Goal: Task Accomplishment & Management: Manage account settings

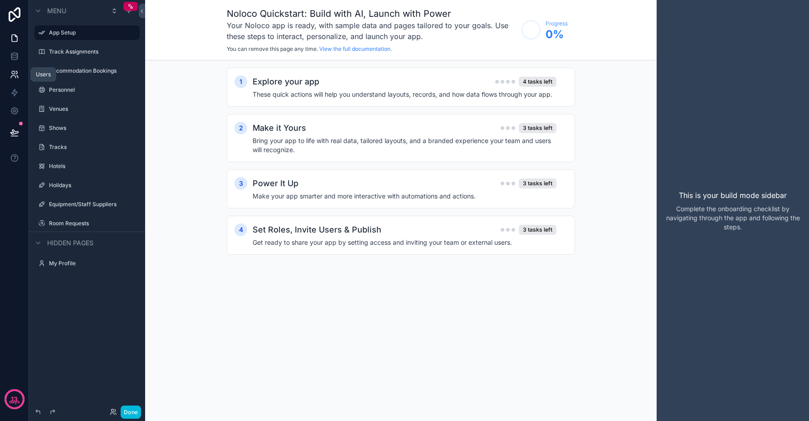
click at [12, 74] on icon at bounding box center [13, 72] width 3 height 3
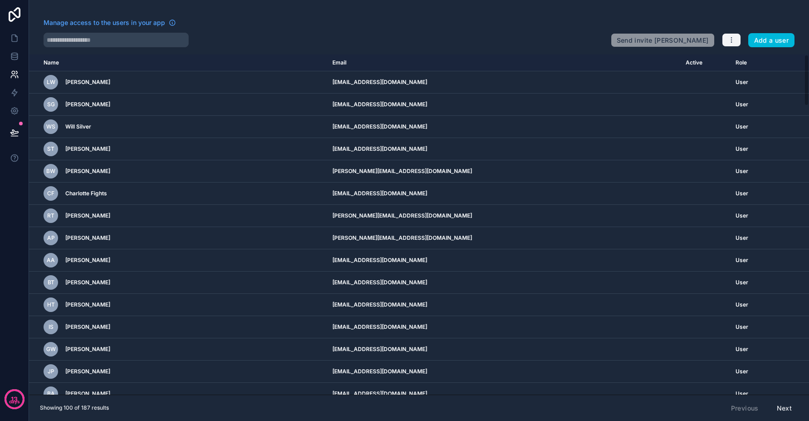
click at [730, 39] on icon "button" at bounding box center [731, 39] width 7 height 7
click at [745, 59] on link "Manage roles" at bounding box center [754, 61] width 64 height 15
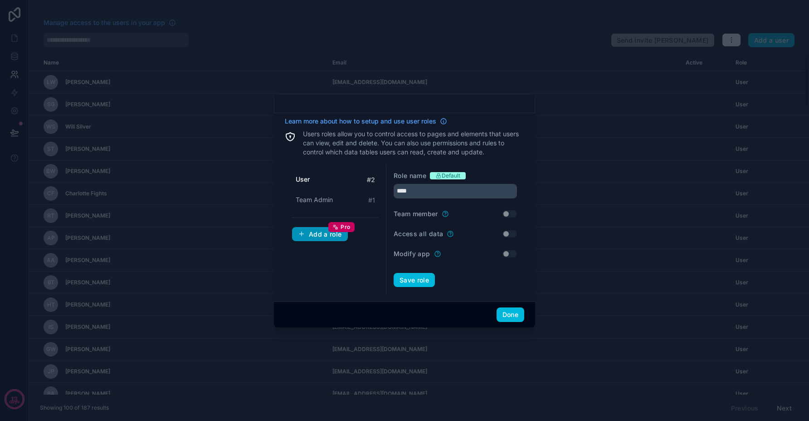
click at [313, 236] on div "Add a role Pro" at bounding box center [320, 234] width 44 height 8
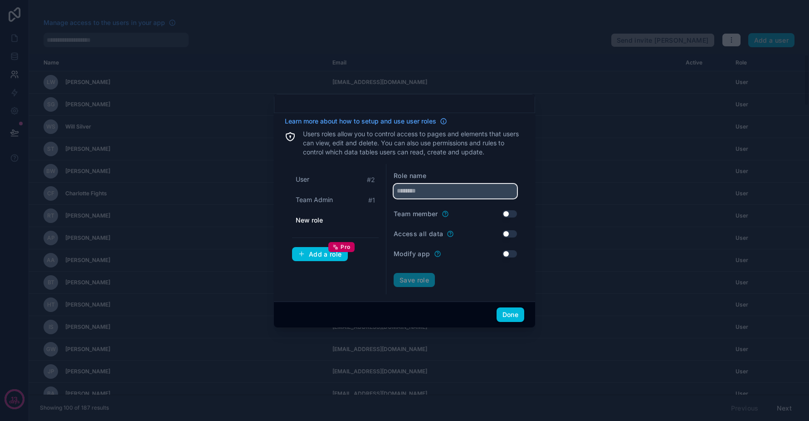
click at [439, 185] on input "text" at bounding box center [455, 191] width 123 height 15
type input "*********"
click at [420, 277] on button "Save role" at bounding box center [414, 280] width 41 height 15
click at [318, 254] on div "Add a role Pro" at bounding box center [320, 254] width 44 height 8
type input "*********"
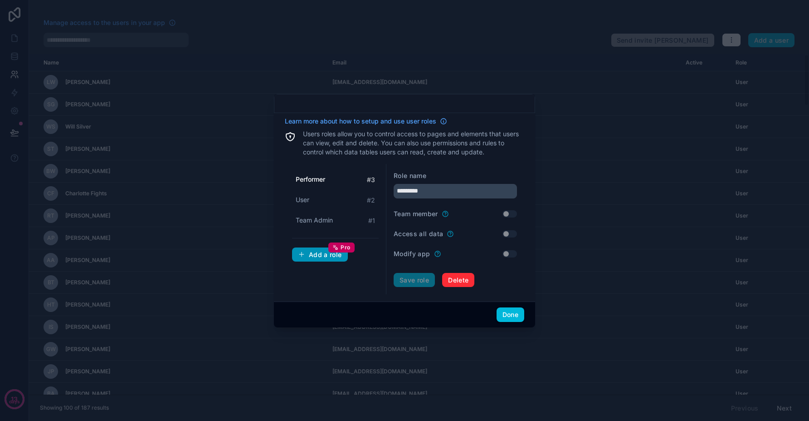
click at [321, 255] on div "Add a role Pro" at bounding box center [320, 254] width 44 height 8
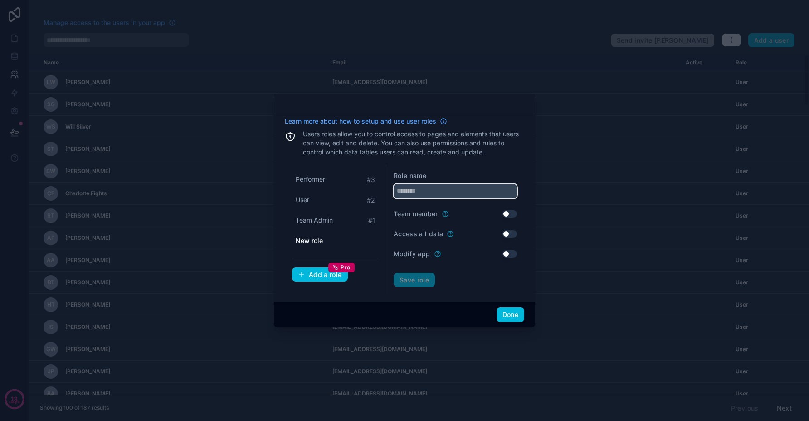
click at [432, 189] on input "text" at bounding box center [455, 191] width 123 height 15
type input "**********"
click at [364, 293] on div "Performer # 3 User # 2 Team Admin # 1 Sound Company Add a role Pro" at bounding box center [336, 229] width 102 height 131
click at [420, 281] on button "Save role" at bounding box center [414, 280] width 41 height 15
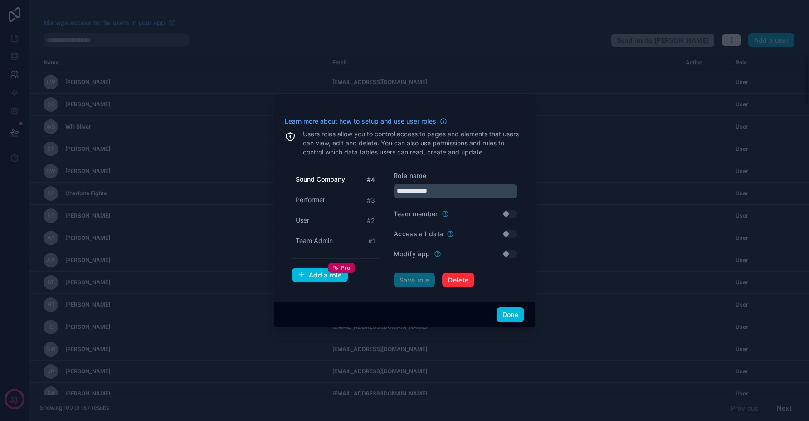
drag, startPoint x: 323, startPoint y: 273, endPoint x: 390, endPoint y: 244, distance: 72.1
click at [323, 273] on div "Add a role Pro" at bounding box center [320, 275] width 44 height 8
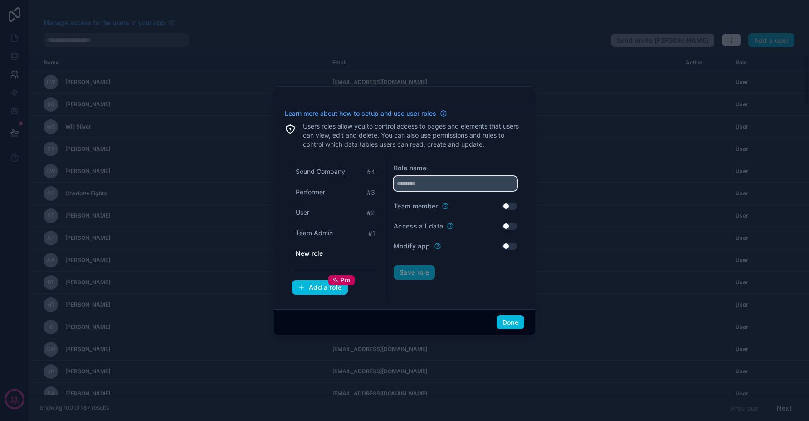
click at [425, 182] on input "text" at bounding box center [455, 183] width 123 height 15
type input "**********"
click at [416, 274] on button "Save role" at bounding box center [414, 272] width 41 height 15
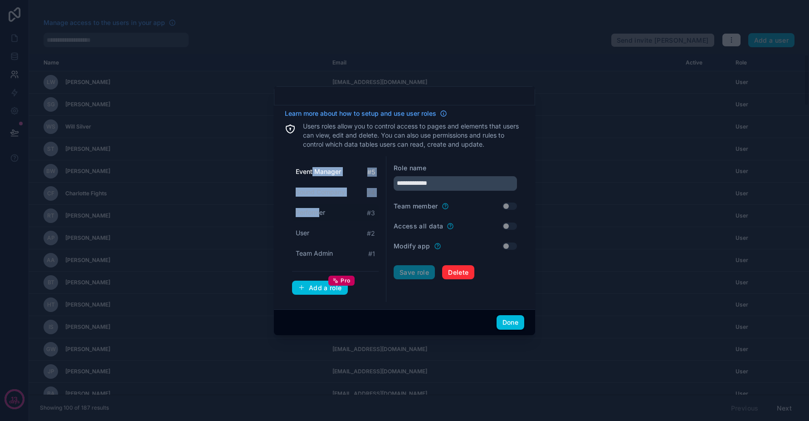
drag, startPoint x: 313, startPoint y: 175, endPoint x: 317, endPoint y: 215, distance: 40.2
click at [317, 215] on div "Event Manager # 5 Sound Company # 4 Performer # 3 User # 2 Team Admin # 1" at bounding box center [335, 212] width 87 height 98
click at [519, 318] on button "Done" at bounding box center [511, 322] width 28 height 15
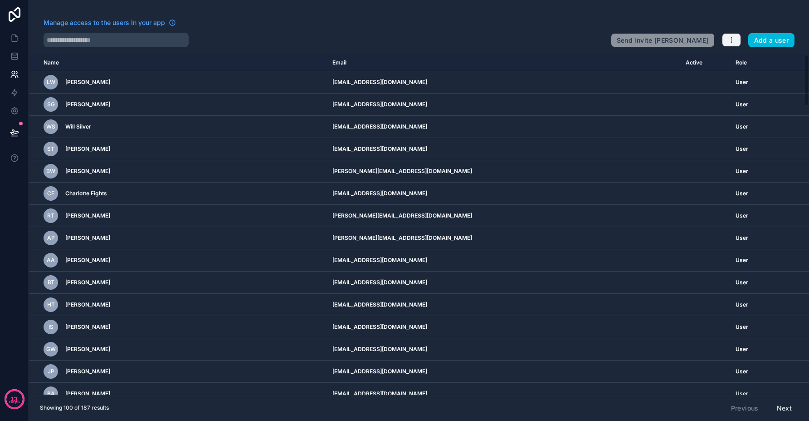
click at [732, 40] on icon "button" at bounding box center [731, 39] width 7 height 7
click at [759, 65] on link "Manage roles" at bounding box center [754, 61] width 64 height 15
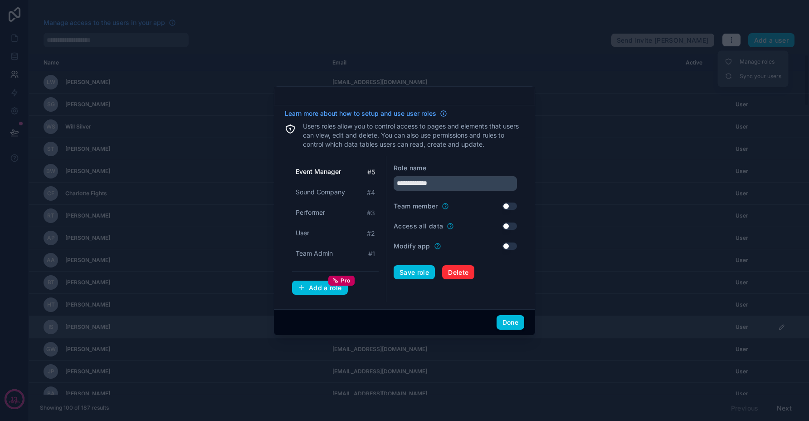
click at [510, 320] on button "Done" at bounding box center [511, 322] width 28 height 15
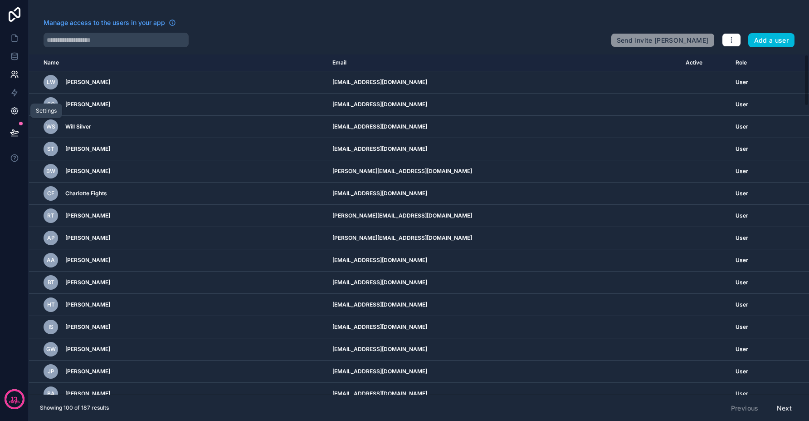
click at [16, 112] on icon at bounding box center [14, 110] width 9 height 9
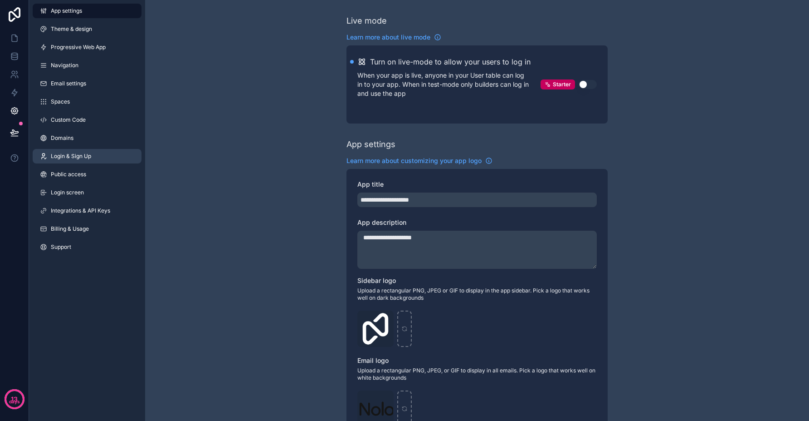
click at [97, 151] on link "Login & Sign Up" at bounding box center [87, 156] width 109 height 15
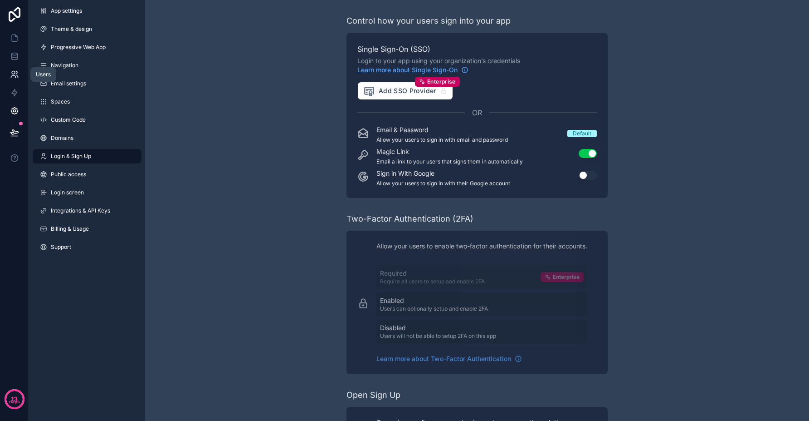
click at [13, 77] on icon at bounding box center [14, 74] width 9 height 9
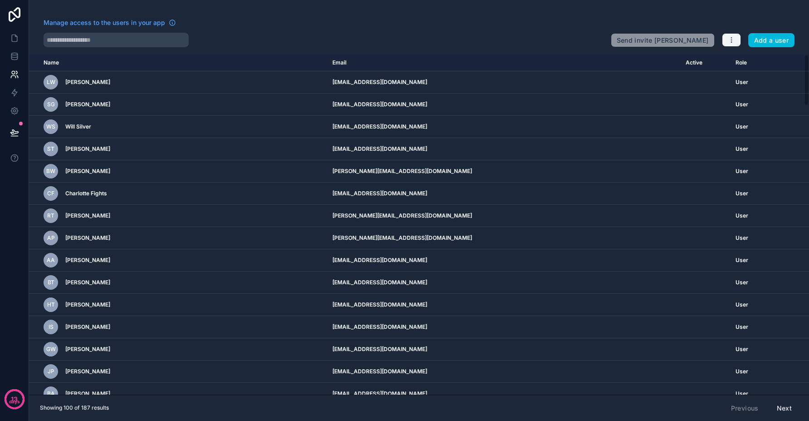
click at [732, 44] on button "button" at bounding box center [731, 40] width 19 height 14
click at [721, 26] on div "Manage access to the users in your app Send invite reminders Add a user" at bounding box center [419, 32] width 780 height 29
click at [10, 112] on icon at bounding box center [14, 110] width 9 height 9
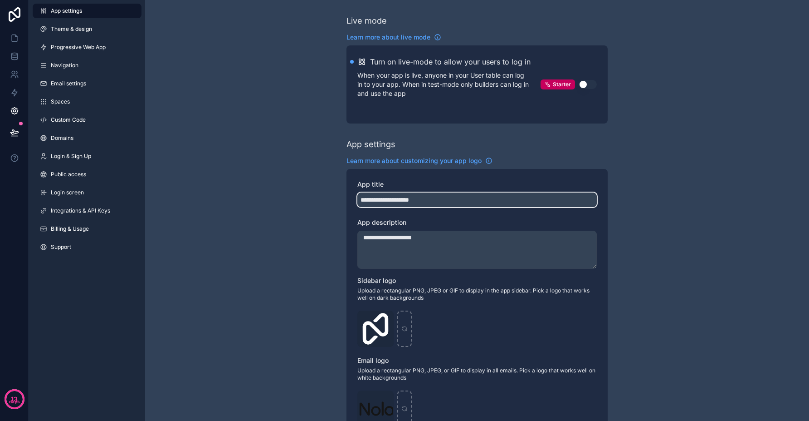
drag, startPoint x: 463, startPoint y: 200, endPoint x: 248, endPoint y: 183, distance: 216.2
click at [239, 190] on div "**********" at bounding box center [477, 355] width 664 height 711
type input "**********"
click at [717, 220] on div "**********" at bounding box center [477, 355] width 664 height 711
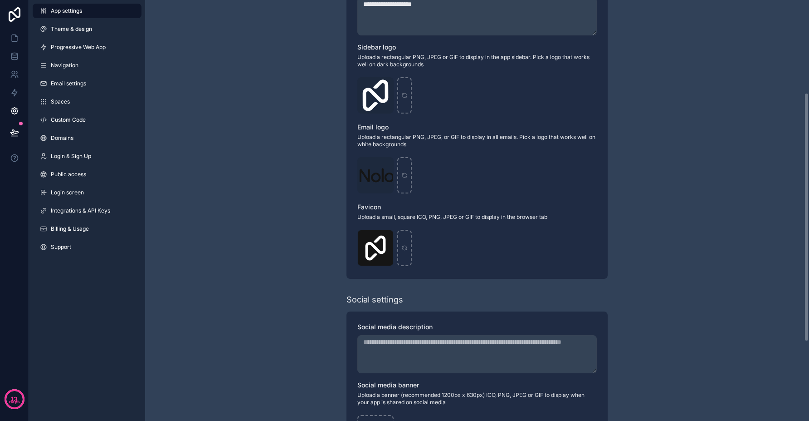
scroll to position [291, 0]
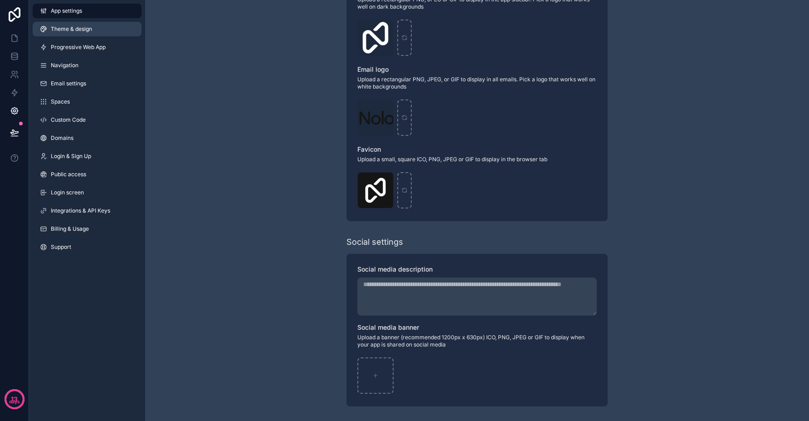
click at [68, 30] on span "Theme & design" at bounding box center [71, 28] width 41 height 7
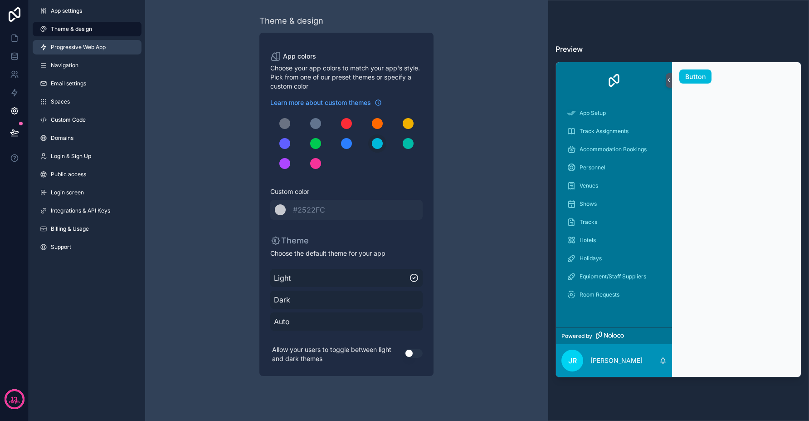
click at [81, 47] on span "Progressive Web App" at bounding box center [78, 47] width 55 height 7
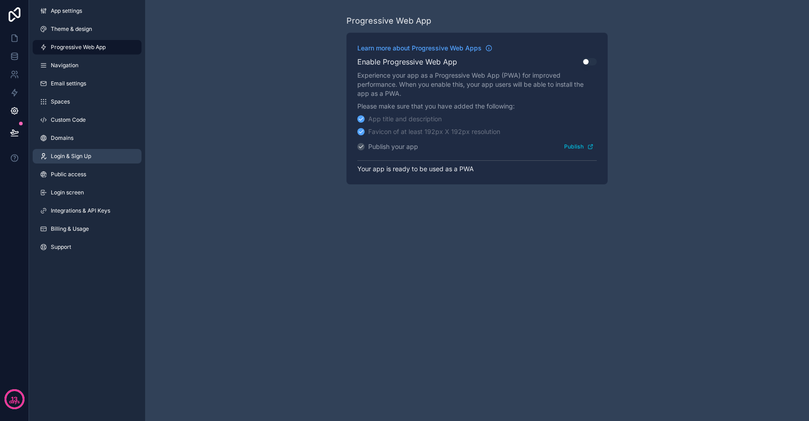
click at [93, 149] on link "Login & Sign Up" at bounding box center [87, 156] width 109 height 15
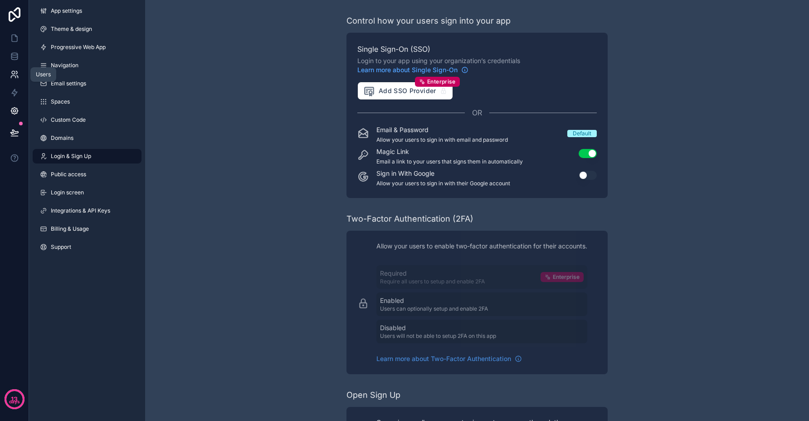
click at [16, 72] on icon at bounding box center [16, 72] width 1 height 3
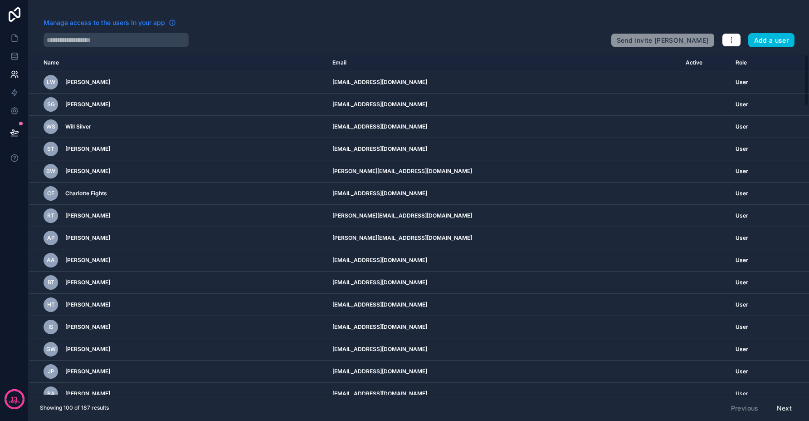
click at [100, 23] on span "Manage access to the users in your app" at bounding box center [105, 22] width 122 height 9
click at [737, 40] on button "button" at bounding box center [731, 40] width 19 height 14
click at [753, 63] on link "Manage roles" at bounding box center [754, 61] width 64 height 15
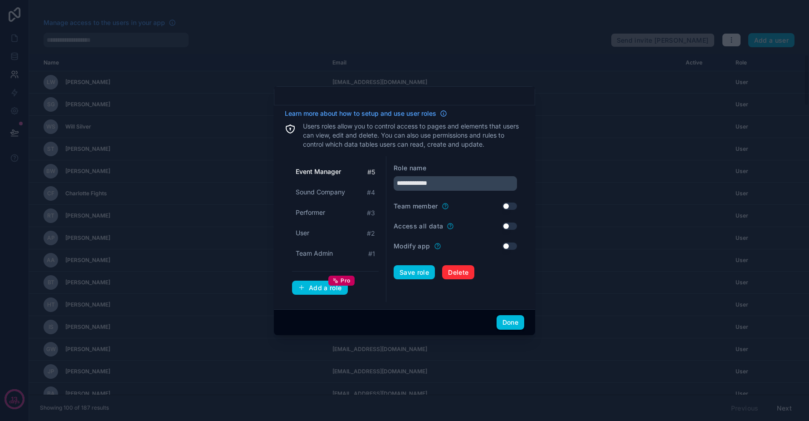
click at [340, 169] on span "Event Manager" at bounding box center [318, 171] width 45 height 9
click at [365, 113] on span "Learn more about how to setup and use user roles" at bounding box center [361, 113] width 152 height 9
drag, startPoint x: 512, startPoint y: 323, endPoint x: 502, endPoint y: 324, distance: 10.5
click at [512, 323] on button "Done" at bounding box center [511, 322] width 28 height 15
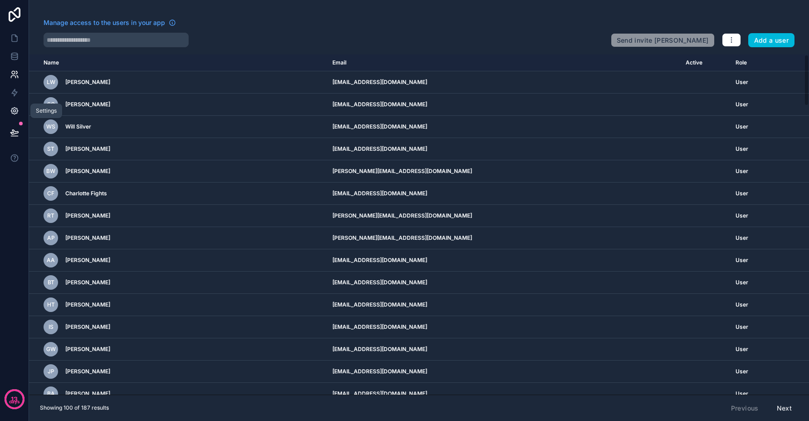
click at [17, 110] on icon at bounding box center [14, 110] width 9 height 9
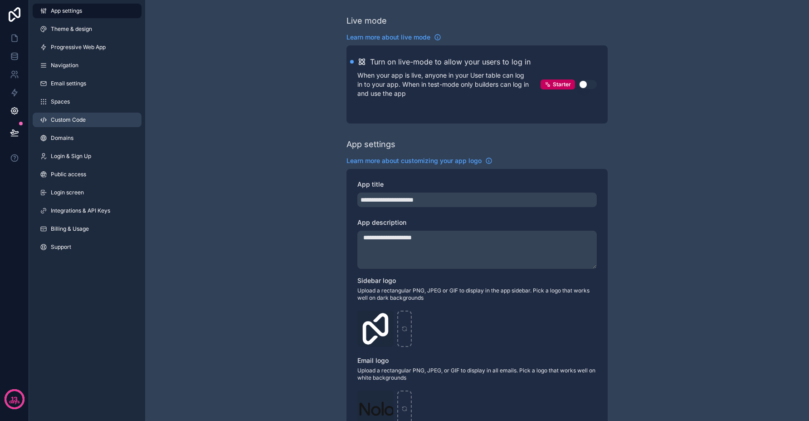
click at [92, 121] on link "Custom Code" at bounding box center [87, 120] width 109 height 15
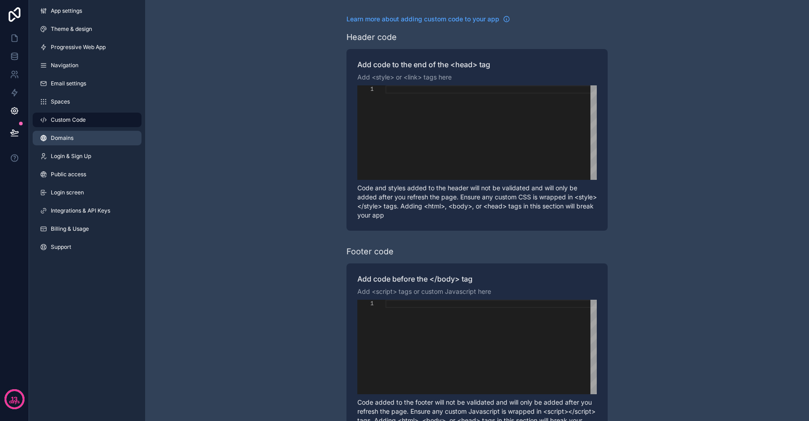
click at [89, 137] on link "Domains" at bounding box center [87, 138] width 109 height 15
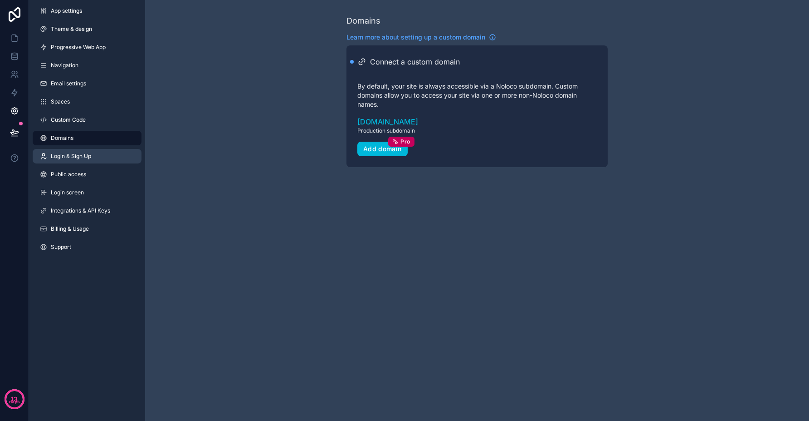
click at [99, 156] on link "Login & Sign Up" at bounding box center [87, 156] width 109 height 15
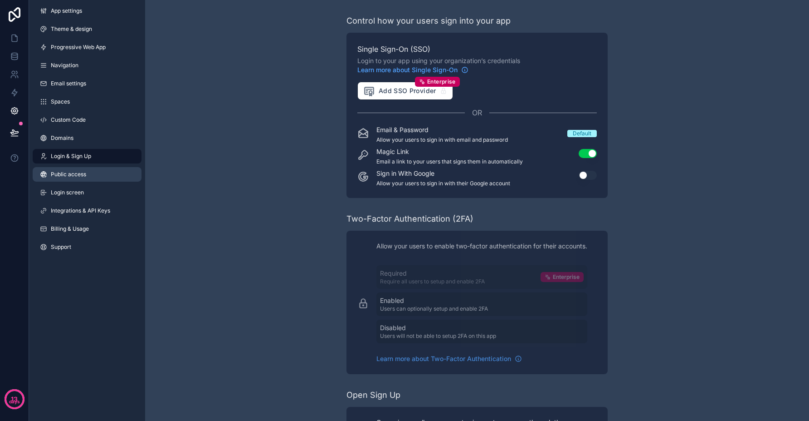
click at [97, 172] on link "Public access" at bounding box center [87, 174] width 109 height 15
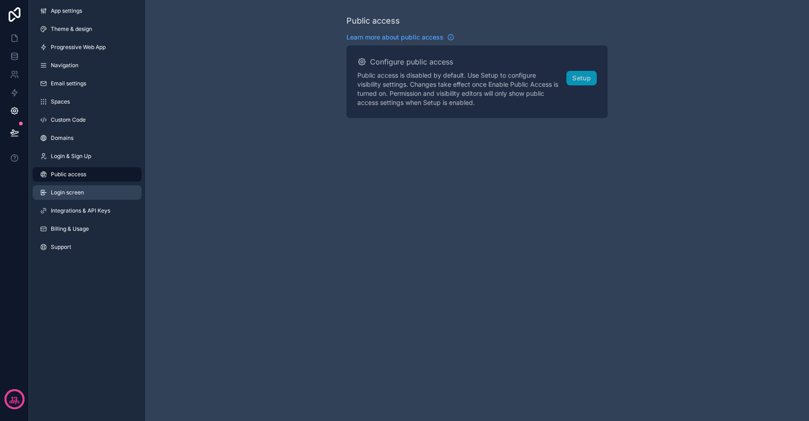
click at [114, 195] on link "Login screen" at bounding box center [87, 192] width 109 height 15
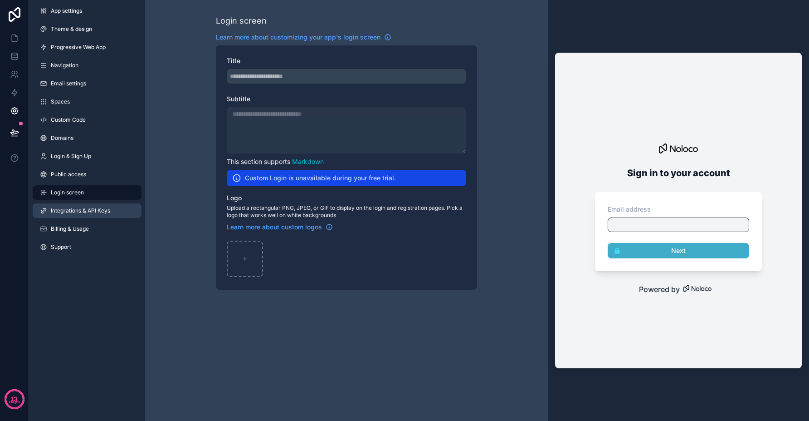
click at [109, 211] on span "Integrations & API Keys" at bounding box center [80, 210] width 59 height 7
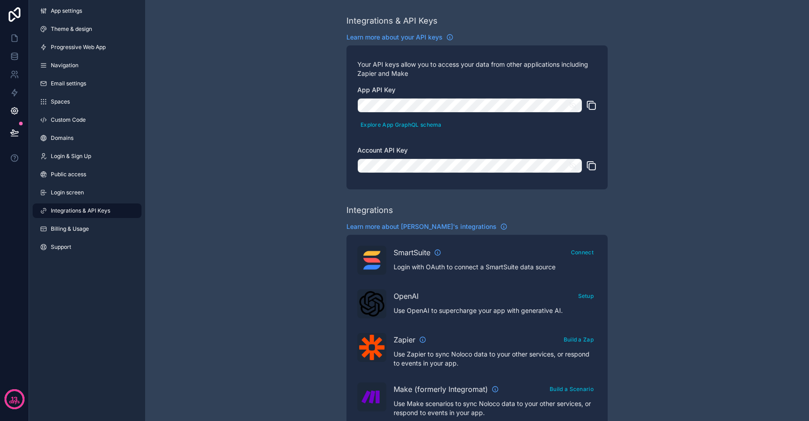
click at [108, 236] on div "App settings Theme & design Progressive Web App Navigation Email settings Space…" at bounding box center [87, 130] width 116 height 261
click at [107, 231] on link "Billing & Usage" at bounding box center [87, 228] width 109 height 15
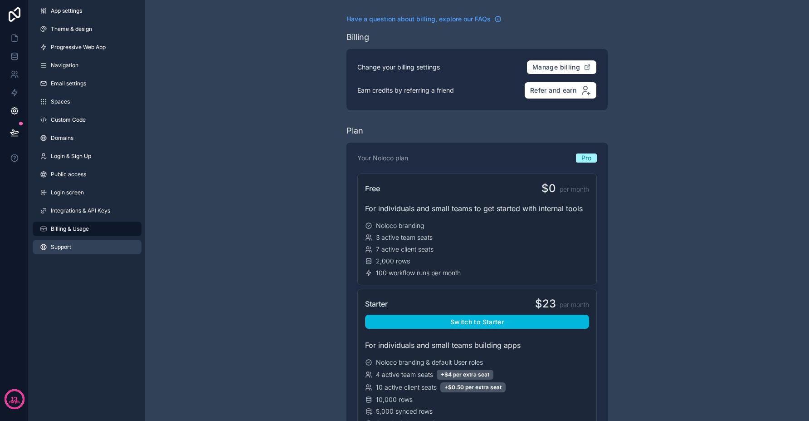
click at [94, 249] on link "Support" at bounding box center [87, 247] width 109 height 15
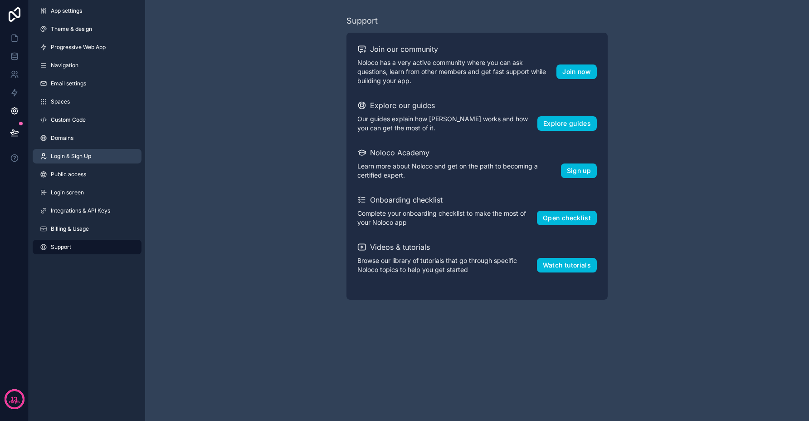
click at [75, 160] on link "Login & Sign Up" at bounding box center [87, 156] width 109 height 15
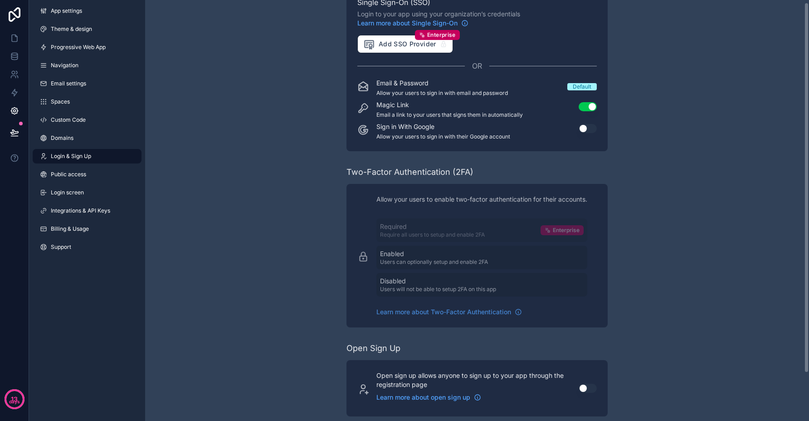
scroll to position [57, 0]
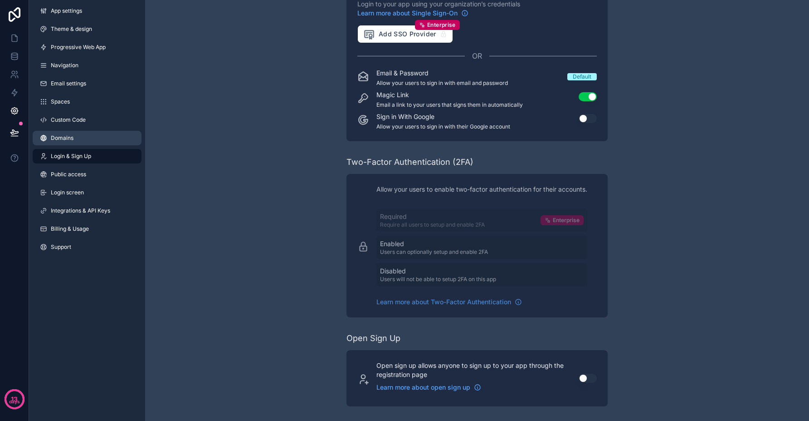
click at [73, 132] on link "Domains" at bounding box center [87, 138] width 109 height 15
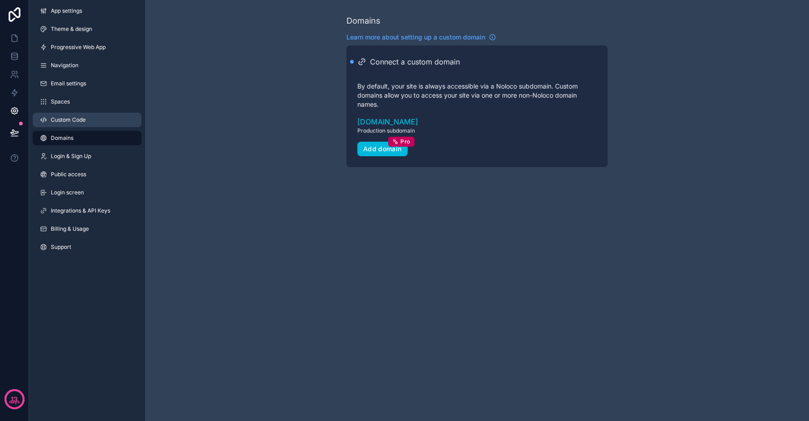
click at [78, 119] on span "Custom Code" at bounding box center [68, 119] width 35 height 7
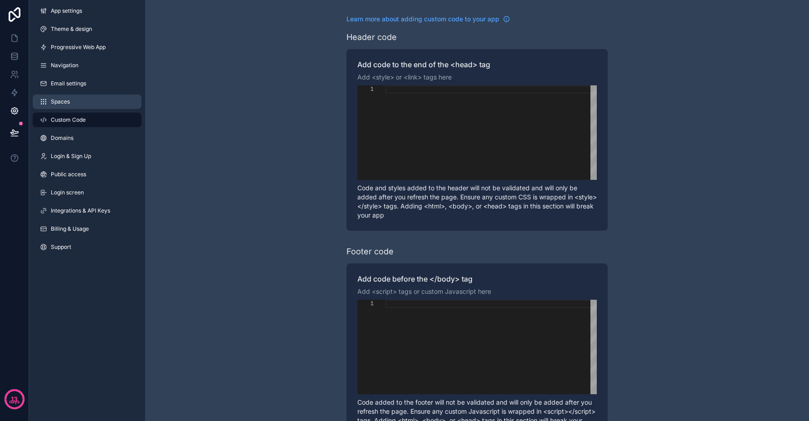
click at [82, 105] on link "Spaces" at bounding box center [87, 101] width 109 height 15
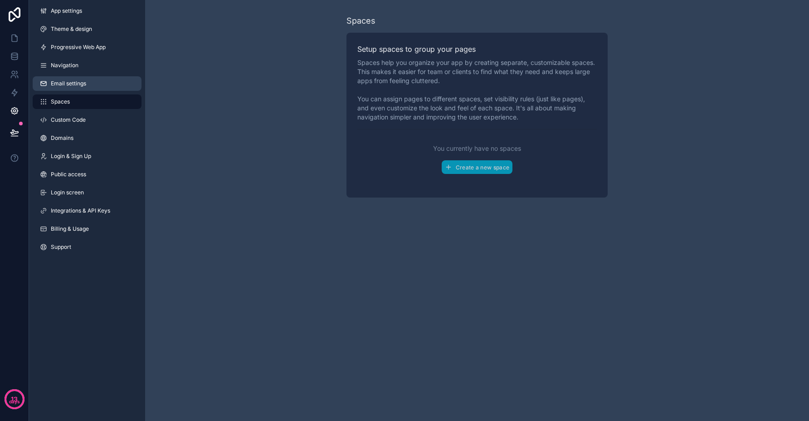
click at [87, 88] on link "Email settings" at bounding box center [87, 83] width 109 height 15
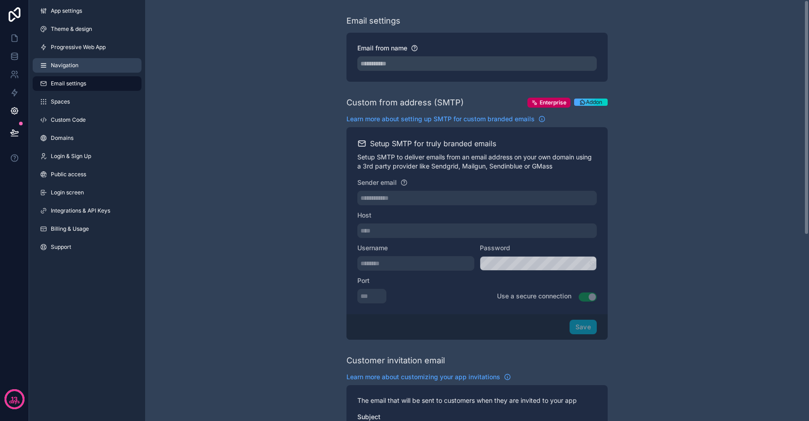
click at [91, 68] on link "Navigation" at bounding box center [87, 65] width 109 height 15
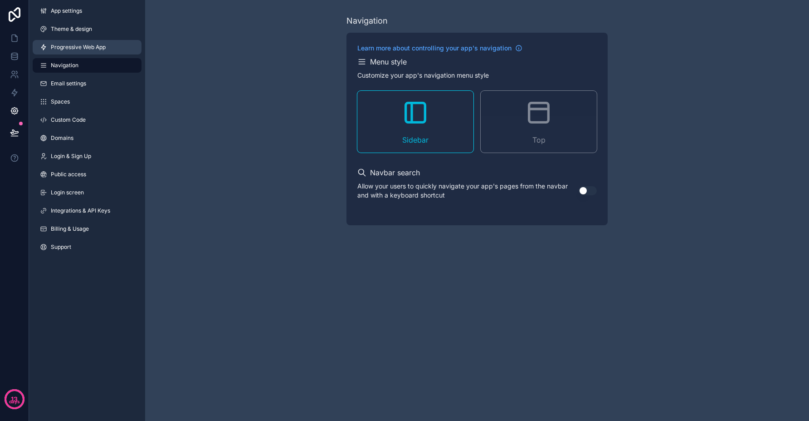
click at [90, 51] on link "Progressive Web App" at bounding box center [87, 47] width 109 height 15
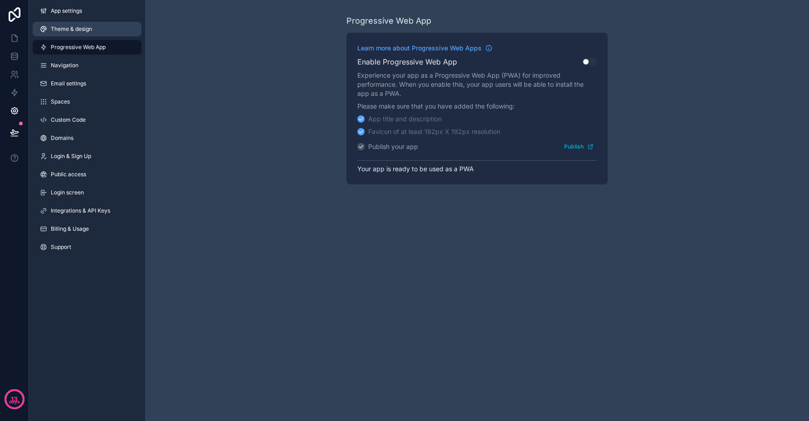
click at [66, 28] on span "Theme & design" at bounding box center [71, 28] width 41 height 7
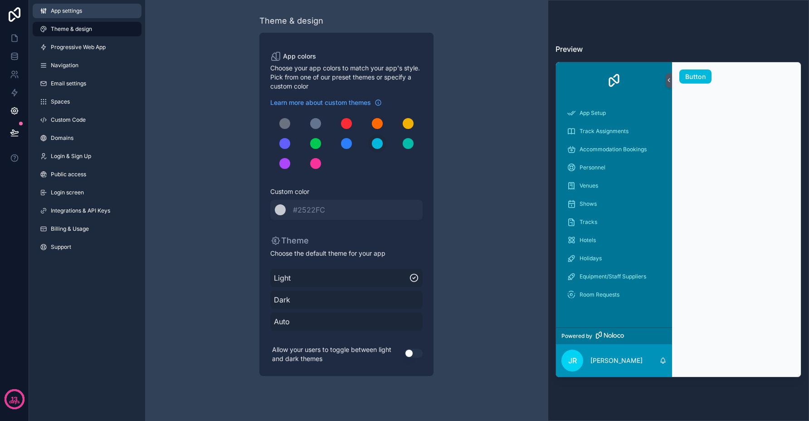
click at [68, 11] on span "App settings" at bounding box center [66, 10] width 31 height 7
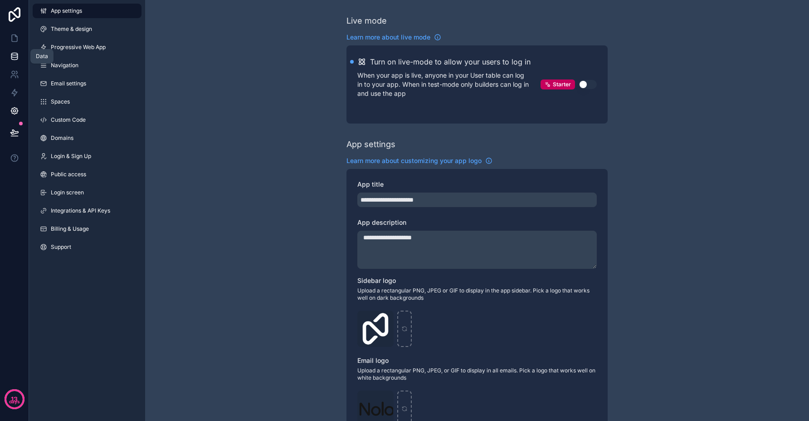
click at [16, 58] on icon at bounding box center [14, 56] width 9 height 9
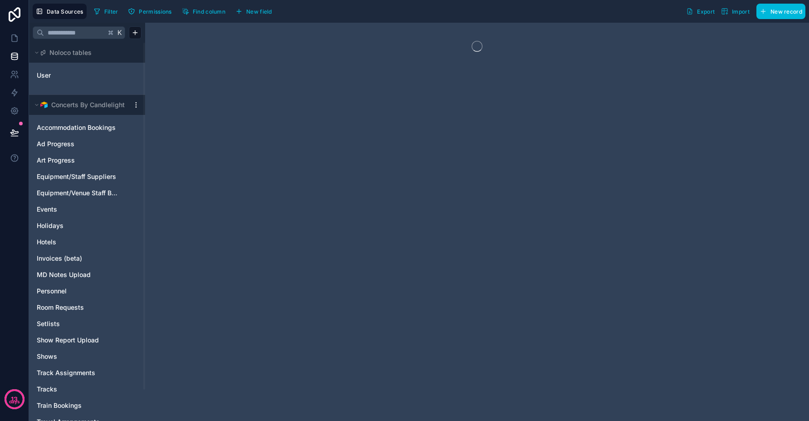
click at [146, 10] on span "Permissions" at bounding box center [155, 11] width 33 height 7
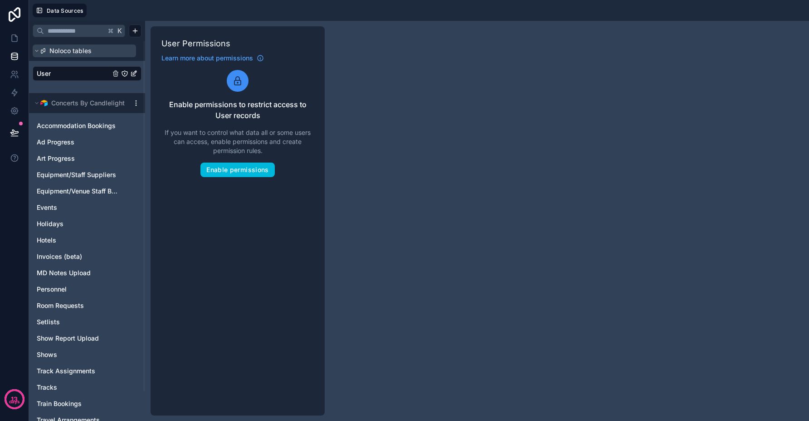
click at [40, 52] on button "Noloco tables" at bounding box center [84, 50] width 103 height 13
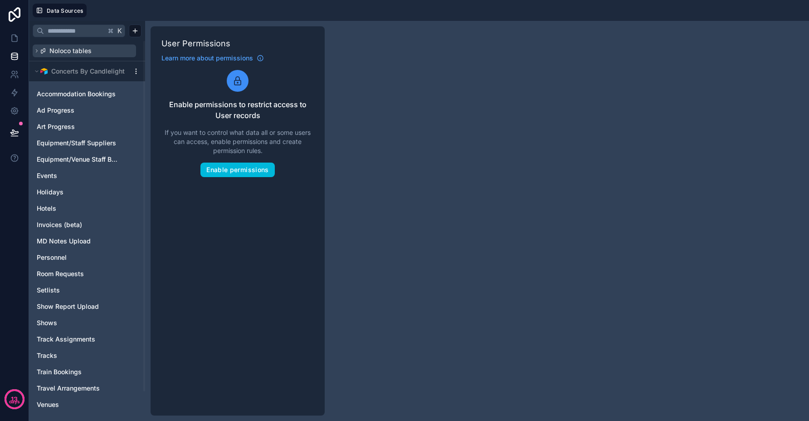
click at [34, 55] on button "Noloco tables" at bounding box center [84, 50] width 103 height 13
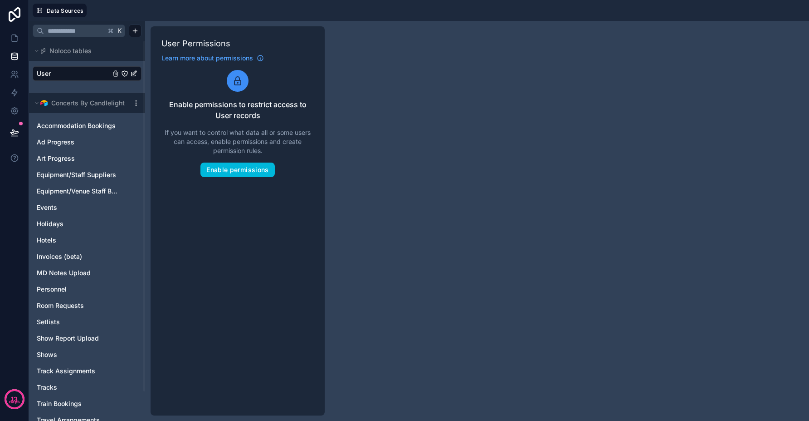
click at [51, 73] on link "User" at bounding box center [73, 73] width 73 height 9
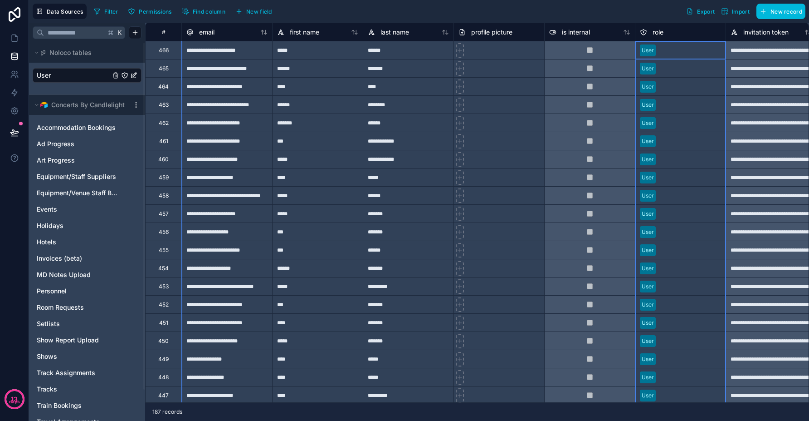
click at [665, 31] on div "role" at bounding box center [680, 32] width 81 height 11
click at [648, 30] on div "role" at bounding box center [652, 32] width 24 height 11
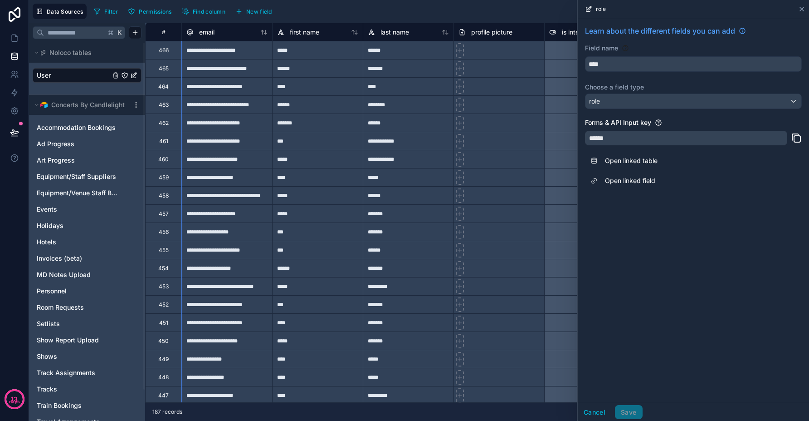
click at [803, 9] on icon at bounding box center [801, 8] width 7 height 7
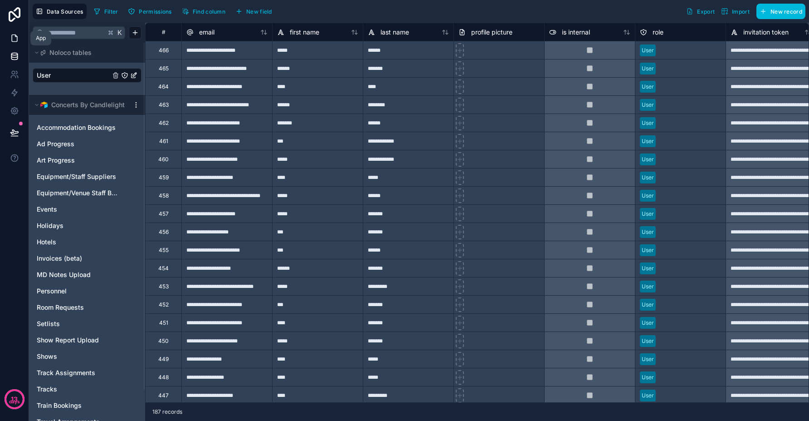
click at [15, 35] on icon at bounding box center [16, 36] width 2 height 2
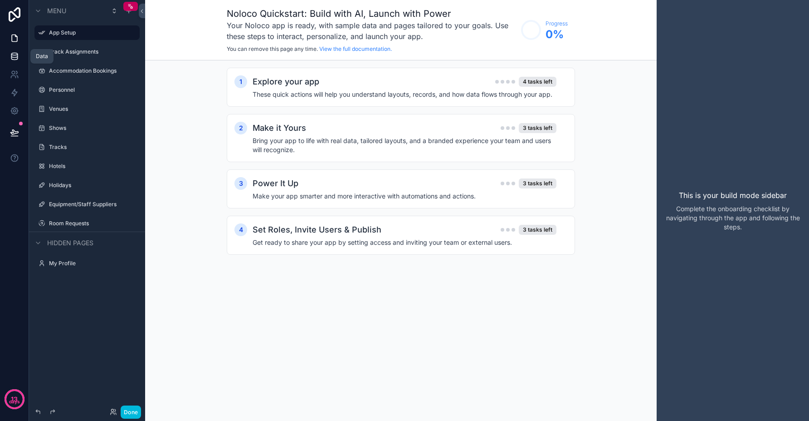
click at [21, 61] on link at bounding box center [14, 56] width 29 height 18
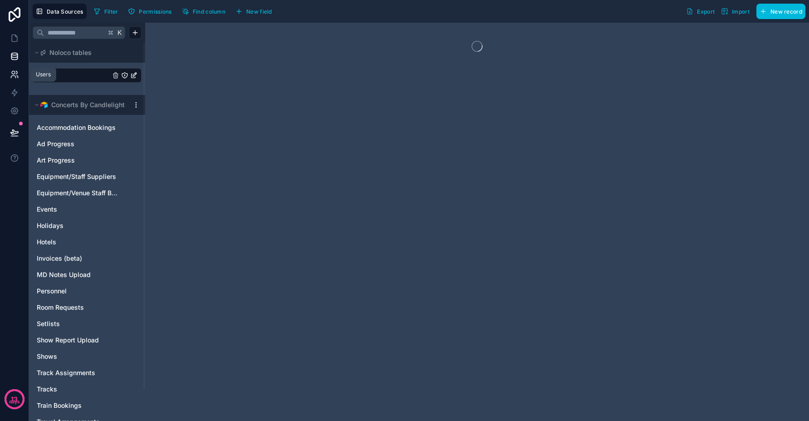
click at [12, 78] on icon at bounding box center [14, 74] width 9 height 9
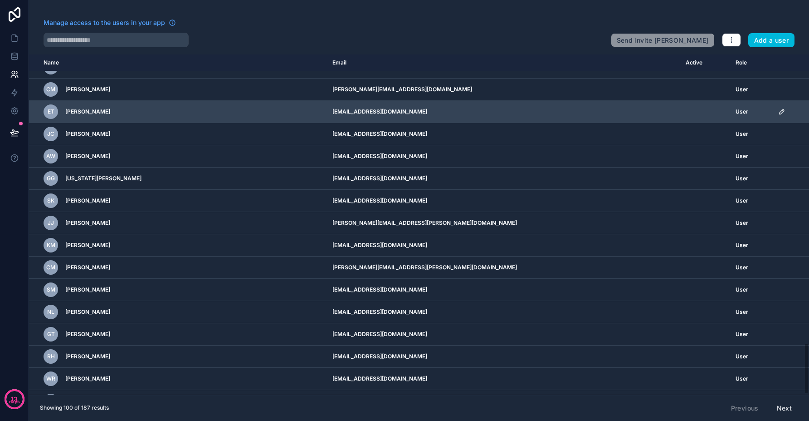
scroll to position [1899, 0]
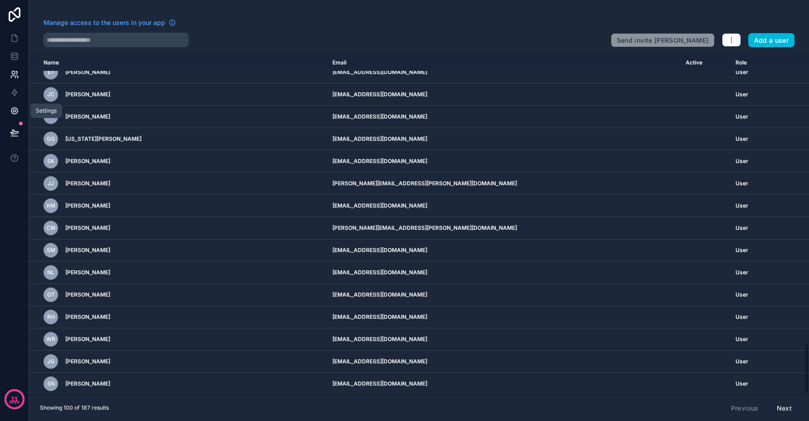
click at [14, 110] on icon at bounding box center [14, 110] width 9 height 9
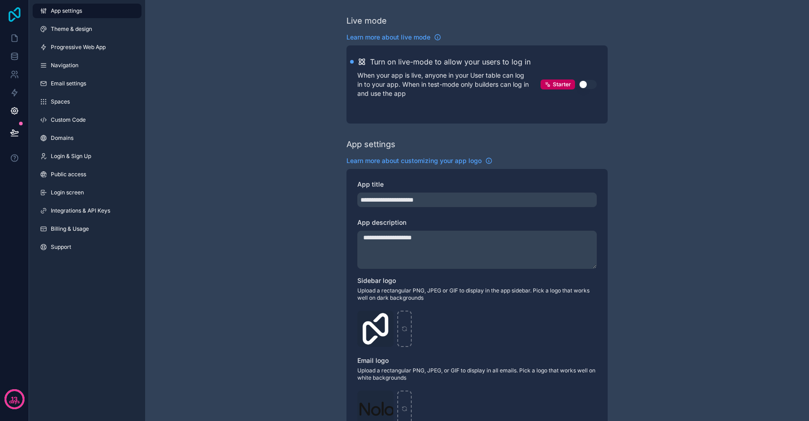
click at [15, 13] on icon at bounding box center [14, 14] width 18 height 15
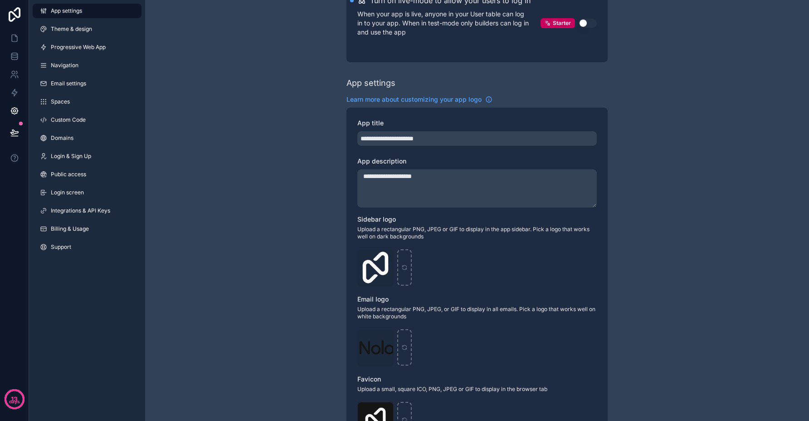
scroll to position [291, 0]
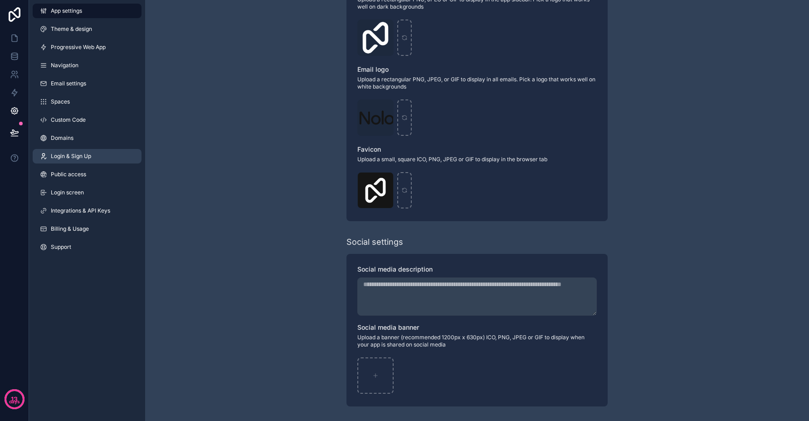
click at [99, 155] on link "Login & Sign Up" at bounding box center [87, 156] width 109 height 15
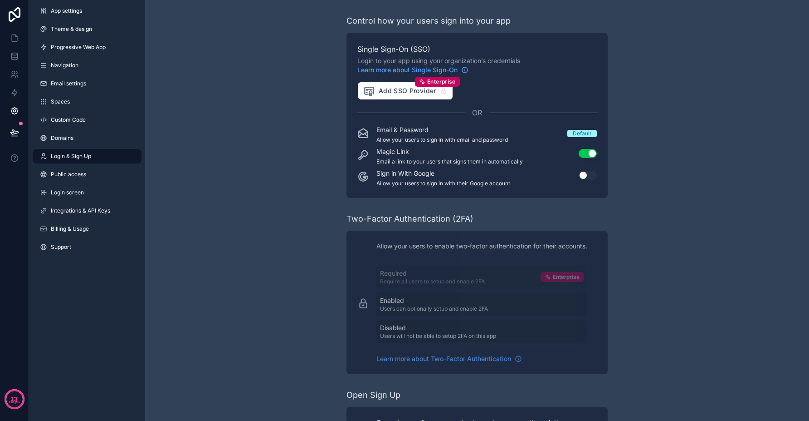
click at [81, 237] on div "App settings Theme & design Progressive Web App Navigation Email settings Space…" at bounding box center [87, 130] width 116 height 261
click at [84, 243] on link "Support" at bounding box center [87, 247] width 109 height 15
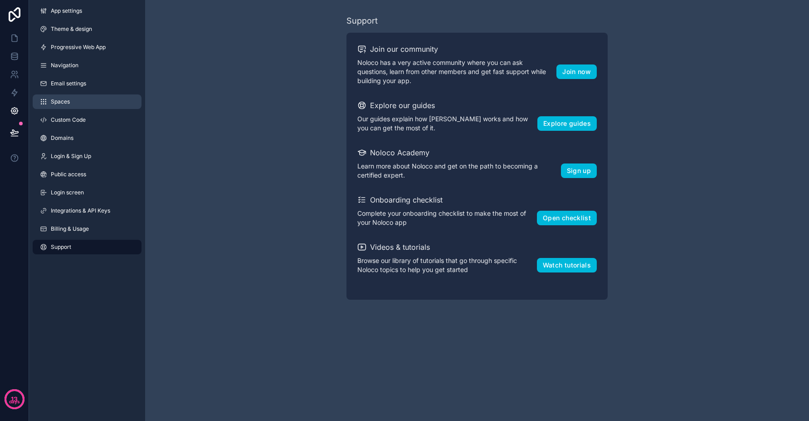
click at [65, 100] on span "Spaces" at bounding box center [60, 101] width 19 height 7
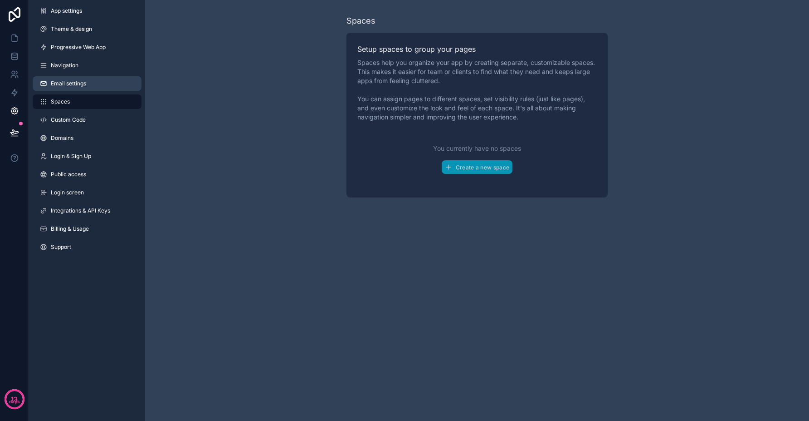
click at [74, 80] on span "Email settings" at bounding box center [68, 83] width 35 height 7
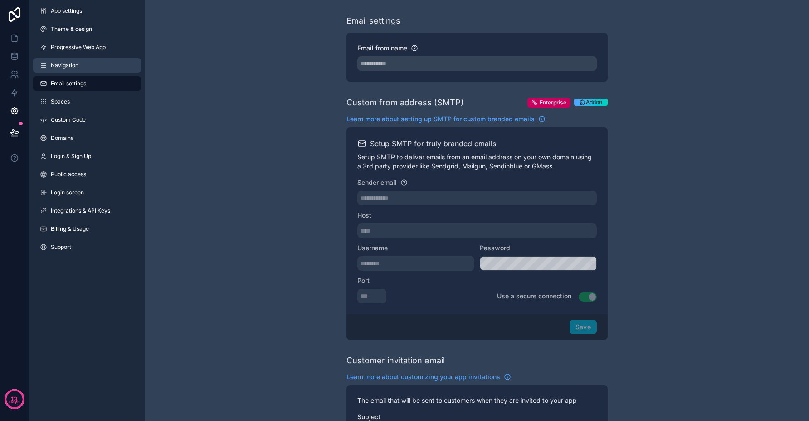
click at [76, 65] on span "Navigation" at bounding box center [65, 65] width 28 height 7
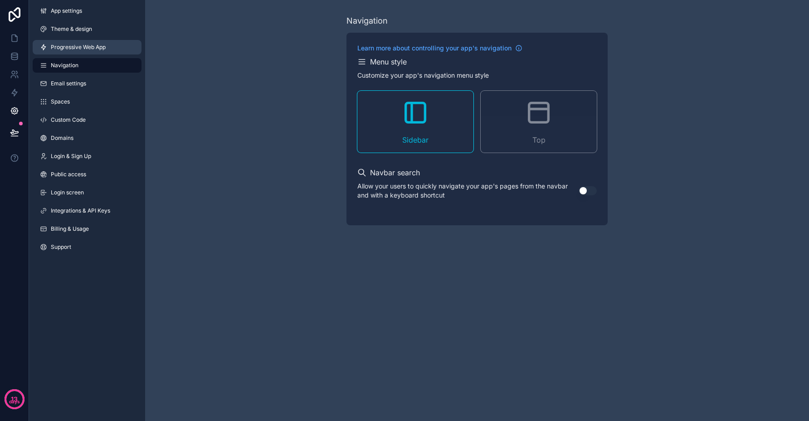
click at [71, 44] on span "Progressive Web App" at bounding box center [78, 47] width 55 height 7
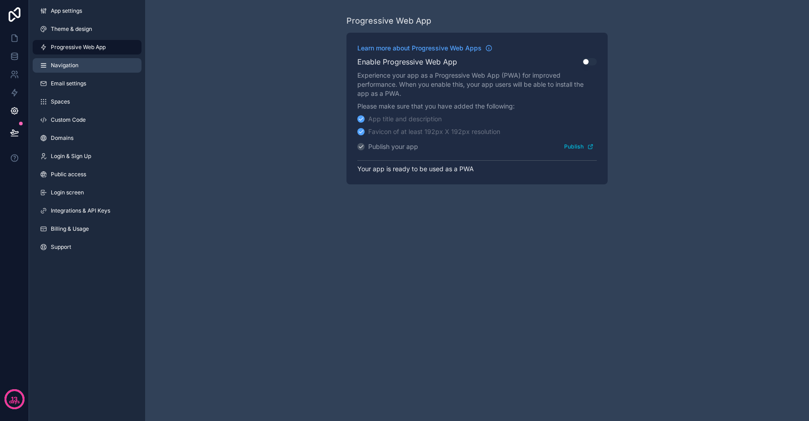
click at [69, 58] on div "App settings Theme & design Progressive Web App Navigation Email settings Space…" at bounding box center [87, 130] width 116 height 261
click at [64, 41] on link "Progressive Web App" at bounding box center [87, 47] width 109 height 15
click at [64, 32] on span "Theme & design" at bounding box center [71, 28] width 41 height 7
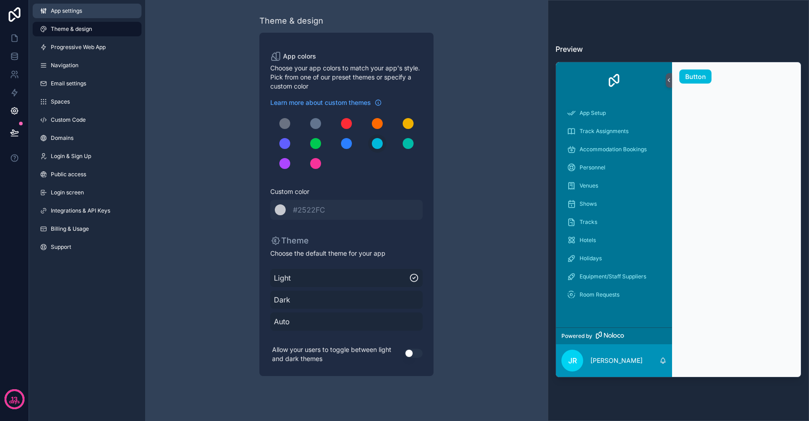
click at [69, 5] on link "App settings" at bounding box center [87, 11] width 109 height 15
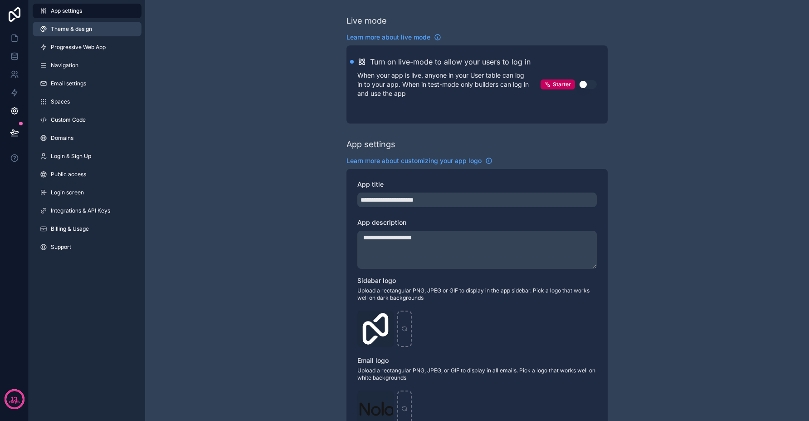
click at [65, 23] on div "App settings Theme & design Progressive Web App Navigation Email settings Space…" at bounding box center [87, 130] width 116 height 261
click at [70, 29] on span "Theme & design" at bounding box center [71, 28] width 41 height 7
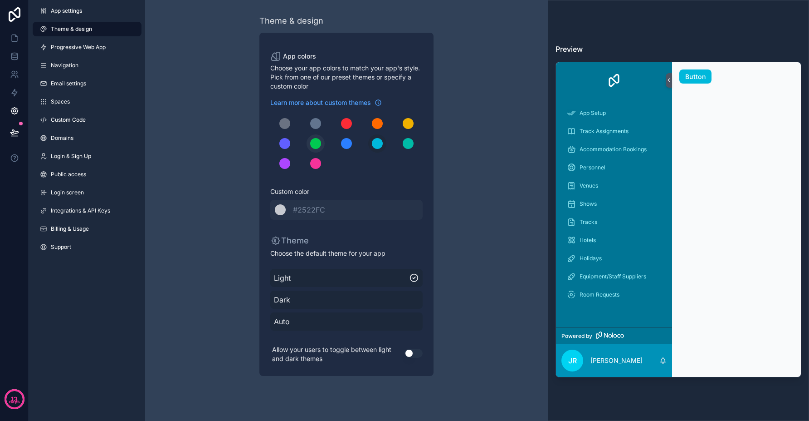
click at [313, 145] on div "scrollable content" at bounding box center [315, 143] width 11 height 11
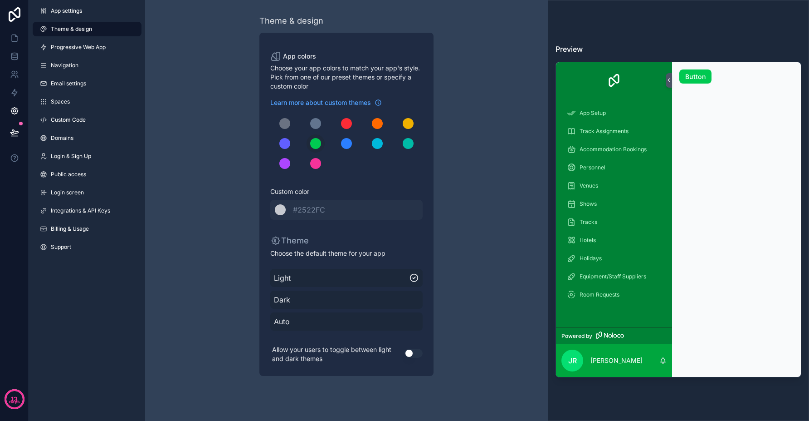
click at [358, 295] on span "Dark" at bounding box center [346, 299] width 145 height 11
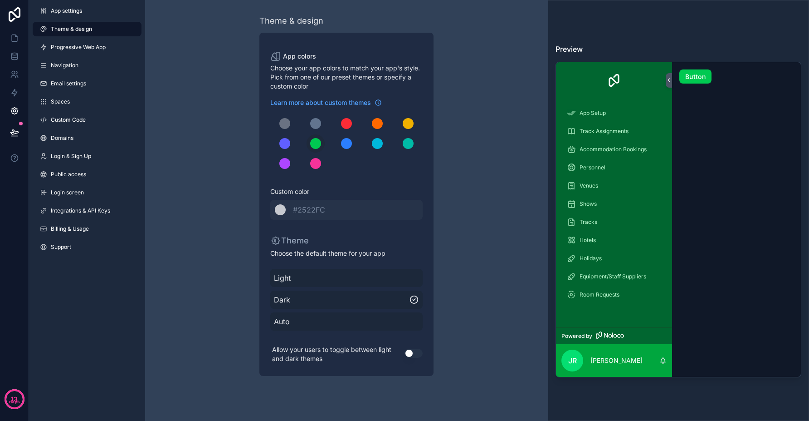
click at [344, 281] on span "Light" at bounding box center [346, 277] width 145 height 11
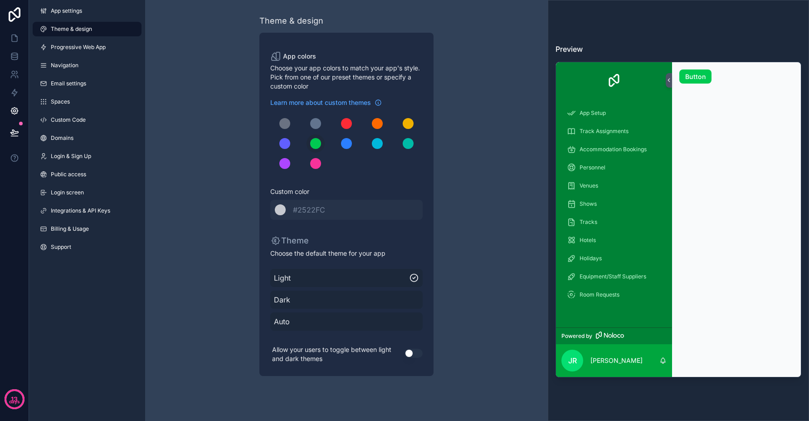
click at [414, 355] on button "Use setting" at bounding box center [414, 352] width 18 height 9
click at [18, 133] on icon at bounding box center [14, 132] width 9 height 9
click at [16, 90] on icon at bounding box center [14, 92] width 9 height 9
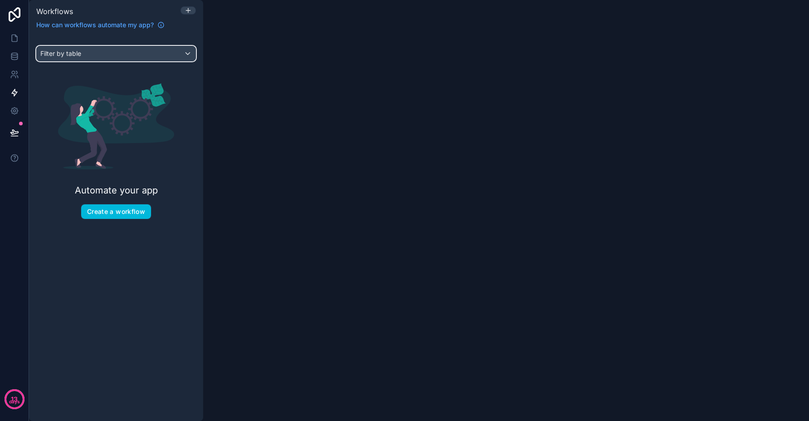
click at [65, 49] on span "Filter by table" at bounding box center [60, 53] width 41 height 9
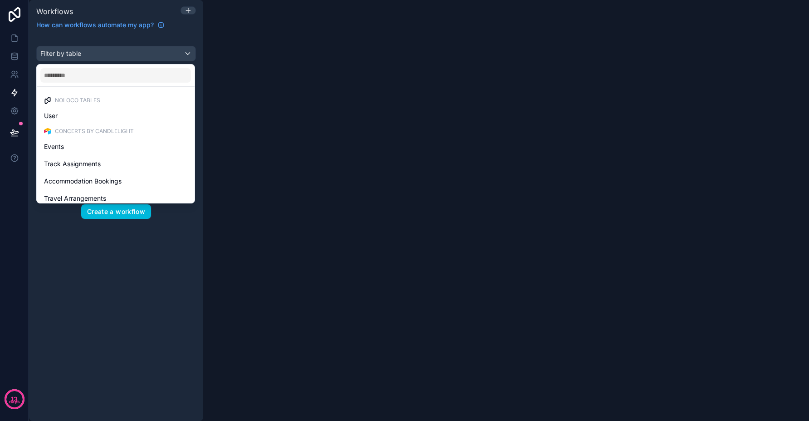
click at [64, 51] on div "scrollable content" at bounding box center [404, 210] width 809 height 421
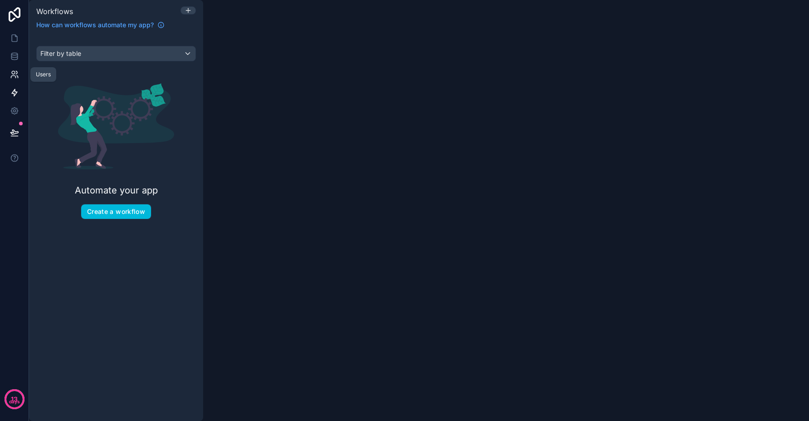
click at [19, 75] on link at bounding box center [14, 74] width 29 height 18
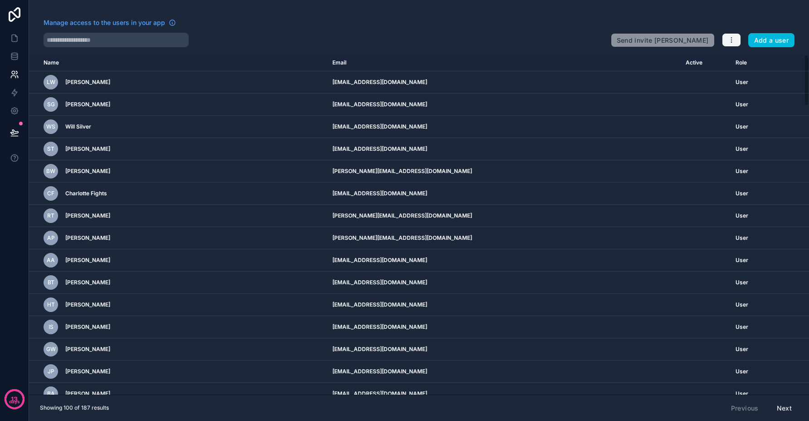
click at [730, 41] on icon "button" at bounding box center [731, 39] width 7 height 7
click at [744, 61] on link "Manage roles" at bounding box center [754, 61] width 64 height 15
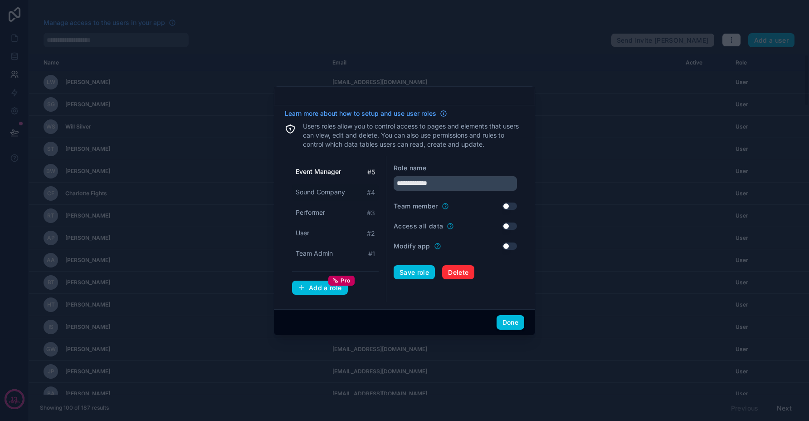
click at [361, 189] on div "Sound Company # 4" at bounding box center [335, 192] width 87 height 17
click at [323, 248] on div "Team Admin # 1" at bounding box center [335, 253] width 87 height 17
click at [328, 231] on div "User # 2" at bounding box center [335, 233] width 87 height 17
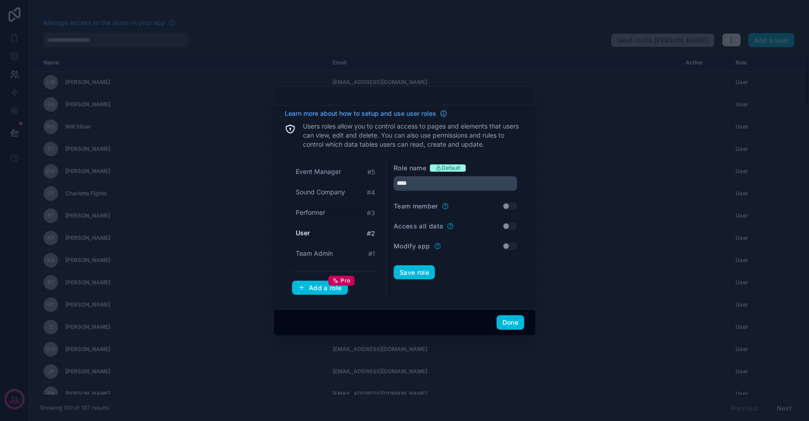
click at [319, 216] on span "Performer" at bounding box center [310, 212] width 29 height 9
click at [320, 196] on span "Sound Company" at bounding box center [320, 191] width 49 height 9
click at [320, 176] on div "Event Manager # 5" at bounding box center [335, 171] width 87 height 17
click at [324, 198] on div "Sound Company # 4" at bounding box center [335, 192] width 87 height 17
drag, startPoint x: 318, startPoint y: 211, endPoint x: 310, endPoint y: 232, distance: 23.3
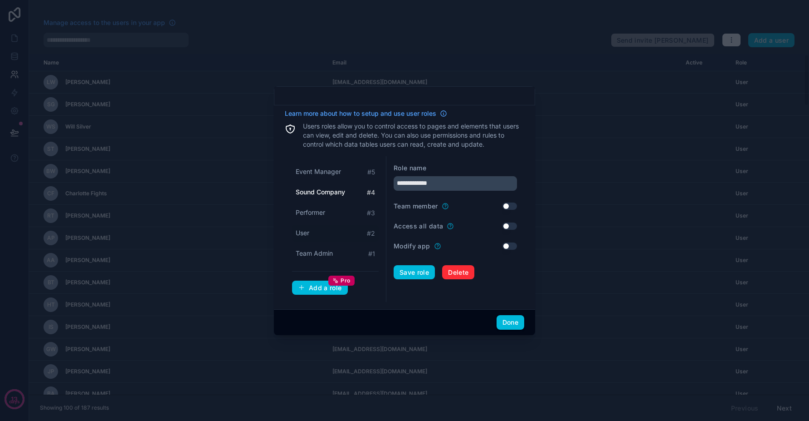
click at [318, 211] on span "Performer" at bounding box center [310, 212] width 29 height 9
drag, startPoint x: 308, startPoint y: 234, endPoint x: 309, endPoint y: 241, distance: 6.8
click at [308, 235] on span "User" at bounding box center [303, 232] width 14 height 9
click at [309, 246] on div "Team Admin # 1" at bounding box center [335, 253] width 87 height 17
click at [323, 236] on div "User # 2" at bounding box center [335, 233] width 87 height 17
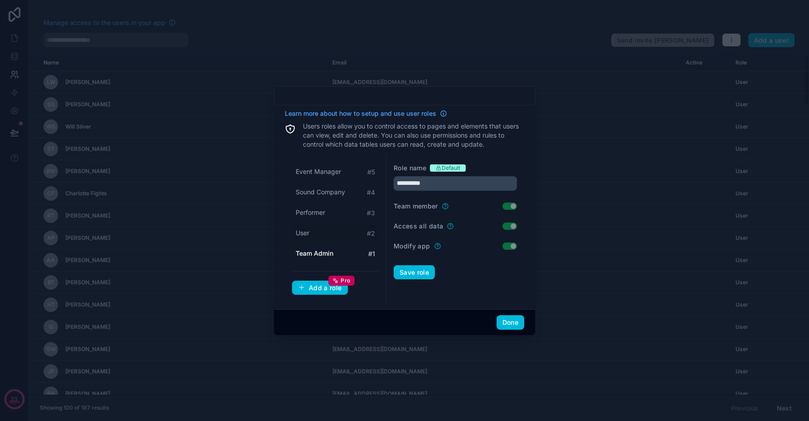
type input "****"
click at [504, 323] on button "Done" at bounding box center [511, 322] width 28 height 15
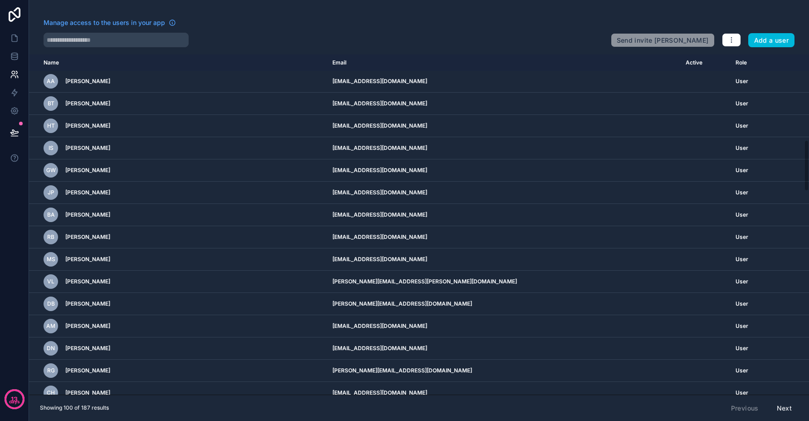
scroll to position [596, 0]
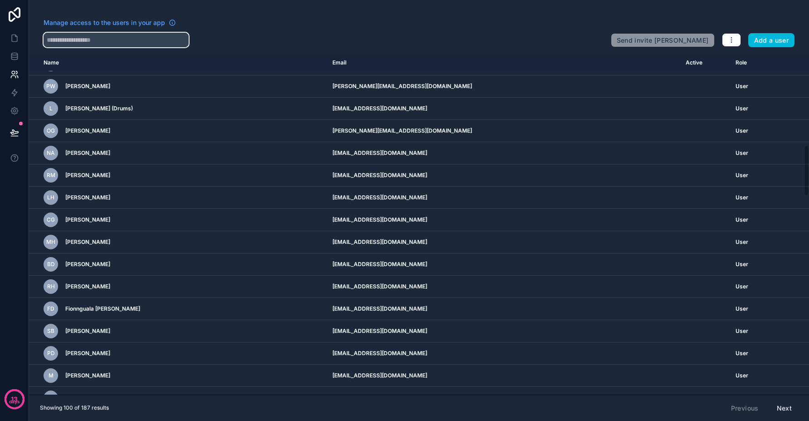
click at [110, 38] on input "text" at bounding box center [116, 40] width 145 height 15
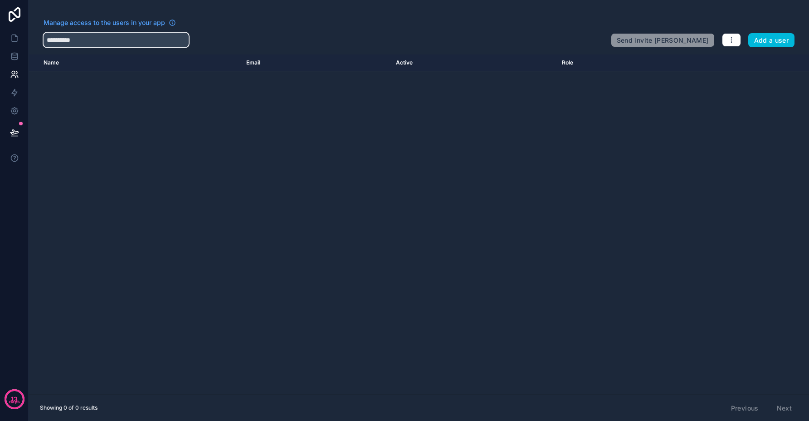
click at [140, 39] on input "**********" at bounding box center [116, 40] width 145 height 15
drag, startPoint x: 134, startPoint y: 39, endPoint x: 8, endPoint y: 30, distance: 126.9
click at [2, 39] on div "**********" at bounding box center [404, 210] width 809 height 421
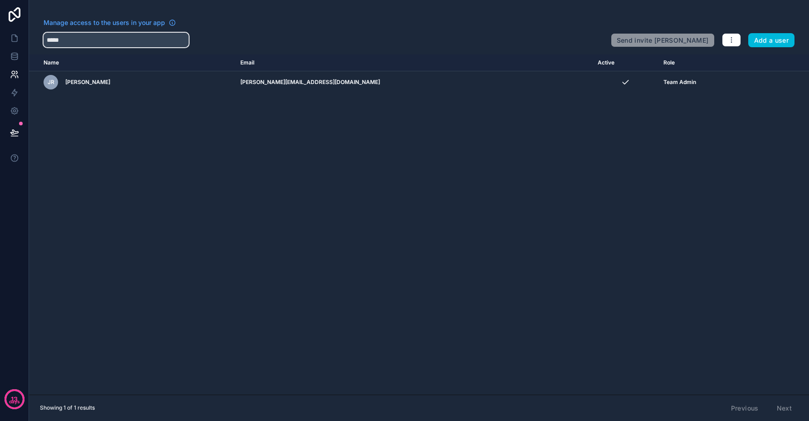
type input "*****"
click at [225, 145] on div "Name Email Active Role userTable.email JR Jamie Ross jamie@kindadusty.co.uk Tea…" at bounding box center [419, 224] width 780 height 340
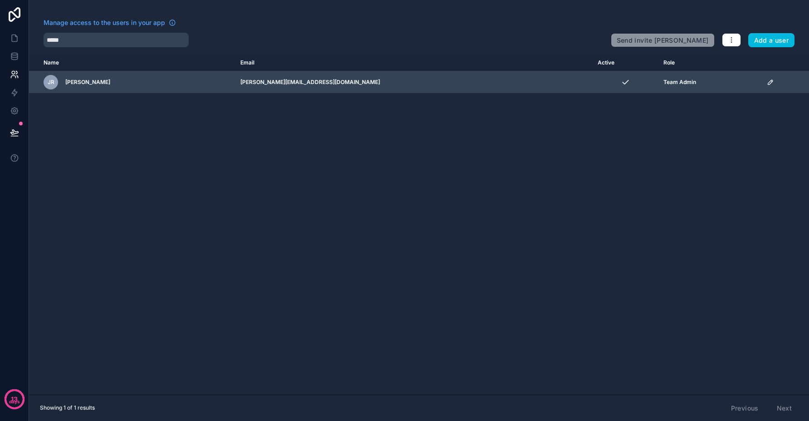
click at [210, 83] on div "JR Jamie Ross" at bounding box center [137, 82] width 186 height 15
drag, startPoint x: 72, startPoint y: 82, endPoint x: 99, endPoint y: 82, distance: 26.8
click at [73, 82] on span "[PERSON_NAME]" at bounding box center [87, 81] width 45 height 7
click at [767, 83] on icon "scrollable content" at bounding box center [770, 81] width 7 height 7
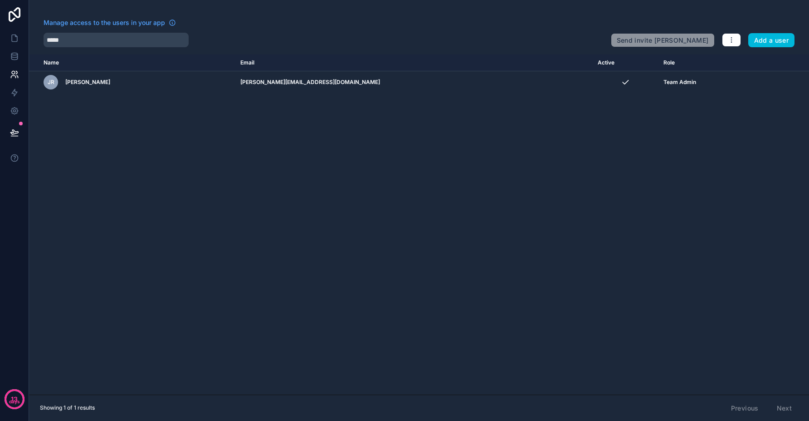
click at [728, 204] on div "Name Email Active Role userTable.email JR Jamie Ross jamie@kindadusty.co.uk Tea…" at bounding box center [419, 224] width 780 height 340
click at [10, 402] on p "days" at bounding box center [14, 401] width 11 height 7
click at [34, 266] on div "Name Email Active Role userTable.email JR Jamie Ross jamie@kindadusty.co.uk Tea…" at bounding box center [419, 224] width 780 height 340
click at [16, 57] on icon at bounding box center [14, 56] width 6 height 4
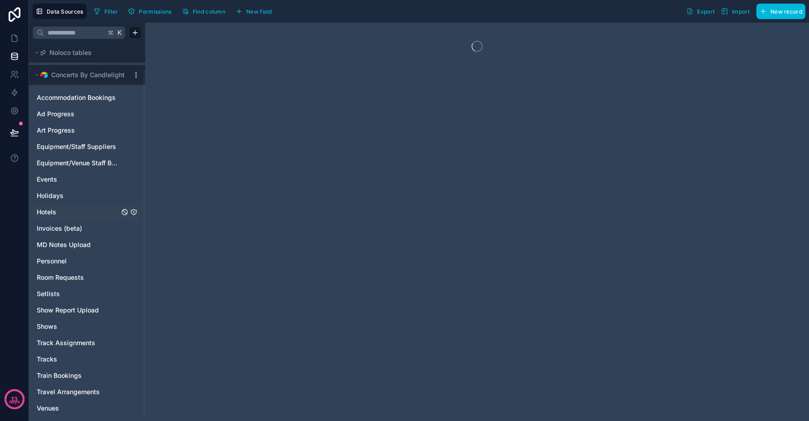
scroll to position [34, 0]
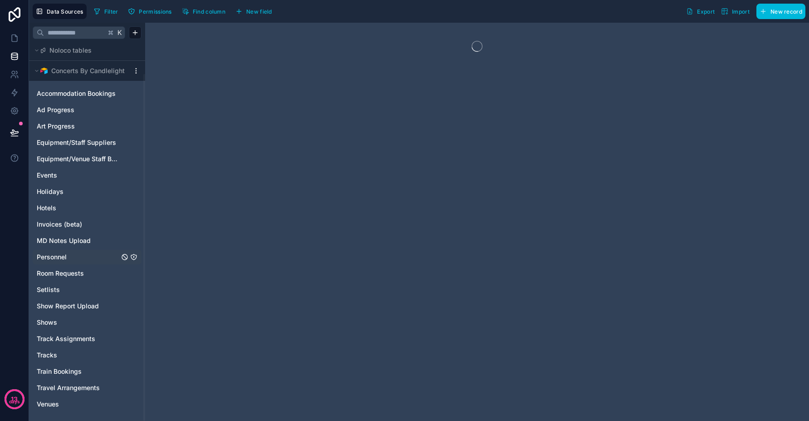
click at [62, 259] on span "Personnel" at bounding box center [52, 256] width 30 height 9
click at [255, 15] on button "Syncing" at bounding box center [251, 12] width 39 height 14
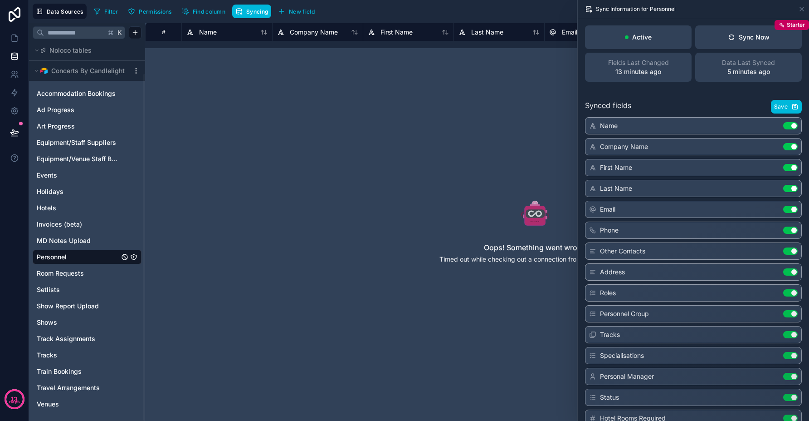
click at [85, 254] on link "Personnel" at bounding box center [78, 256] width 83 height 9
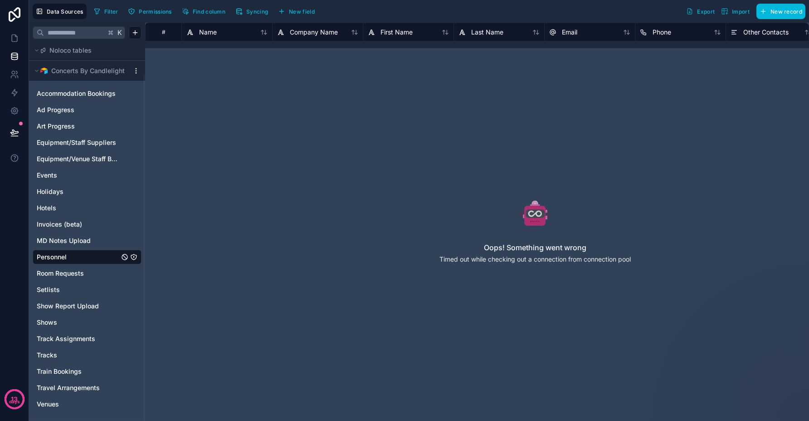
click at [60, 249] on div "Accommodation Bookings Ad Progress Art Progress Equipment/Staff Suppliers Equip…" at bounding box center [87, 247] width 109 height 328
click at [63, 242] on span "MD Notes Upload" at bounding box center [64, 240] width 54 height 9
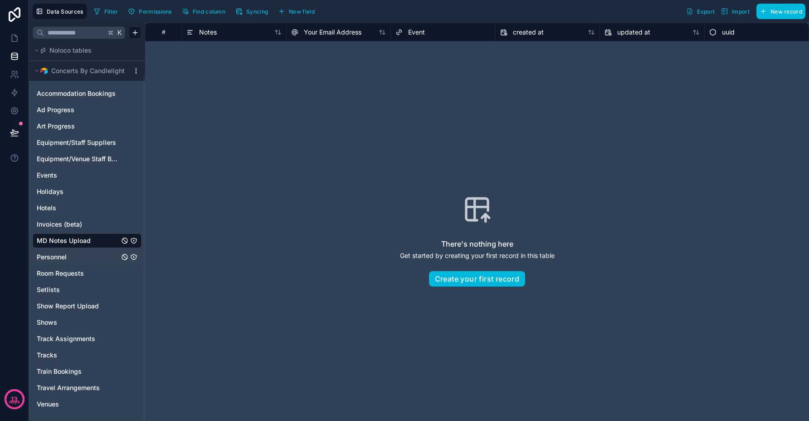
click at [65, 257] on span "Personnel" at bounding box center [52, 256] width 30 height 9
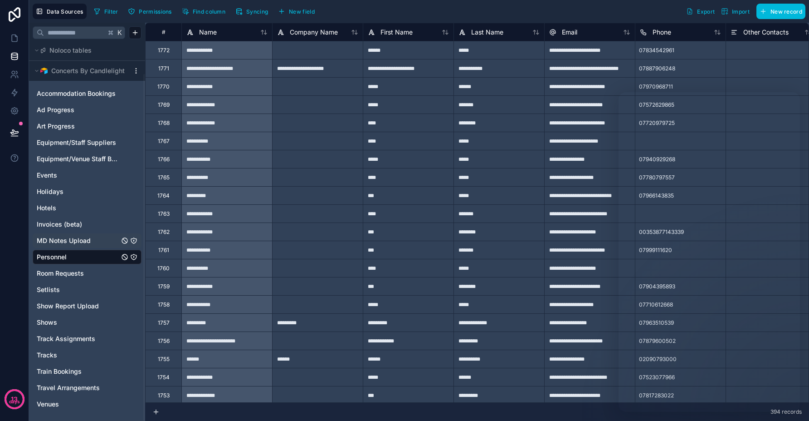
click at [137, 73] on html "**********" at bounding box center [404, 210] width 809 height 421
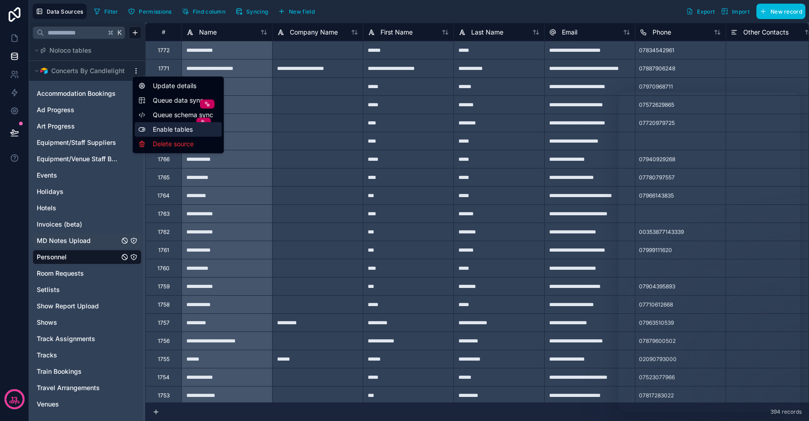
click at [184, 129] on div "Enable tables" at bounding box center [178, 129] width 87 height 15
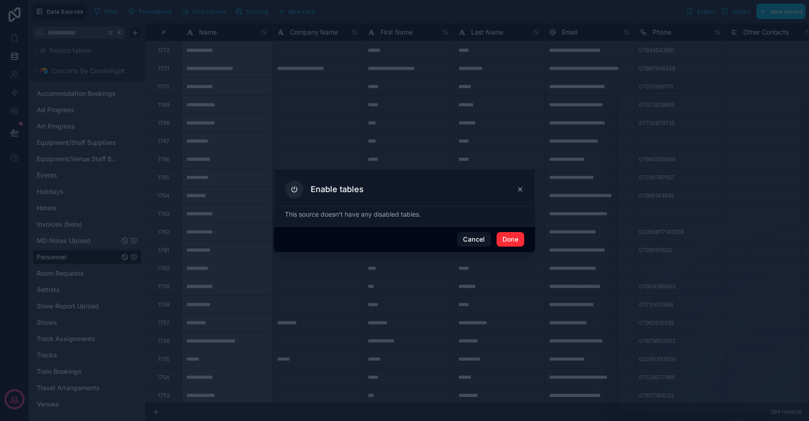
drag, startPoint x: 483, startPoint y: 241, endPoint x: 371, endPoint y: 204, distance: 118.5
click at [483, 241] on button "Cancel" at bounding box center [474, 239] width 34 height 15
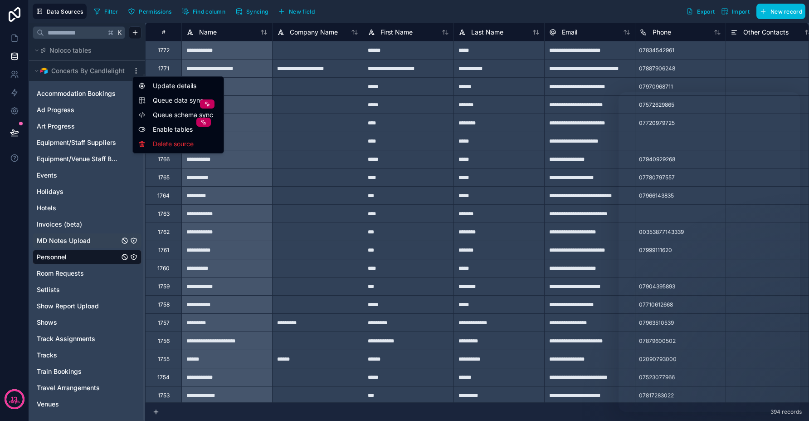
click at [135, 71] on html "**********" at bounding box center [404, 210] width 809 height 421
click at [133, 57] on html "**********" at bounding box center [404, 210] width 809 height 421
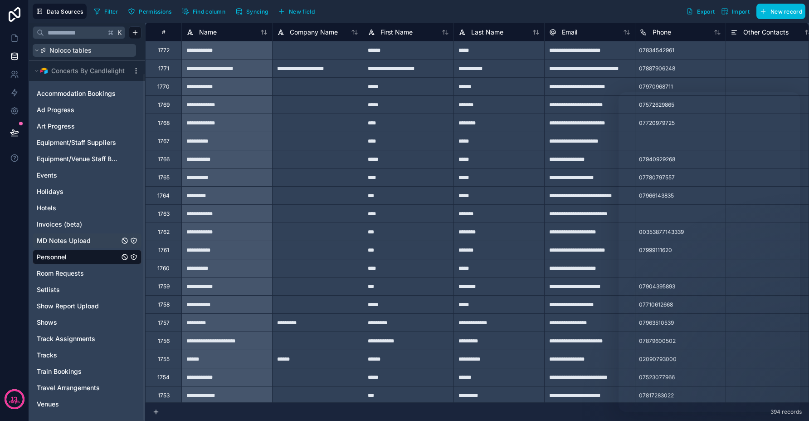
click at [69, 49] on span "Noloco tables" at bounding box center [70, 50] width 42 height 9
click at [33, 53] on button "Noloco tables" at bounding box center [84, 50] width 103 height 13
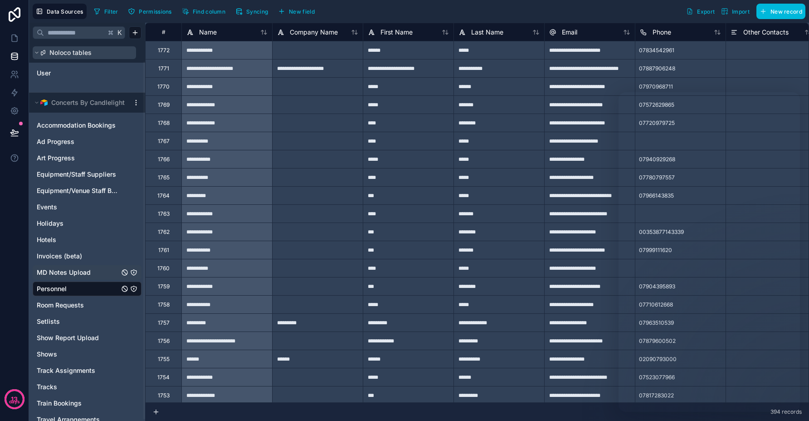
scroll to position [20, 0]
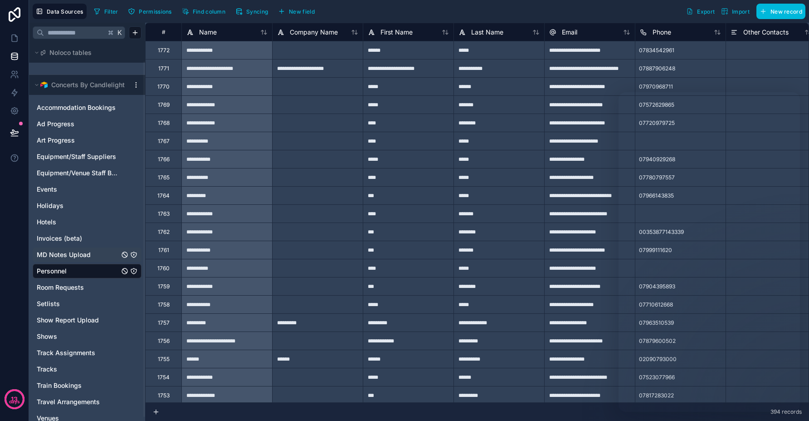
click at [76, 69] on div "User" at bounding box center [87, 59] width 116 height 32
click at [34, 52] on icon at bounding box center [36, 52] width 5 height 5
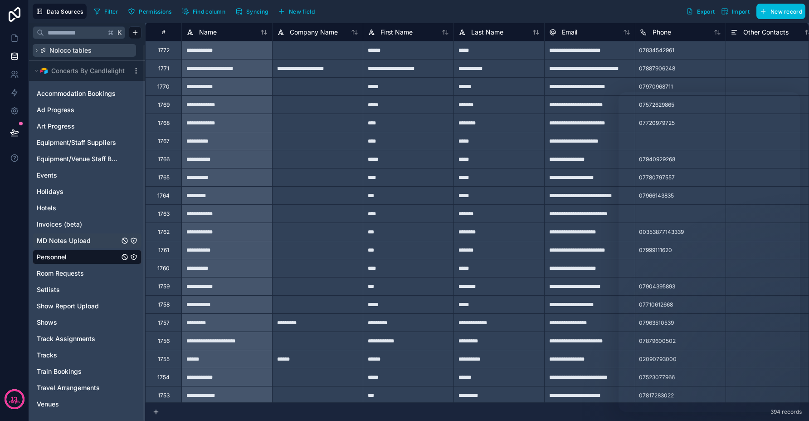
click at [34, 52] on icon at bounding box center [36, 50] width 5 height 5
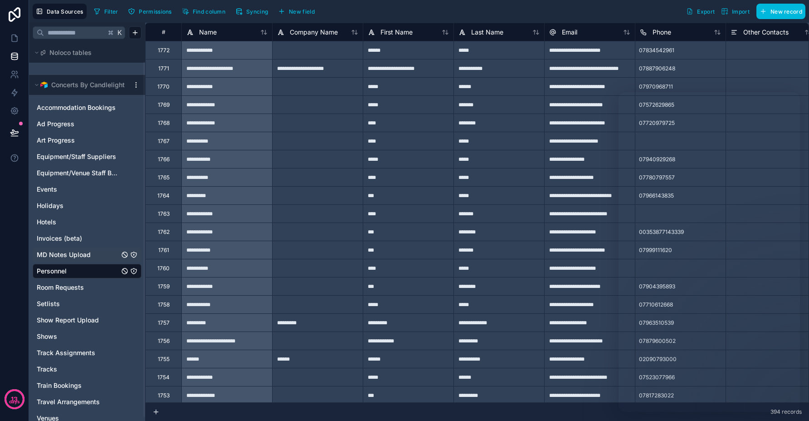
click at [65, 69] on div "User" at bounding box center [87, 59] width 116 height 32
drag, startPoint x: 46, startPoint y: 66, endPoint x: 108, endPoint y: 82, distance: 64.1
click at [46, 66] on div "User" at bounding box center [87, 59] width 116 height 32
click at [34, 84] on icon at bounding box center [36, 84] width 5 height 5
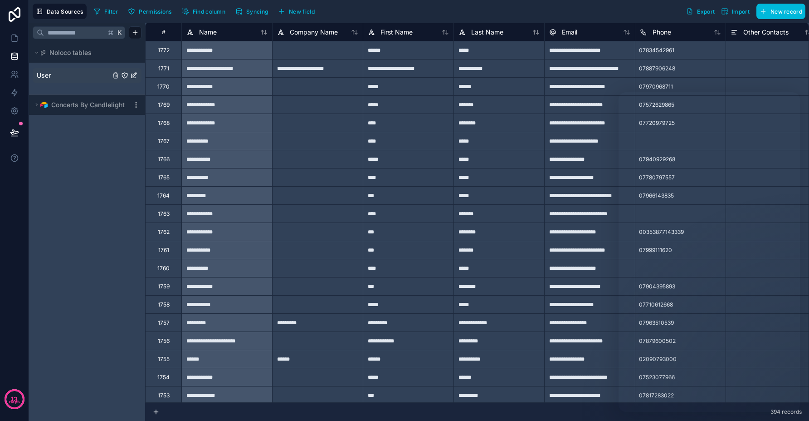
click at [124, 76] on icon "User" at bounding box center [124, 75] width 7 height 7
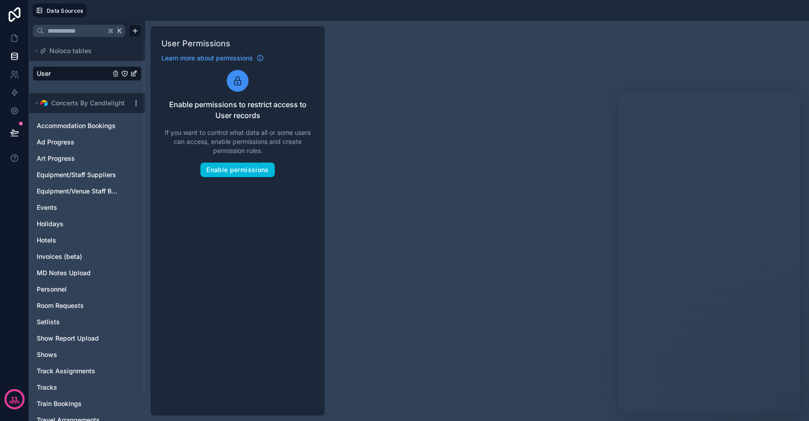
click at [137, 74] on icon "User" at bounding box center [133, 73] width 7 height 7
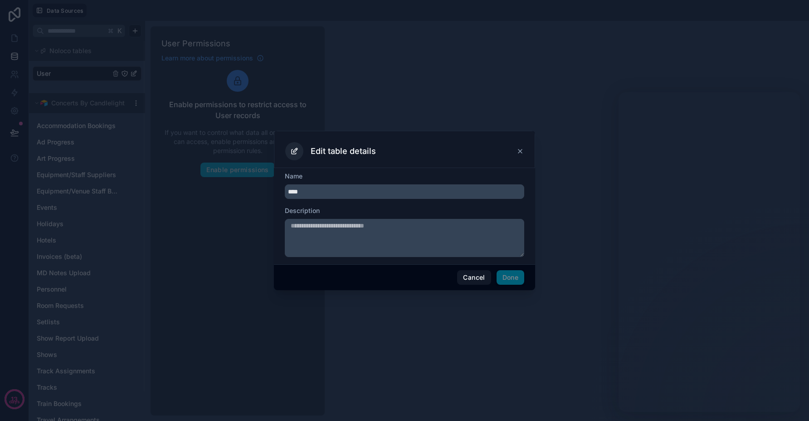
click at [472, 278] on button "Cancel" at bounding box center [474, 277] width 34 height 15
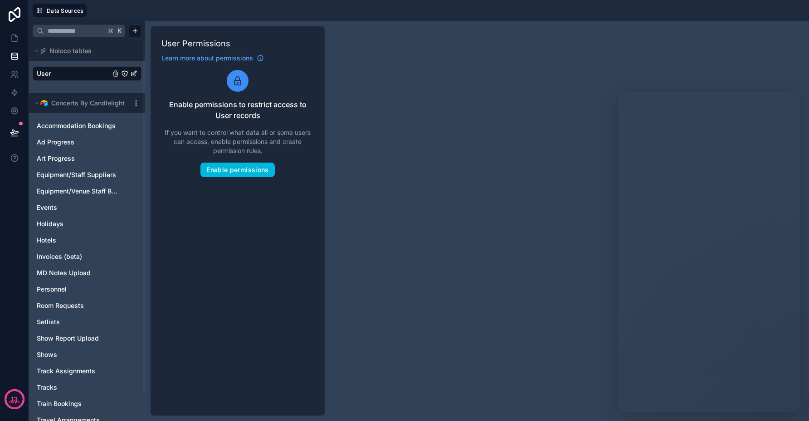
click at [137, 103] on html "13 days Data Sources K Noloco tables User Concerts By Candlelight Accommodation…" at bounding box center [404, 210] width 809 height 421
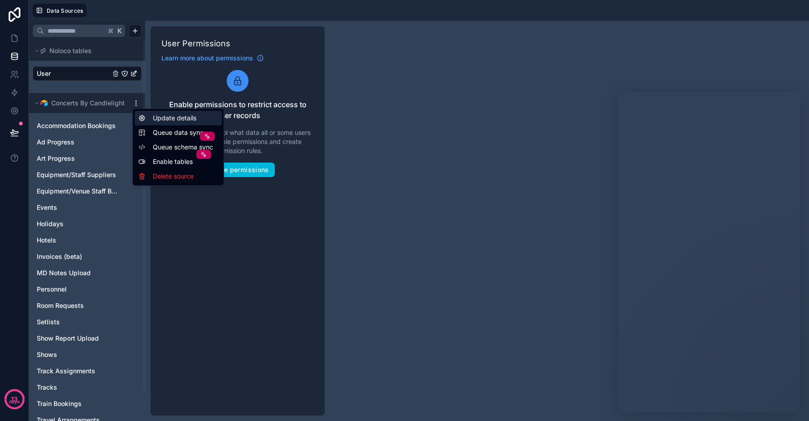
click at [157, 116] on div "Update details" at bounding box center [178, 118] width 87 height 15
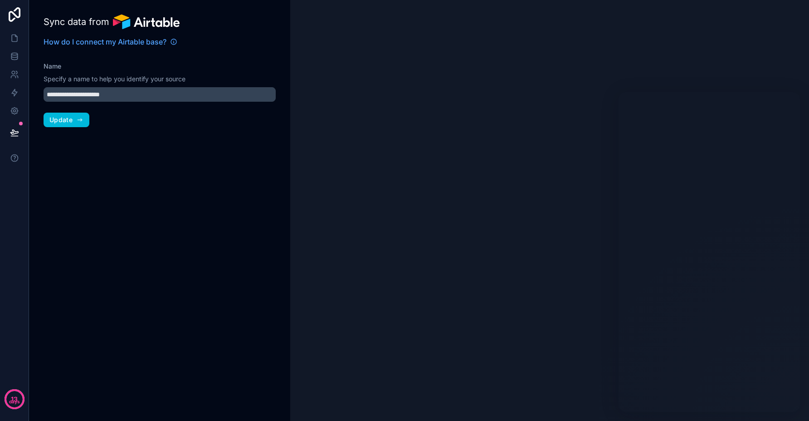
type input "**********"
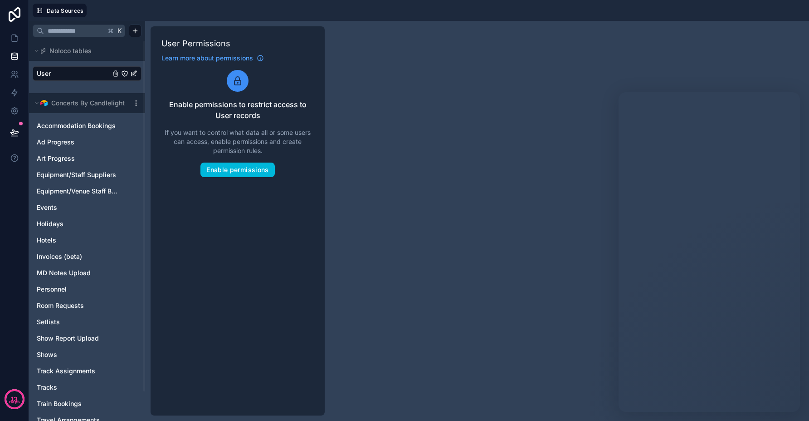
click at [133, 102] on html "13 days Data Sources K Noloco tables User Concerts By Candlelight Accommodation…" at bounding box center [404, 210] width 809 height 421
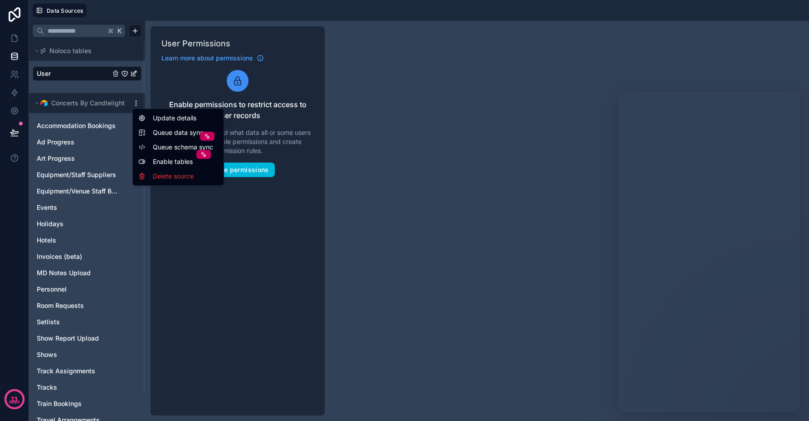
click at [186, 151] on span "Queue schema sync" at bounding box center [185, 146] width 65 height 9
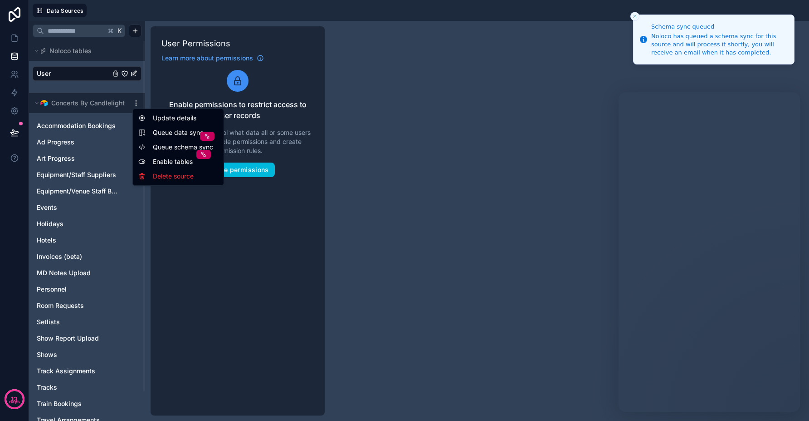
click at [133, 104] on html "Schema sync queued Noloco has queued a schema sync for this source and will pro…" at bounding box center [404, 210] width 809 height 421
click at [218, 204] on html "Schema sync queued Noloco has queued a schema sync for this source and will pro…" at bounding box center [404, 210] width 809 height 421
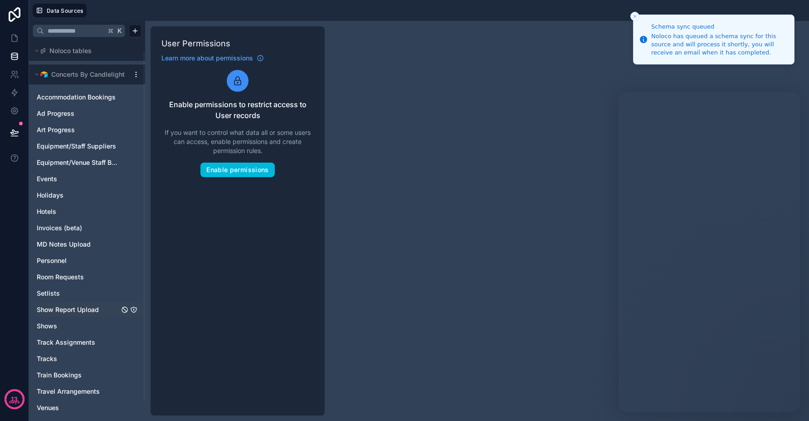
scroll to position [32, 0]
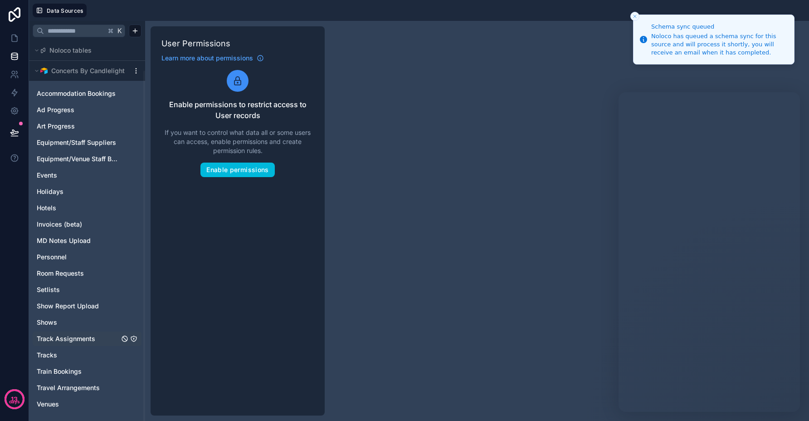
click at [133, 340] on icon "Track Assignments" at bounding box center [133, 338] width 7 height 7
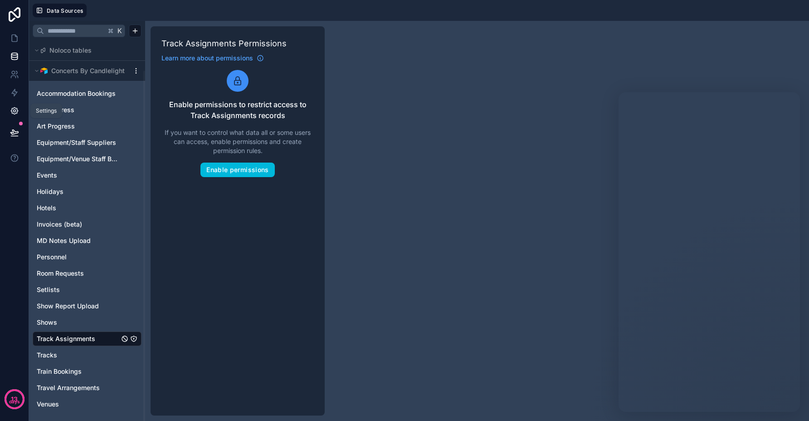
click at [15, 109] on icon at bounding box center [14, 110] width 9 height 9
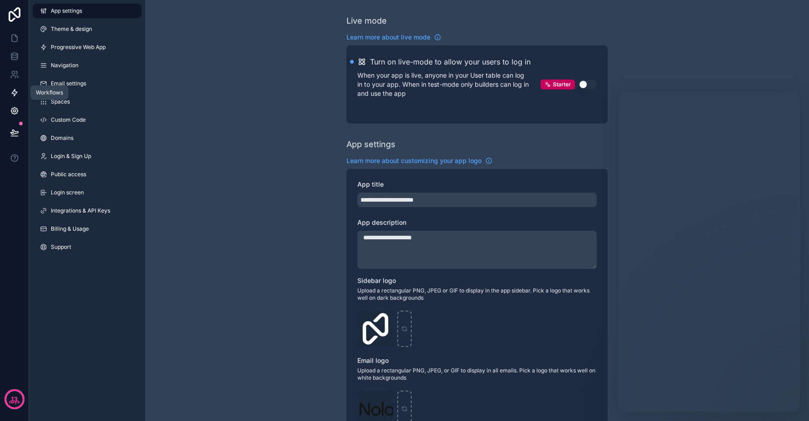
click at [14, 93] on icon at bounding box center [14, 92] width 9 height 9
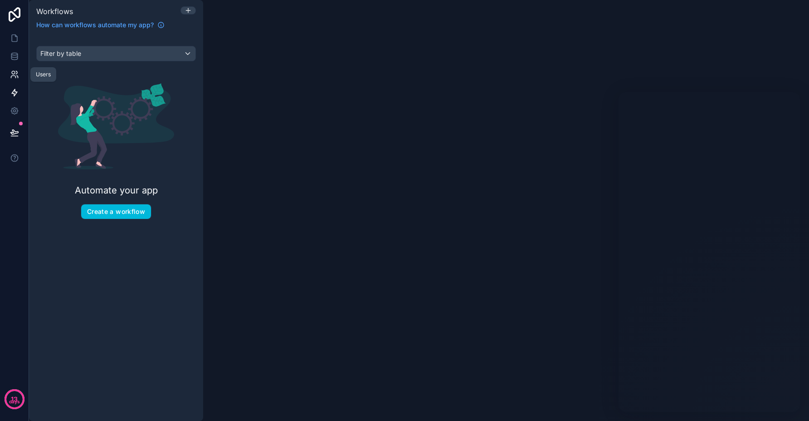
click at [15, 71] on icon at bounding box center [14, 74] width 9 height 9
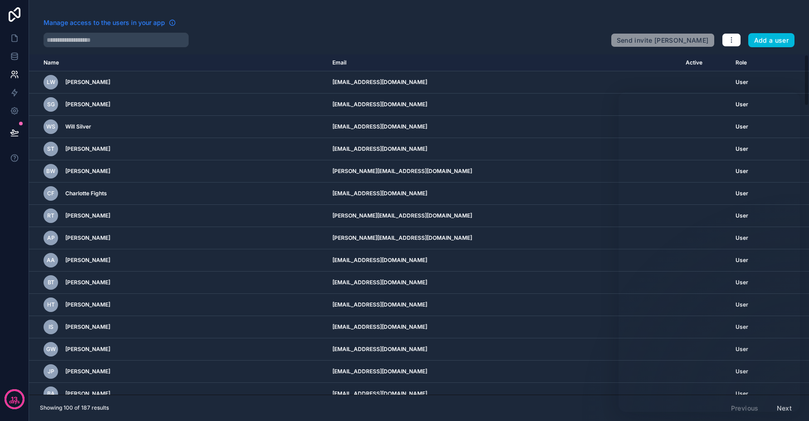
click at [147, 22] on span "Manage access to the users in your app" at bounding box center [105, 22] width 122 height 9
click at [734, 40] on icon "button" at bounding box center [731, 39] width 7 height 7
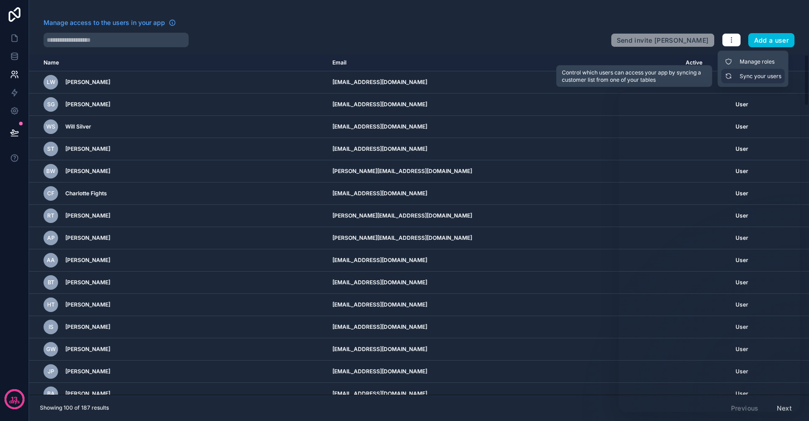
click at [739, 77] on link "Sync your users" at bounding box center [754, 76] width 64 height 15
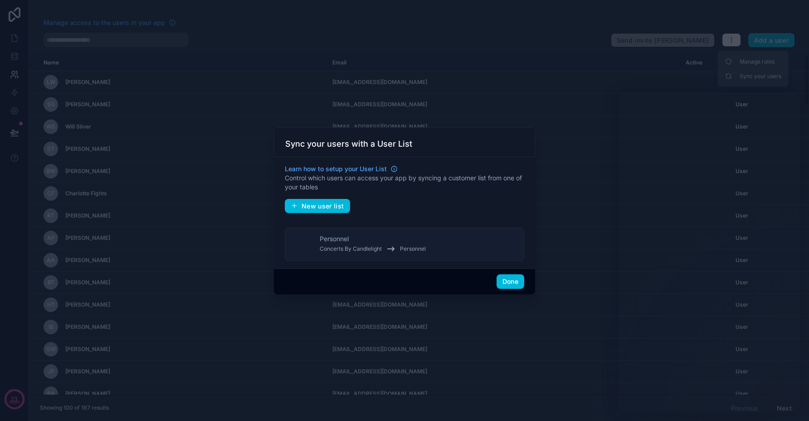
click at [382, 239] on div "Personnel Concerts By Candlelight Personnel" at bounding box center [373, 244] width 106 height 20
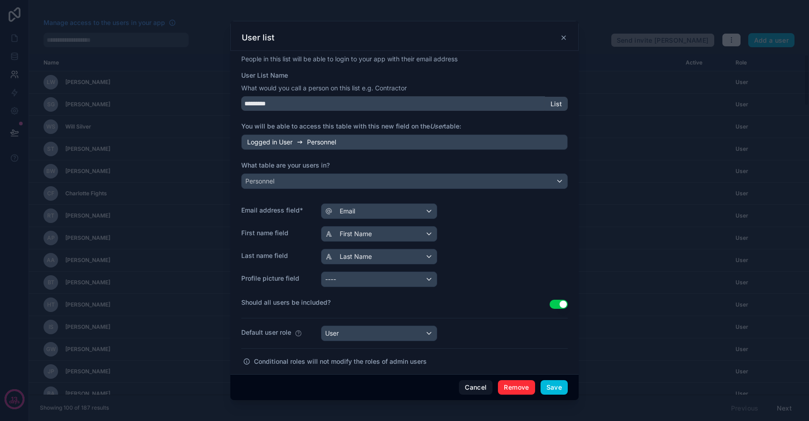
click at [528, 220] on div "People in this list will be able to login to your app with their email address …" at bounding box center [404, 285] width 327 height 463
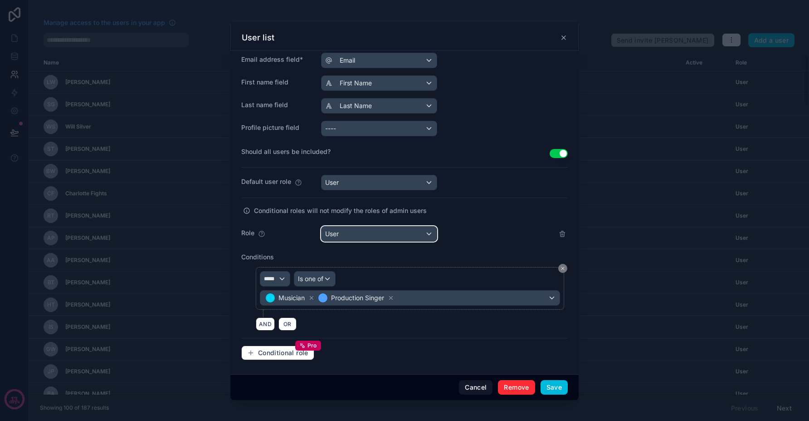
click at [365, 238] on div "User" at bounding box center [379, 233] width 115 height 15
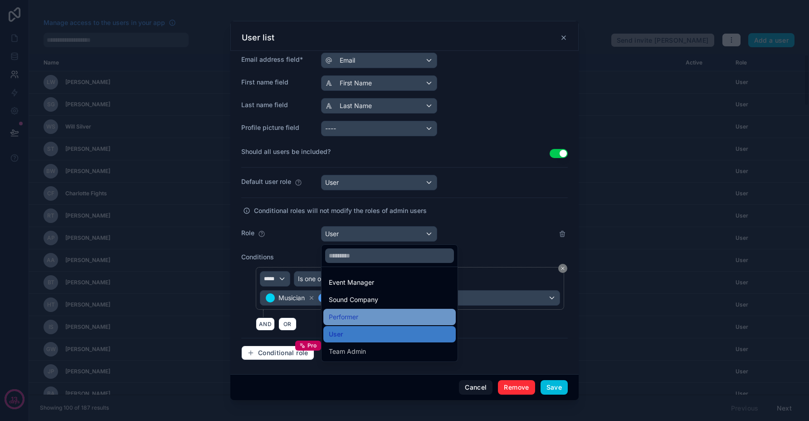
click at [399, 317] on div "Performer" at bounding box center [390, 316] width 122 height 11
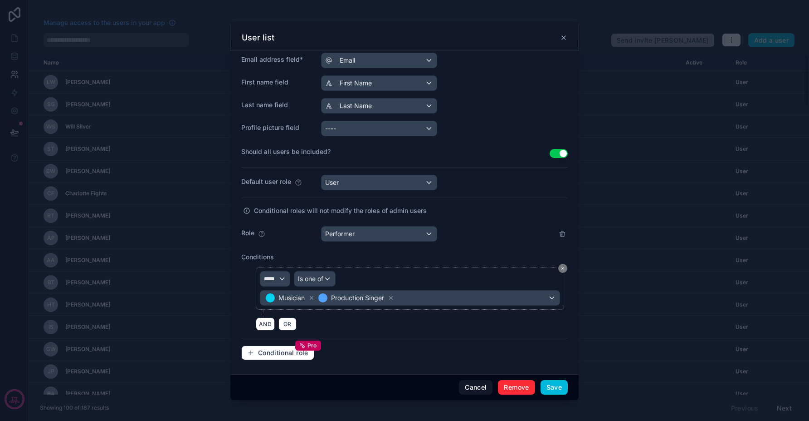
drag, startPoint x: 468, startPoint y: 266, endPoint x: 387, endPoint y: 288, distance: 83.3
click at [468, 266] on div "People in this list will be able to login to your app with their email address …" at bounding box center [404, 135] width 327 height 463
click at [269, 355] on span "Conditional role" at bounding box center [283, 352] width 50 height 8
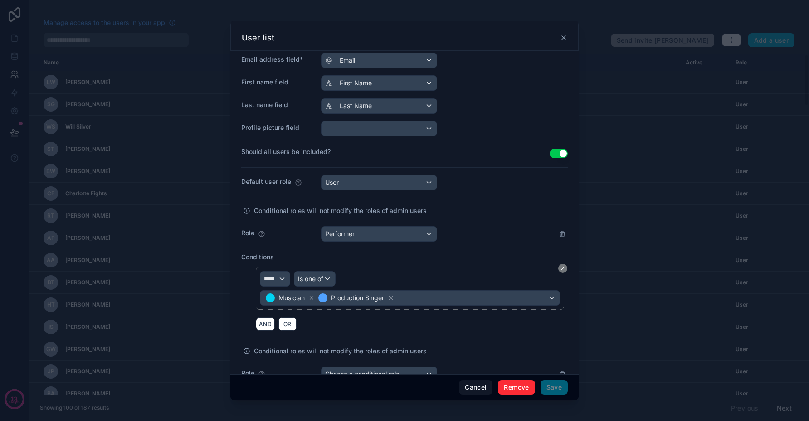
scroll to position [290, 0]
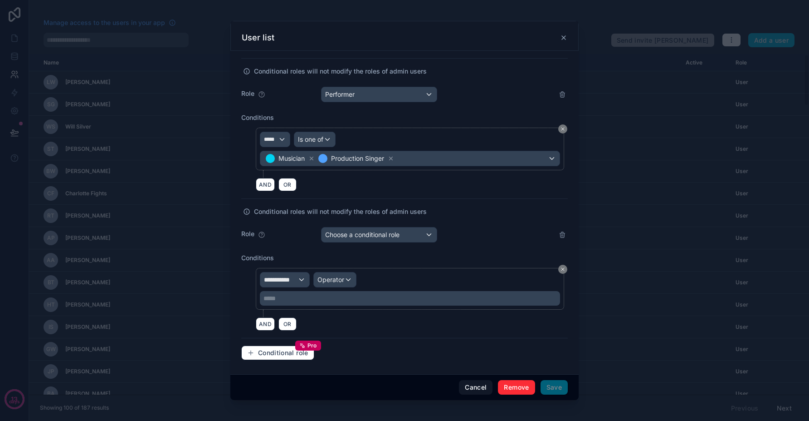
click at [356, 242] on div "**********" at bounding box center [404, 66] width 327 height 602
click at [362, 236] on span "Choose a conditional role" at bounding box center [362, 234] width 74 height 8
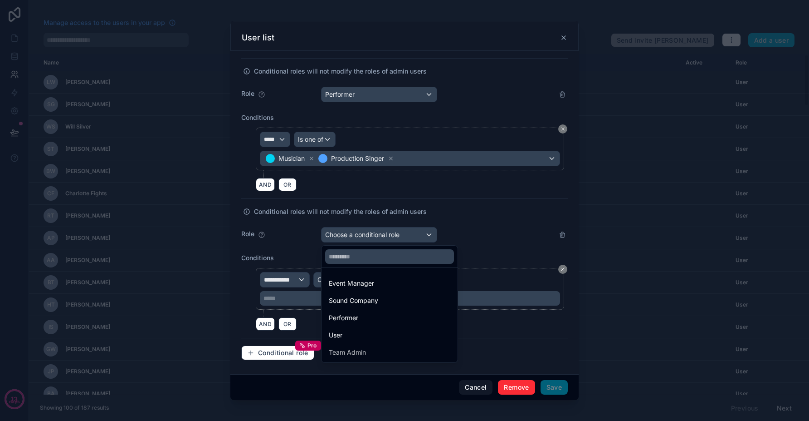
click at [378, 285] on div "Event Manager" at bounding box center [390, 283] width 122 height 11
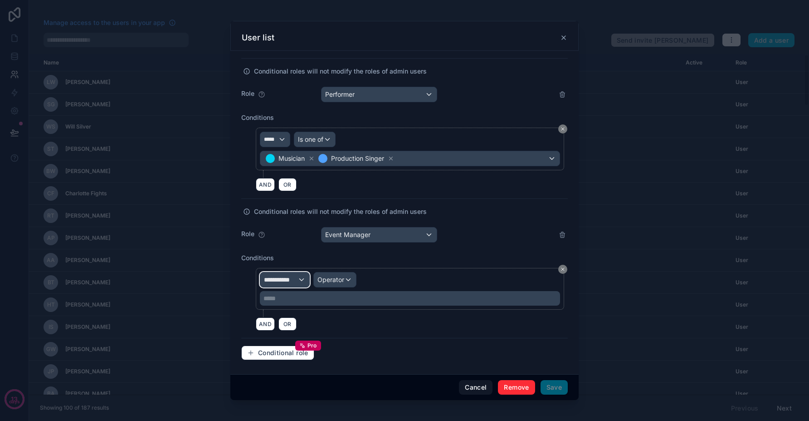
click at [292, 279] on span "**********" at bounding box center [281, 279] width 34 height 9
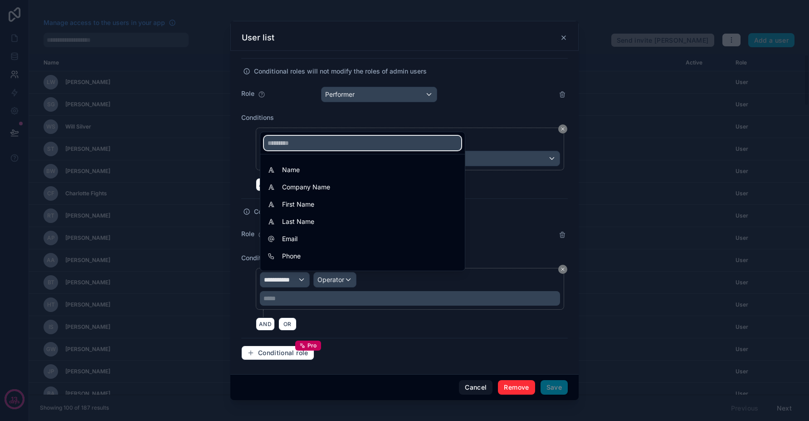
click at [321, 144] on input "text" at bounding box center [362, 143] width 197 height 15
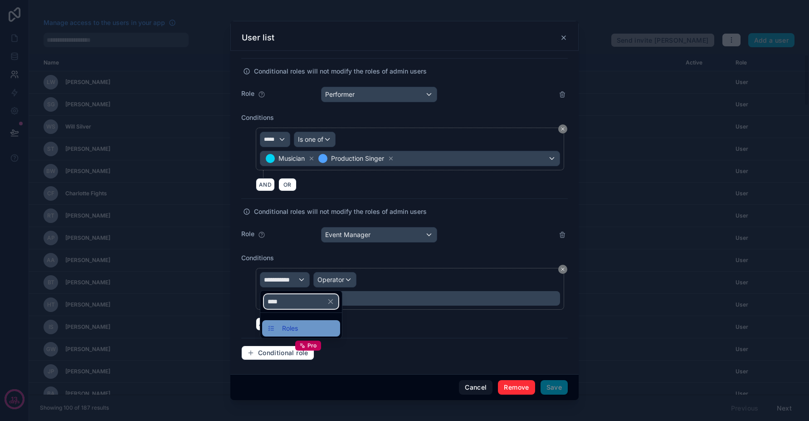
type input "****"
click at [299, 324] on div "Roles" at bounding box center [301, 328] width 67 height 11
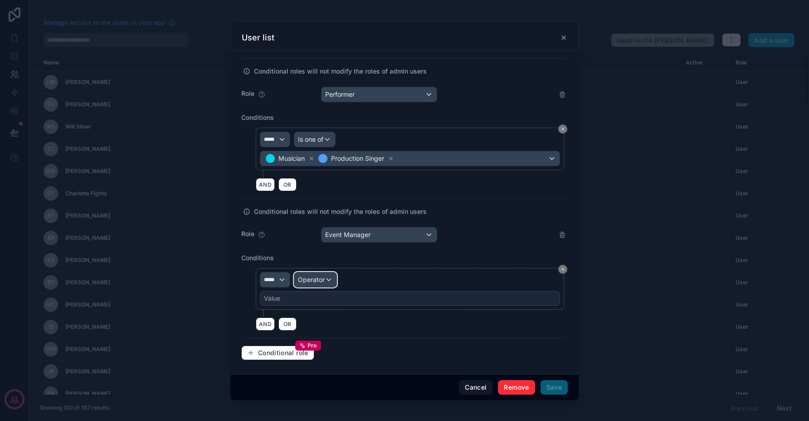
click at [313, 280] on span "Operator" at bounding box center [311, 279] width 27 height 8
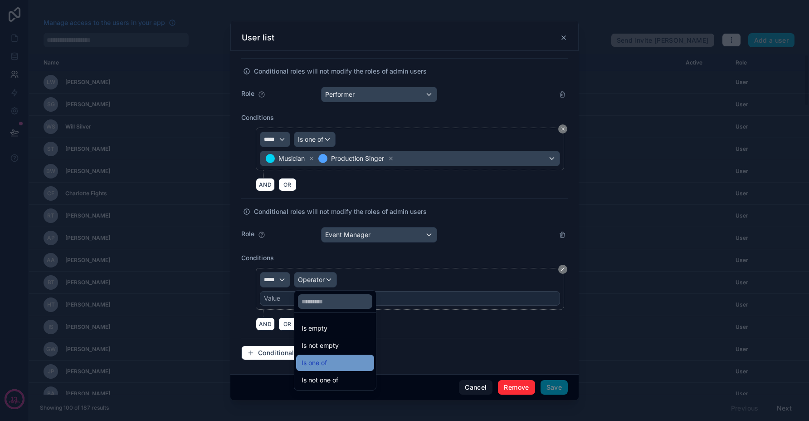
click at [328, 361] on div "Is one of" at bounding box center [335, 362] width 67 height 11
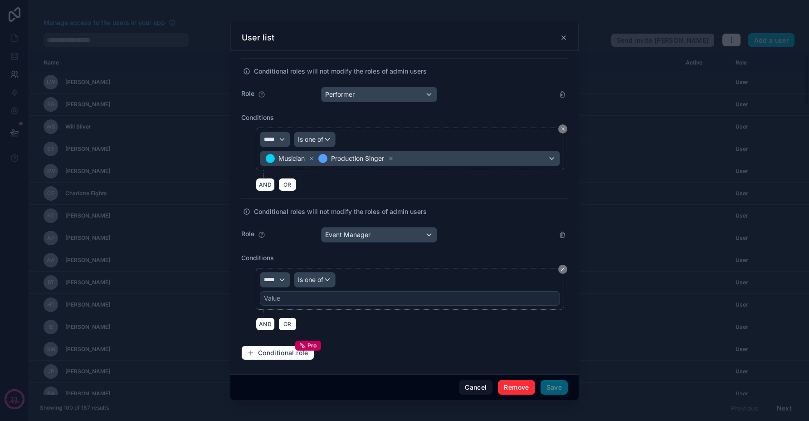
click at [327, 300] on div "Value" at bounding box center [410, 298] width 300 height 15
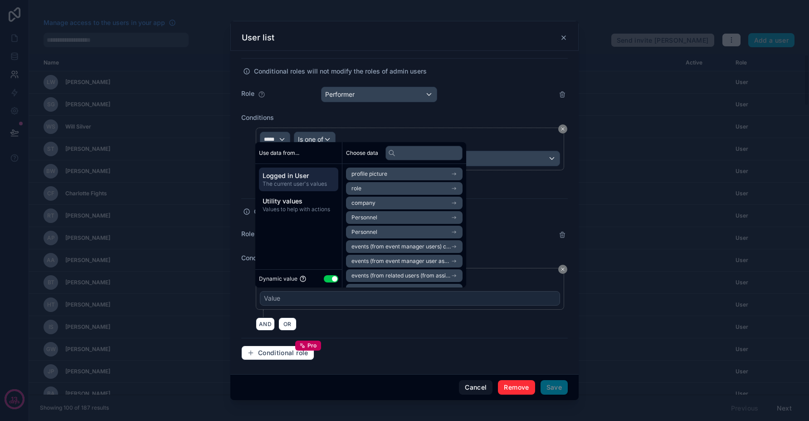
click at [329, 279] on button "Use setting" at bounding box center [331, 278] width 15 height 7
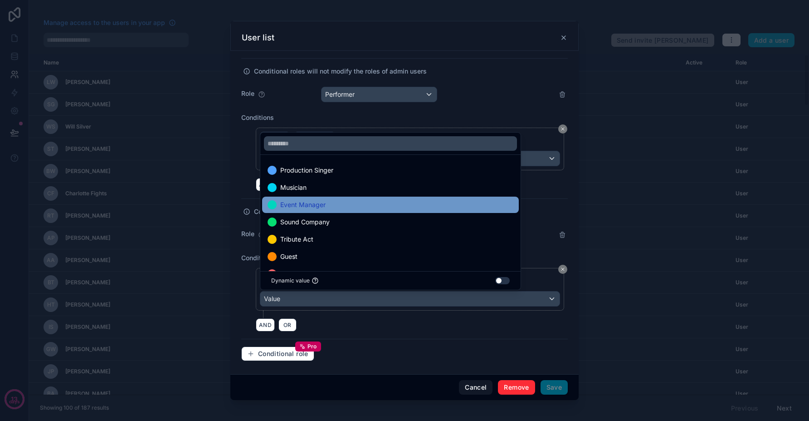
click at [394, 206] on div "Event Manager" at bounding box center [391, 204] width 246 height 11
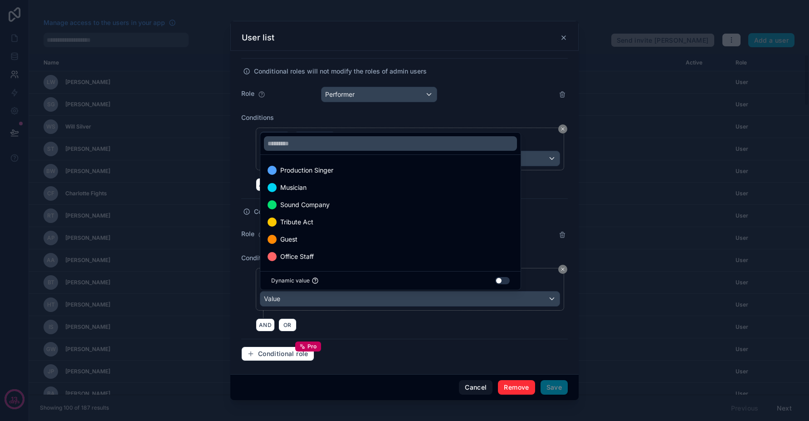
click at [419, 334] on div "People in this list will be able to login to your app with their email address …" at bounding box center [404, 66] width 327 height 603
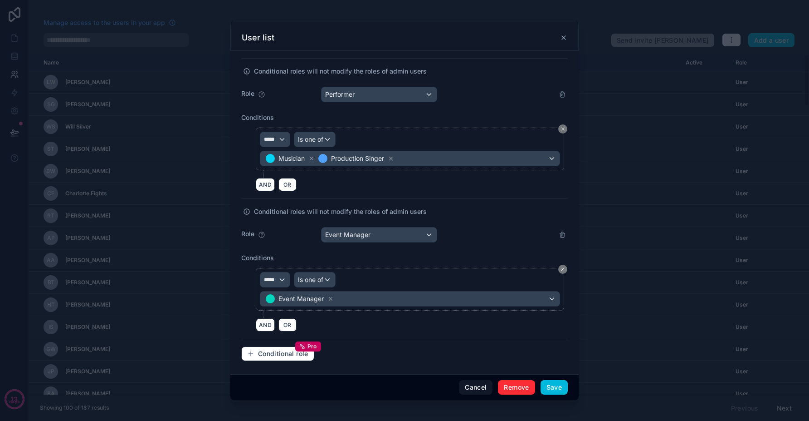
click at [560, 384] on button "Save" at bounding box center [554, 387] width 27 height 15
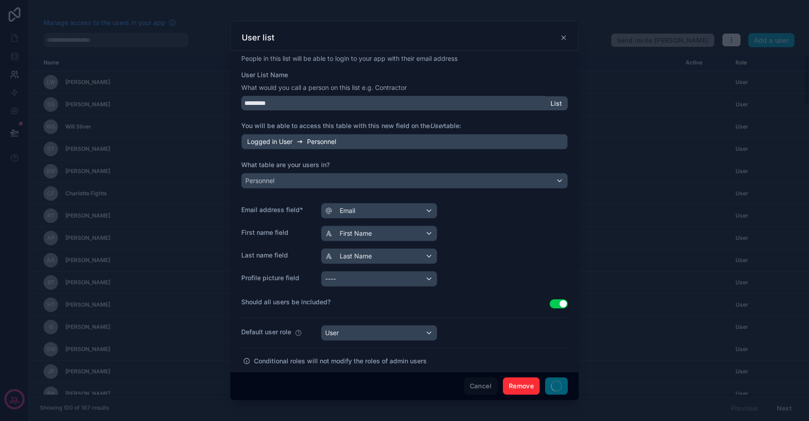
scroll to position [0, 0]
click at [563, 38] on icon at bounding box center [564, 38] width 4 height 4
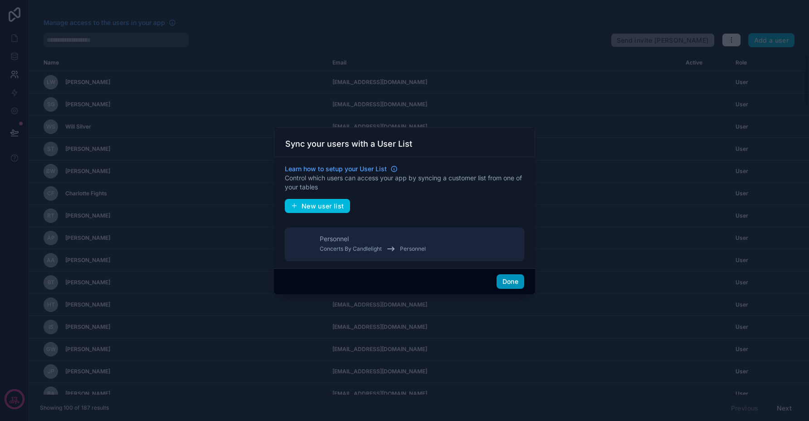
click at [509, 280] on button "Done" at bounding box center [511, 281] width 28 height 15
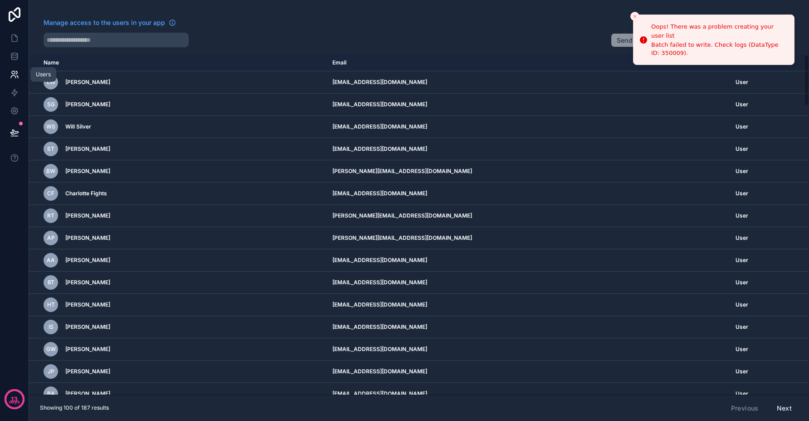
click at [12, 72] on icon at bounding box center [14, 74] width 9 height 9
click at [633, 18] on icon "Close toast" at bounding box center [634, 16] width 5 height 5
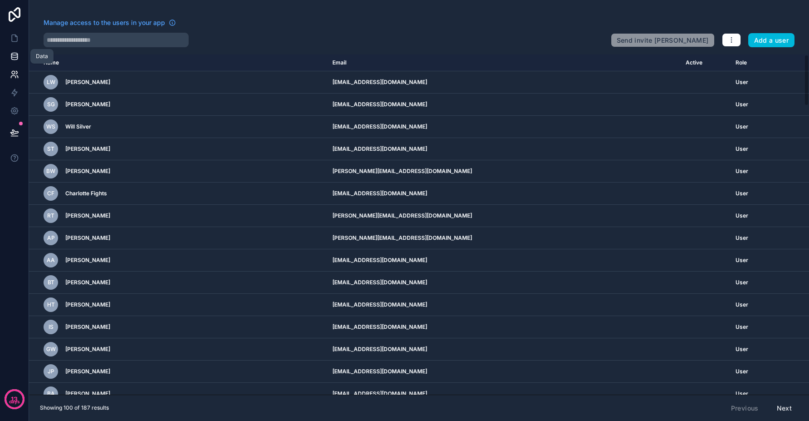
click at [17, 55] on icon at bounding box center [14, 56] width 6 height 4
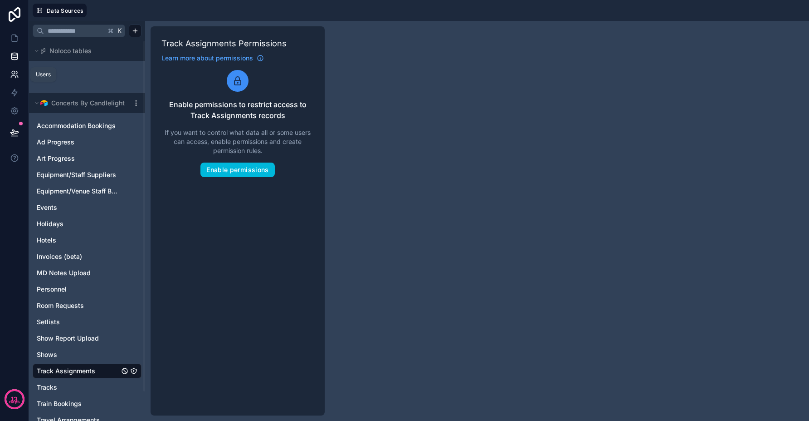
click at [14, 81] on link at bounding box center [14, 74] width 29 height 18
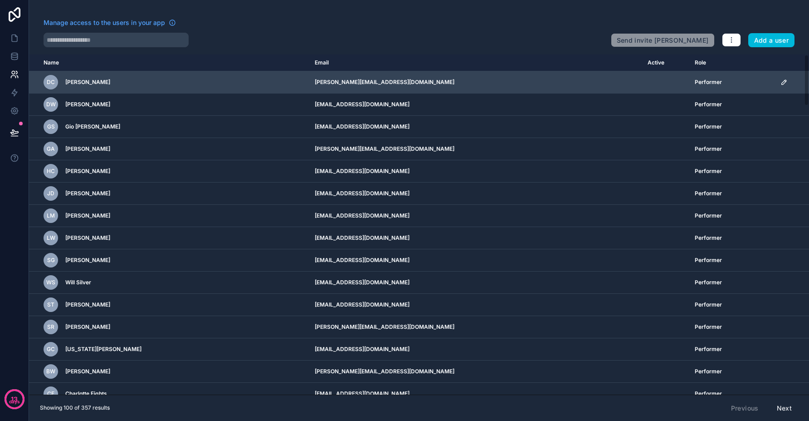
click at [695, 85] on span "Performer" at bounding box center [708, 81] width 27 height 7
click at [781, 80] on icon "scrollable content" at bounding box center [784, 81] width 7 height 7
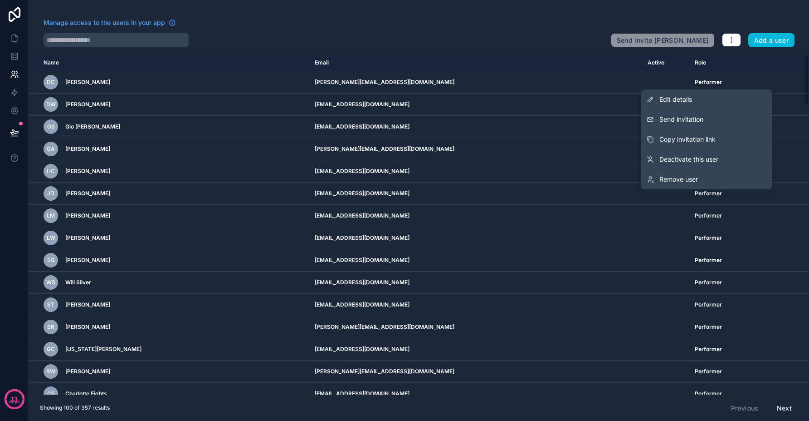
click at [710, 43] on span "Send invite [PERSON_NAME]" at bounding box center [663, 38] width 104 height 18
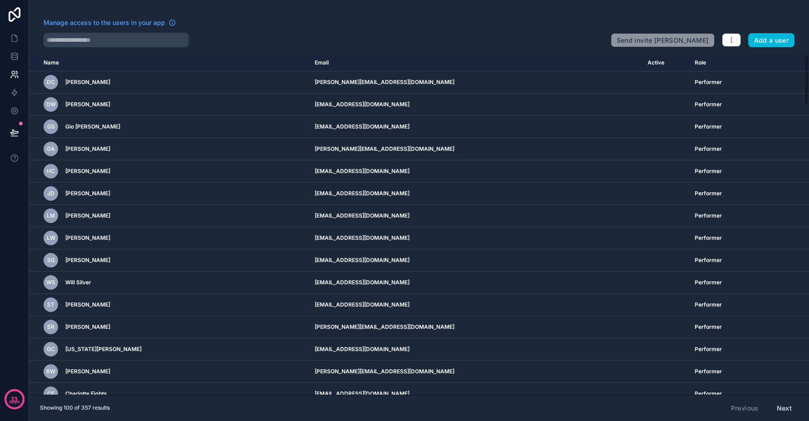
click at [303, 44] on div at bounding box center [324, 40] width 560 height 15
click at [15, 56] on icon at bounding box center [14, 56] width 9 height 9
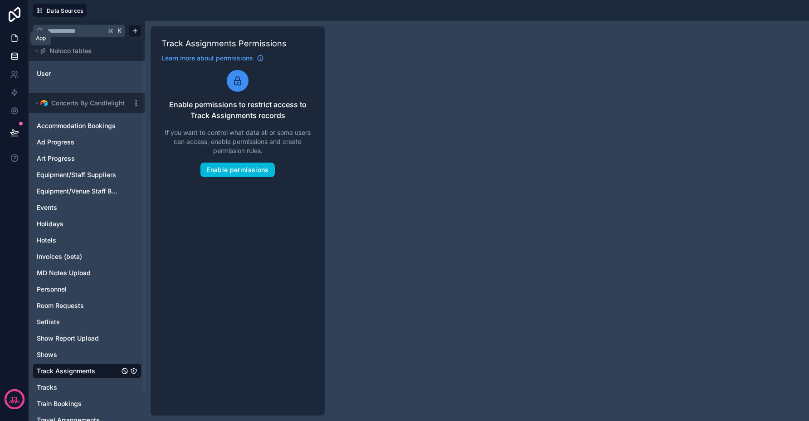
click at [15, 39] on icon at bounding box center [14, 38] width 9 height 9
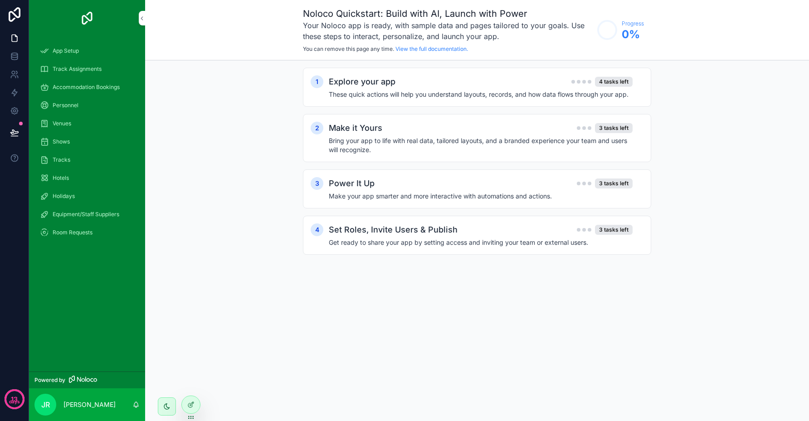
click at [64, 67] on span "Track Assignments" at bounding box center [77, 68] width 49 height 7
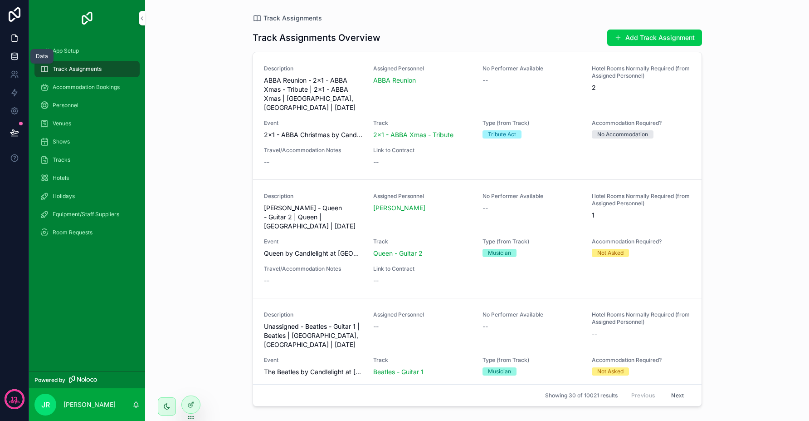
click at [14, 62] on link at bounding box center [14, 56] width 29 height 18
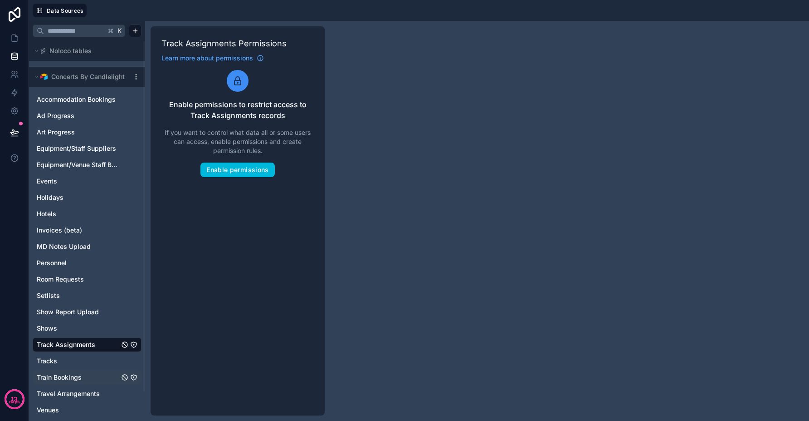
scroll to position [32, 0]
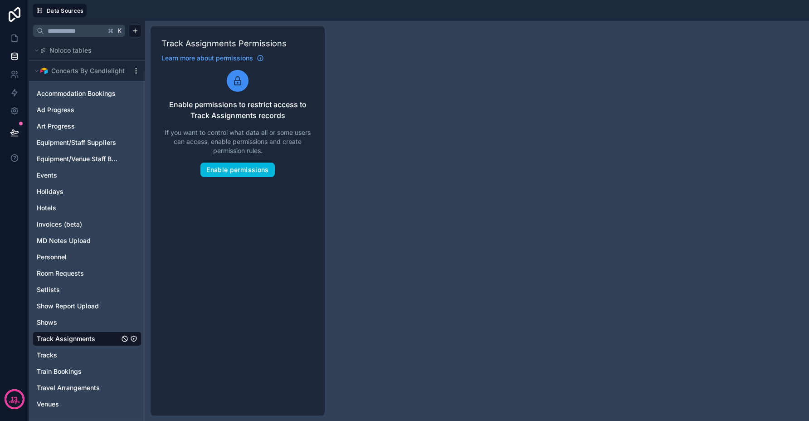
click at [102, 338] on link "Track Assignments" at bounding box center [78, 338] width 83 height 9
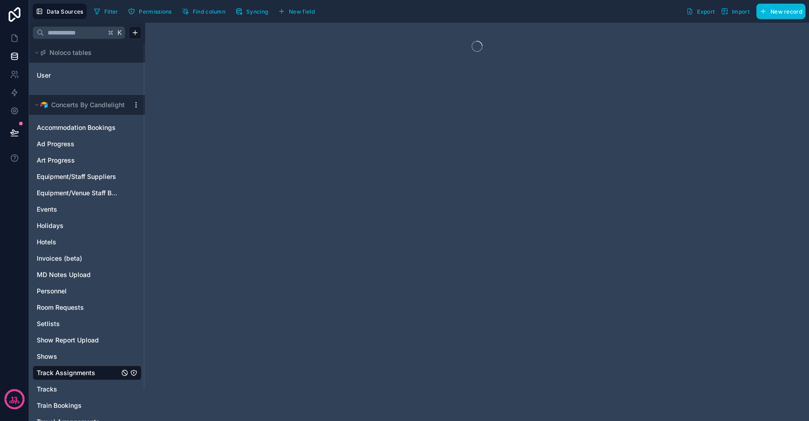
click at [60, 371] on span "Track Assignments" at bounding box center [66, 372] width 59 height 9
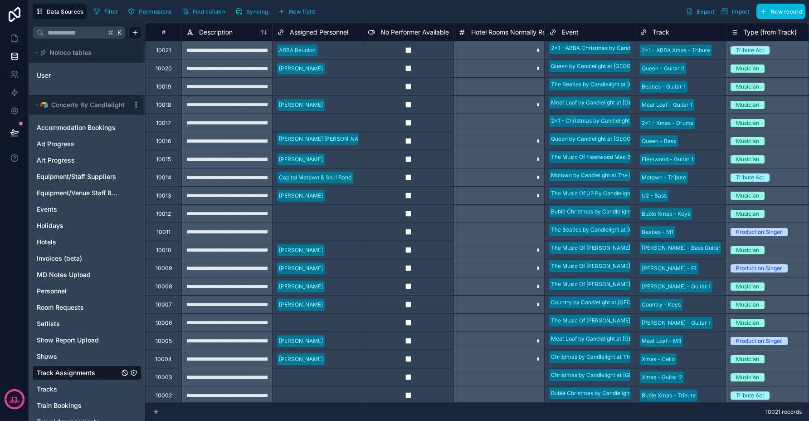
click at [134, 374] on icon "Track Assignments" at bounding box center [133, 372] width 7 height 7
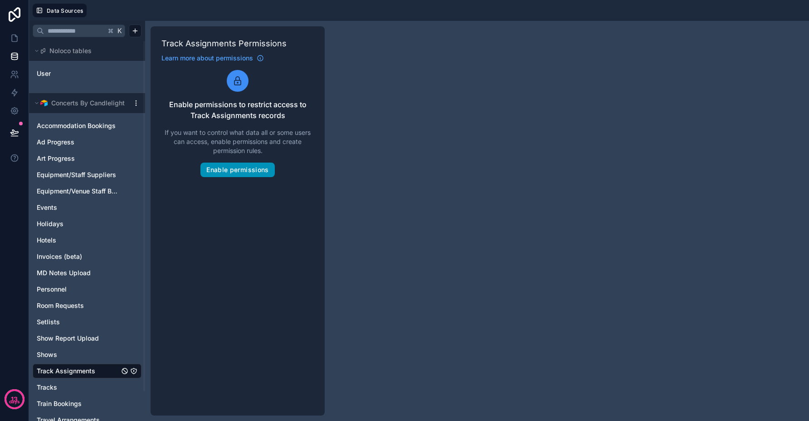
click at [222, 169] on button "Enable permissions" at bounding box center [238, 169] width 74 height 15
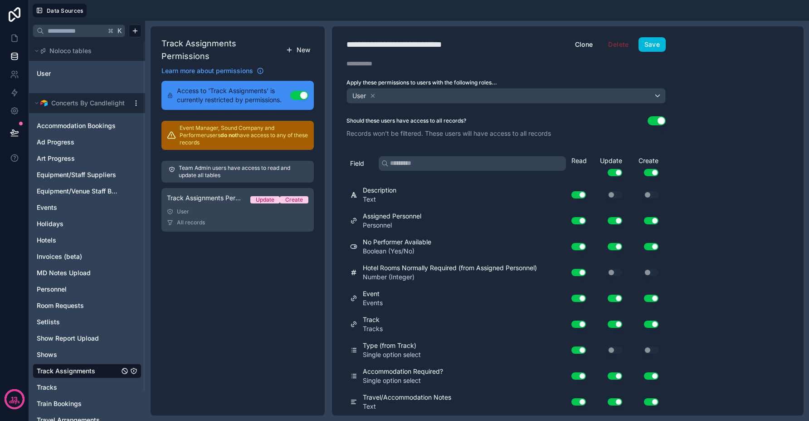
click at [299, 50] on span "New" at bounding box center [304, 49] width 14 height 9
click at [234, 257] on link "Track Assignments Permission 2 Update Create User All records" at bounding box center [238, 259] width 152 height 44
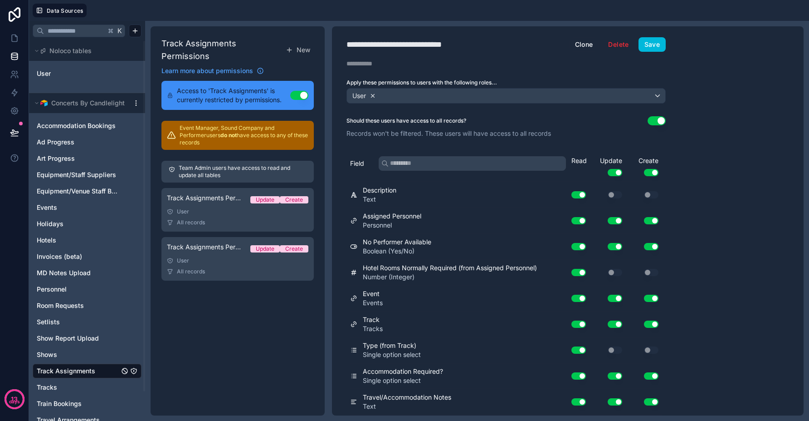
click at [376, 95] on icon at bounding box center [373, 96] width 6 height 6
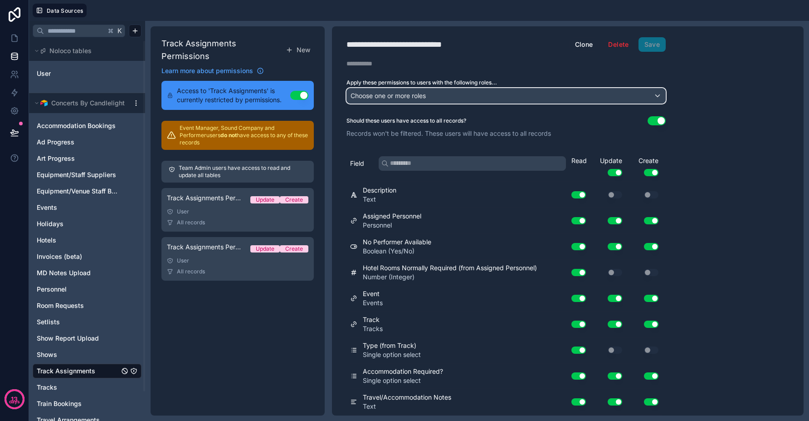
click at [373, 96] on span "Choose one or more roles" at bounding box center [388, 96] width 75 height 8
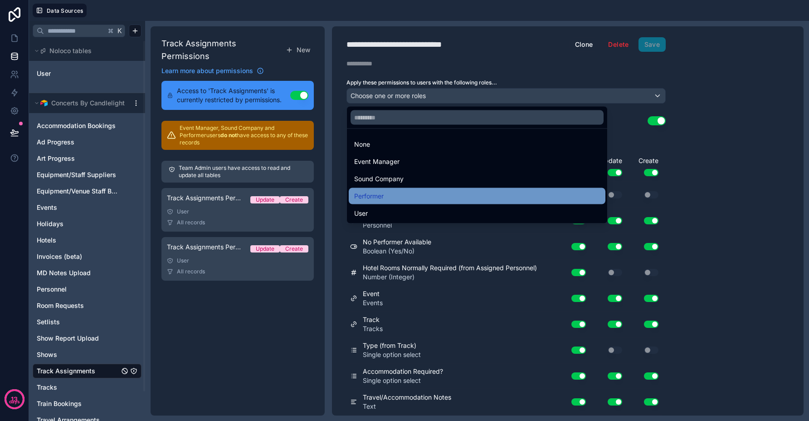
click at [425, 195] on div "Performer" at bounding box center [477, 196] width 246 height 11
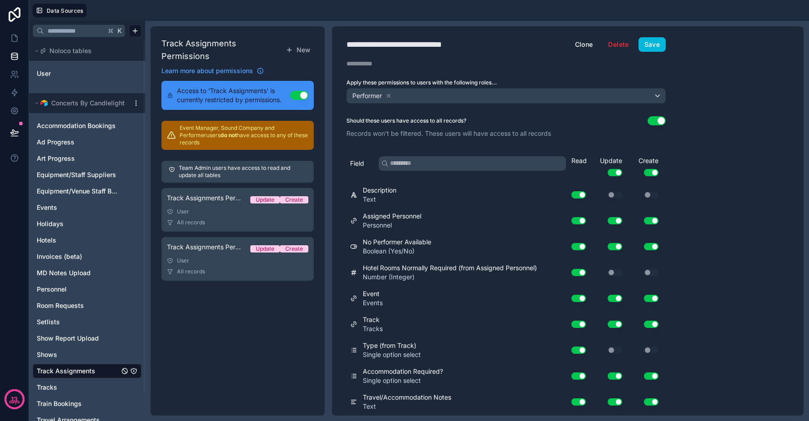
click at [617, 173] on button "Use setting" at bounding box center [615, 172] width 15 height 7
click at [652, 169] on button "Use setting" at bounding box center [651, 172] width 15 height 7
click at [660, 119] on button "Use setting" at bounding box center [657, 120] width 18 height 9
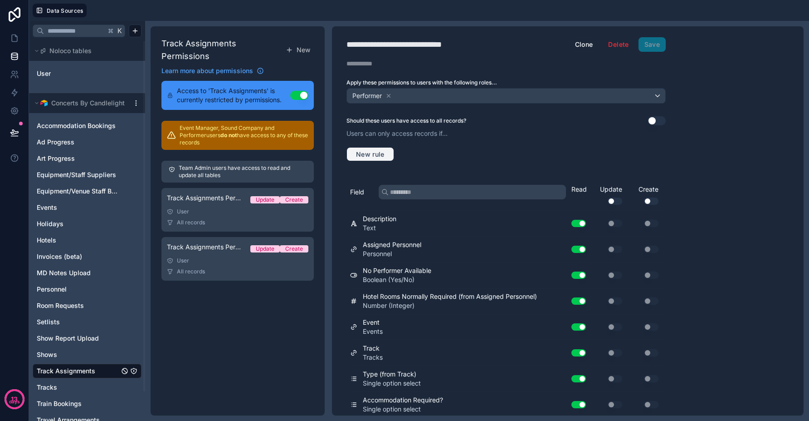
click at [380, 155] on span "New rule" at bounding box center [370, 154] width 36 height 8
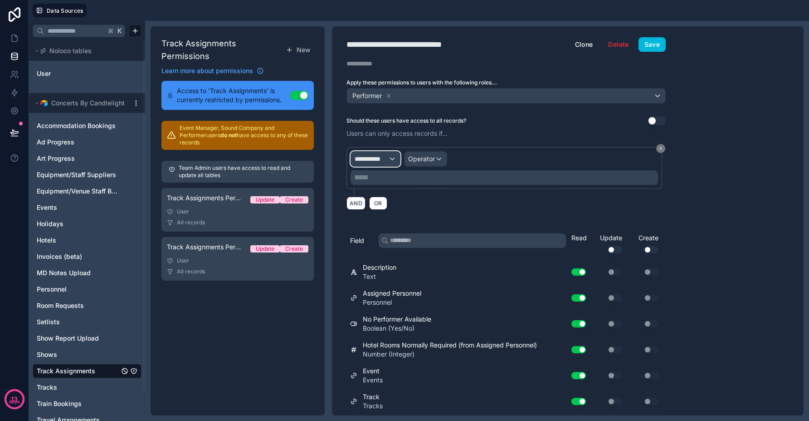
click at [384, 161] on span "**********" at bounding box center [372, 158] width 34 height 9
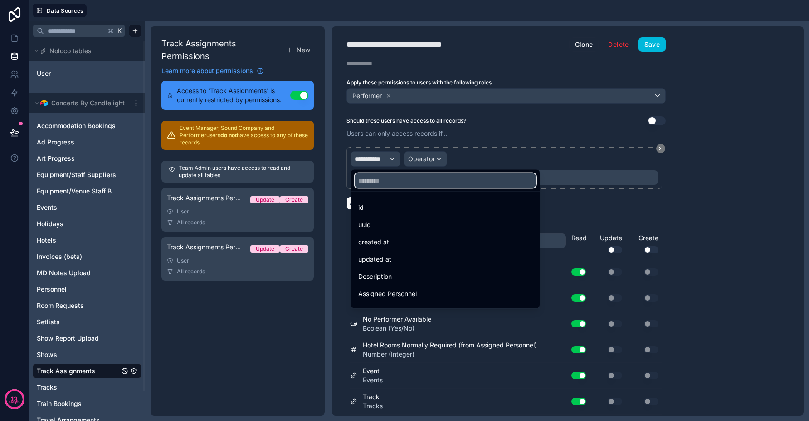
click at [413, 184] on input "text" at bounding box center [445, 180] width 181 height 15
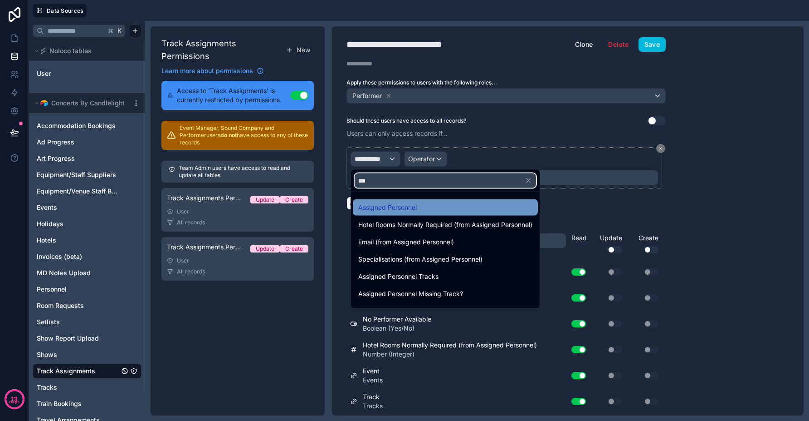
type input "***"
click at [424, 206] on div "Assigned Personnel" at bounding box center [445, 207] width 174 height 11
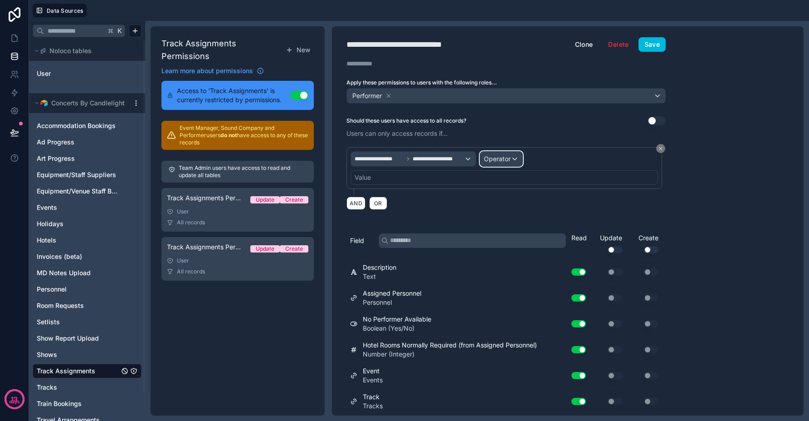
click at [495, 158] on span "Operator" at bounding box center [497, 159] width 27 height 8
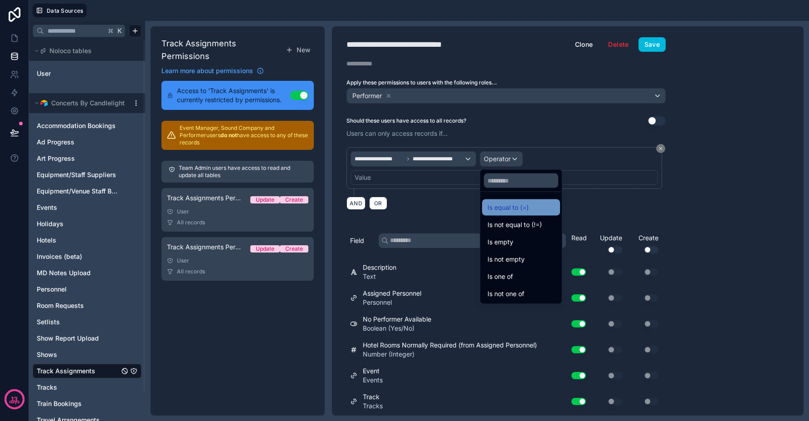
click at [507, 201] on div "Is equal to (=)" at bounding box center [521, 207] width 78 height 16
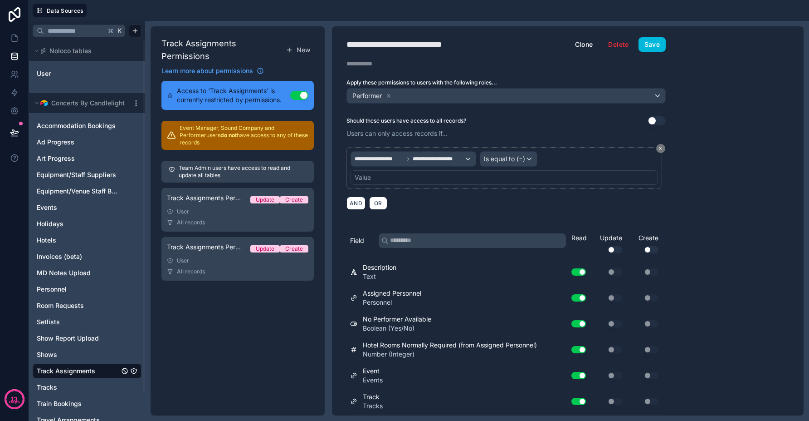
click at [385, 175] on div "Value" at bounding box center [505, 177] width 308 height 15
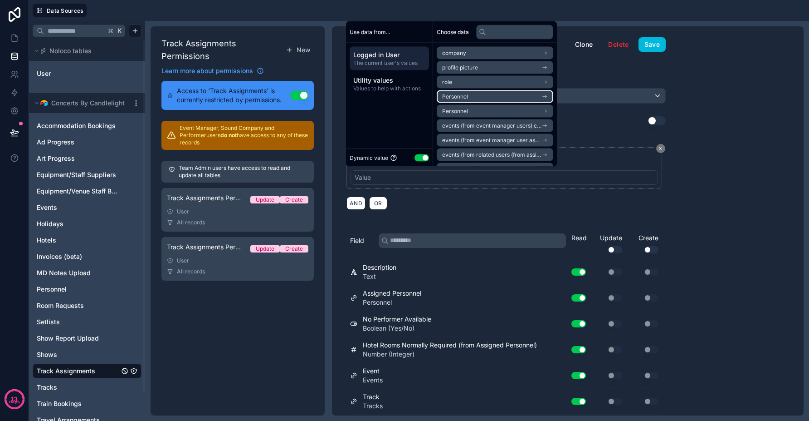
click at [501, 96] on li "Personnel" at bounding box center [495, 96] width 117 height 13
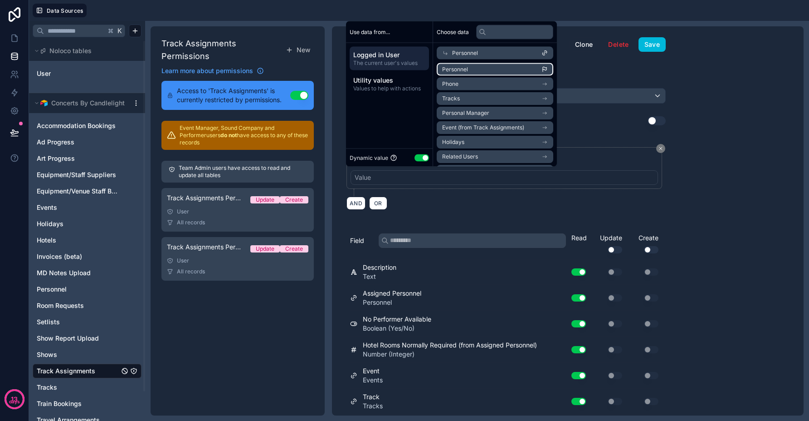
click at [482, 70] on li "Personnel" at bounding box center [495, 69] width 117 height 13
click at [511, 71] on li "Personnel" at bounding box center [495, 69] width 117 height 13
click at [467, 192] on div "**********" at bounding box center [506, 171] width 319 height 49
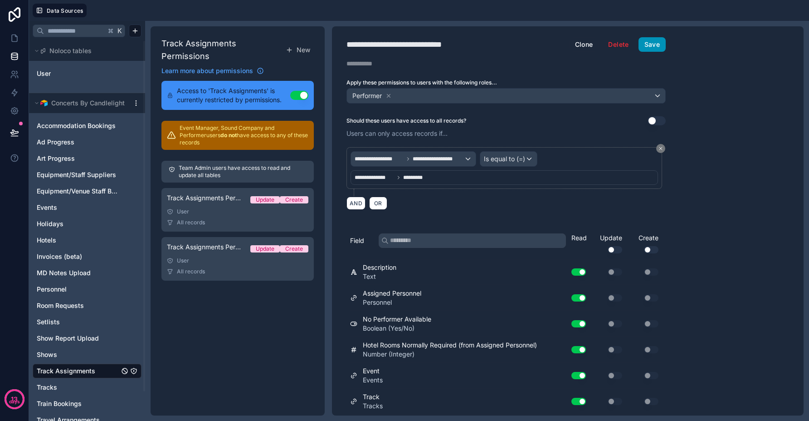
click at [650, 42] on button "Save" at bounding box center [652, 44] width 27 height 15
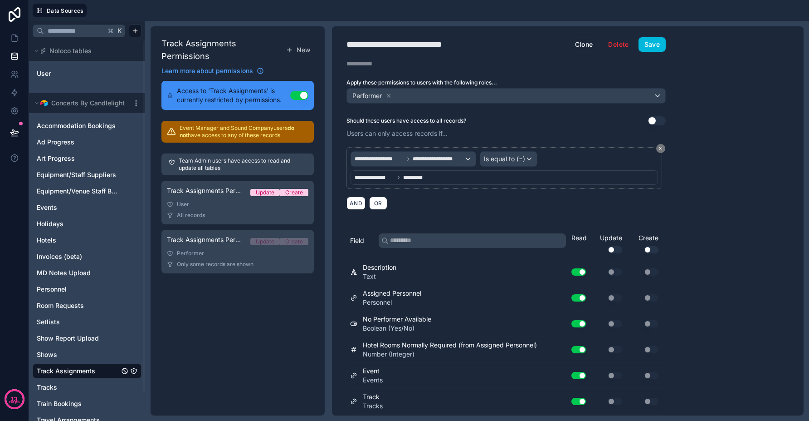
click at [462, 46] on div "**********" at bounding box center [413, 44] width 133 height 13
click at [461, 46] on div "**********" at bounding box center [413, 44] width 133 height 13
type div "**********"
click at [664, 43] on button "Save" at bounding box center [652, 44] width 27 height 15
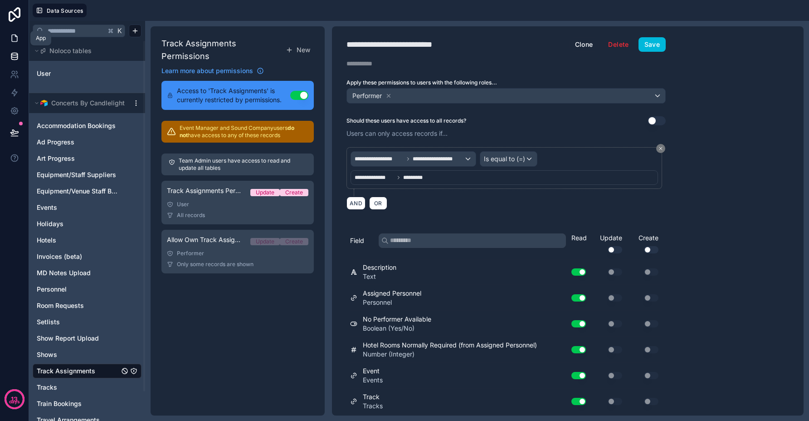
click at [16, 35] on icon at bounding box center [14, 38] width 9 height 9
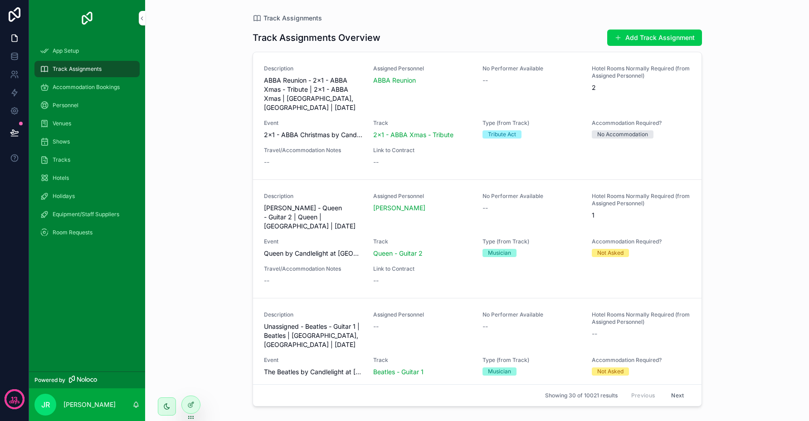
click at [40, 404] on div "JR" at bounding box center [45, 404] width 22 height 22
click at [213, 347] on div "Track Assignments Track Assignments Overview Add Track Assignment Description A…" at bounding box center [477, 210] width 664 height 421
click at [12, 395] on p "13" at bounding box center [14, 398] width 7 height 9
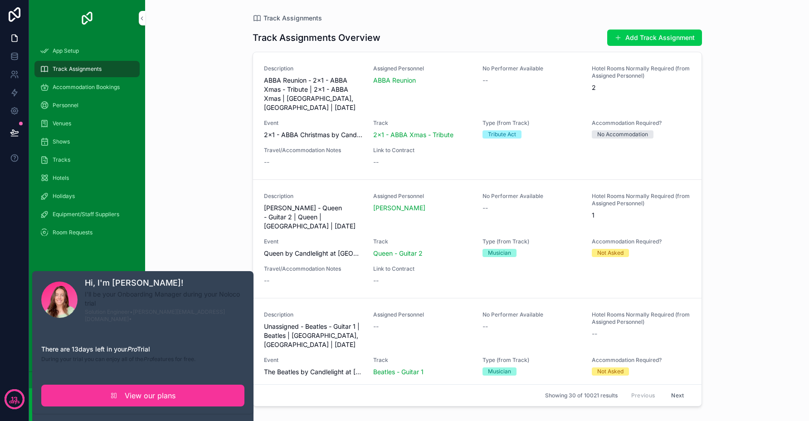
click at [5, 362] on div "13 days" at bounding box center [14, 210] width 29 height 421
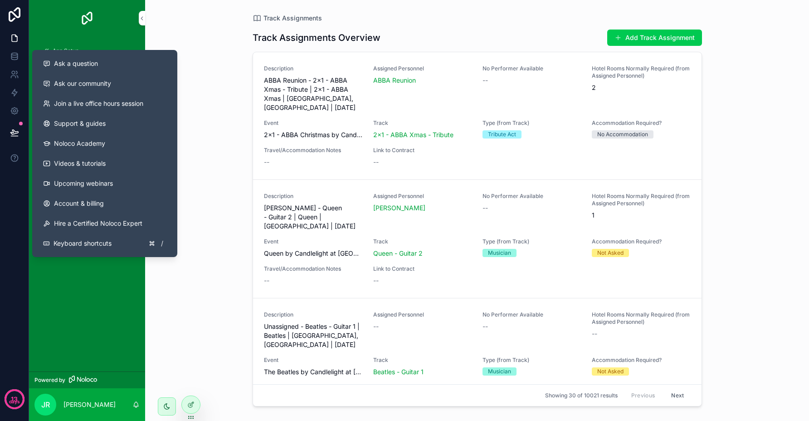
click at [186, 353] on div "Track Assignments Track Assignments Overview Add Track Assignment Description A…" at bounding box center [477, 210] width 664 height 421
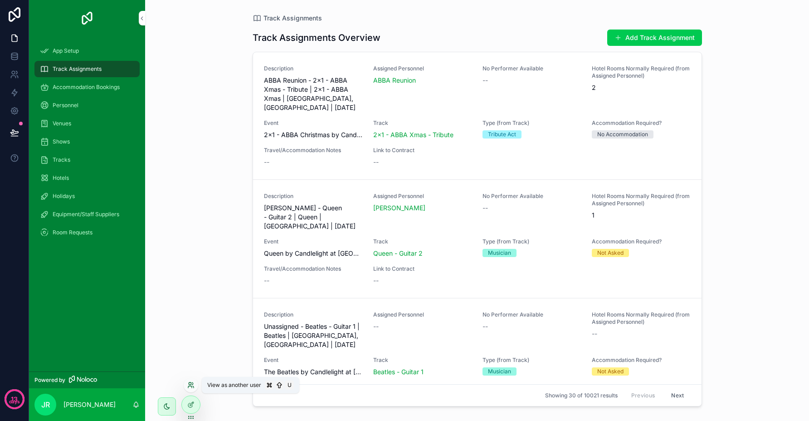
click at [191, 385] on icon at bounding box center [190, 384] width 7 height 7
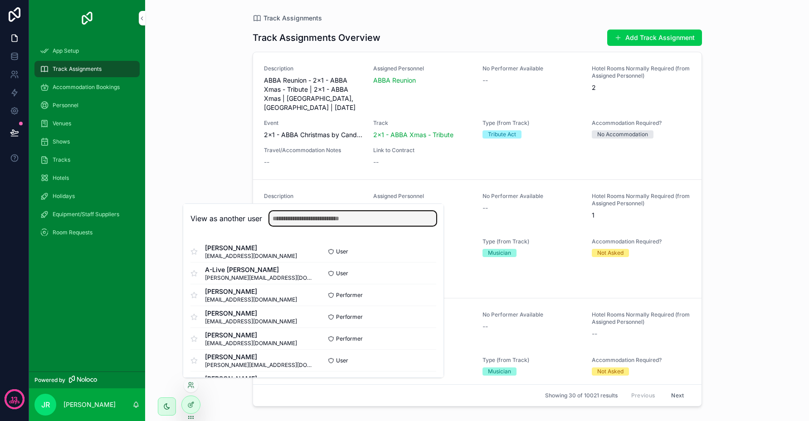
click at [300, 217] on input "text" at bounding box center [352, 218] width 167 height 15
type input "***"
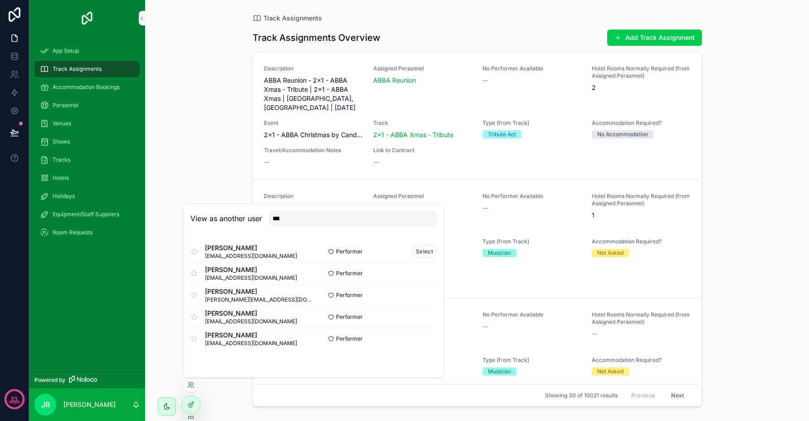
click at [273, 251] on div "Ben Purkiss bspurkiss@gmail.com" at bounding box center [252, 251] width 123 height 16
click at [434, 252] on button "Select" at bounding box center [425, 251] width 24 height 13
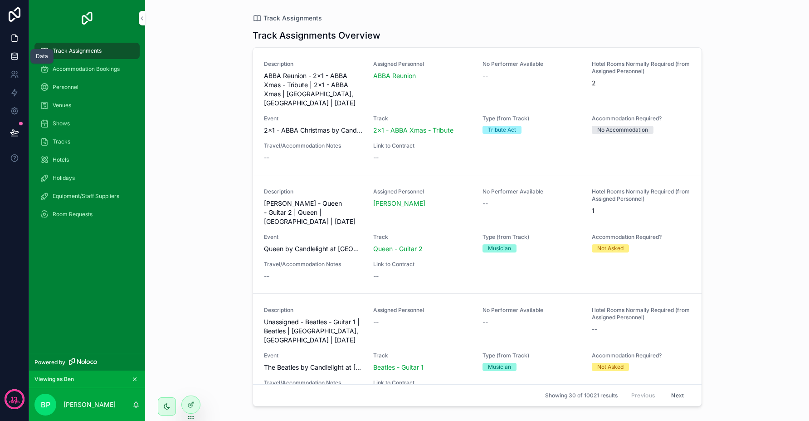
click at [14, 55] on icon at bounding box center [14, 54] width 6 height 2
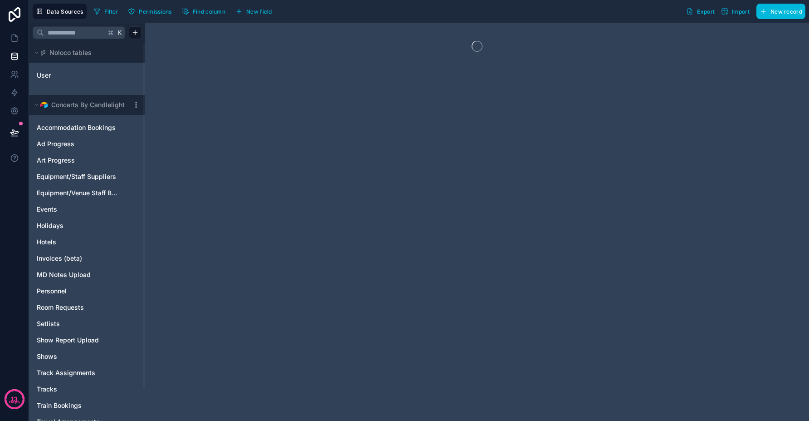
click at [142, 11] on span "Permissions" at bounding box center [155, 11] width 33 height 7
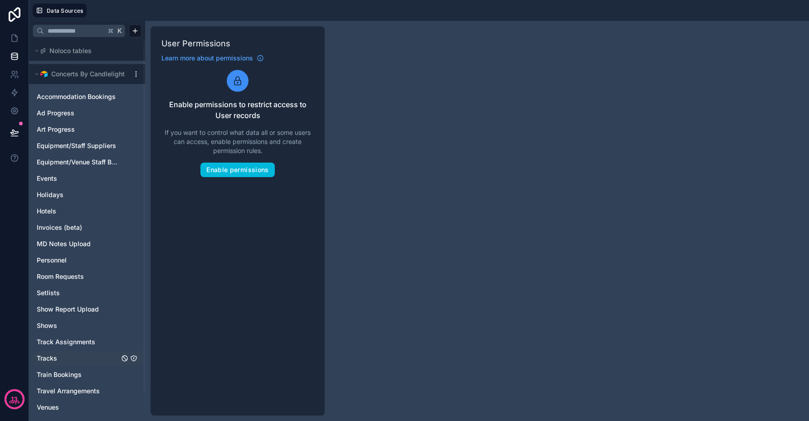
scroll to position [32, 0]
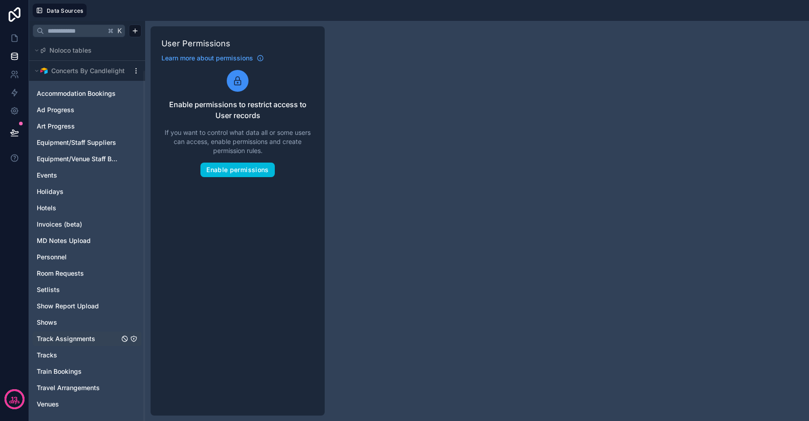
click at [69, 339] on span "Track Assignments" at bounding box center [66, 338] width 59 height 9
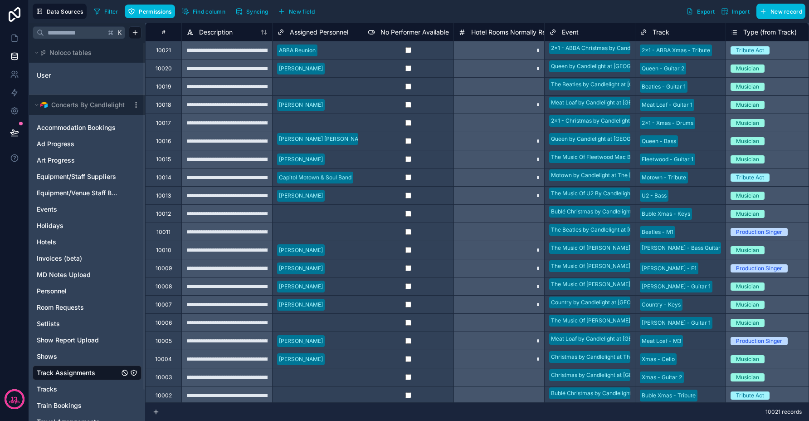
click at [135, 372] on icon "Track Assignments" at bounding box center [133, 372] width 7 height 7
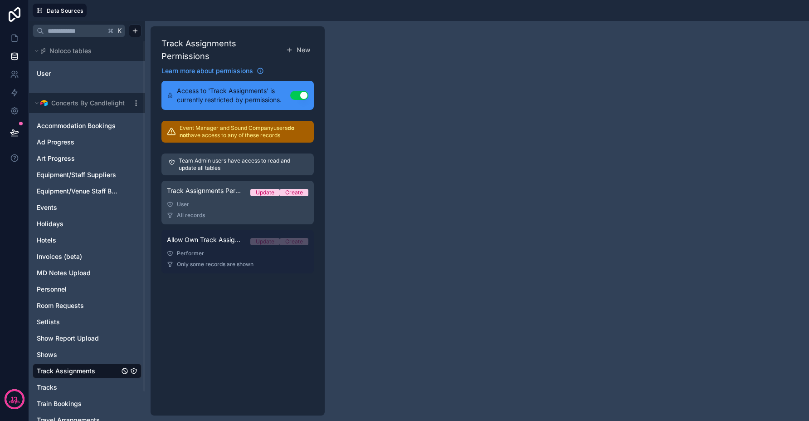
click at [232, 256] on div "Performer" at bounding box center [238, 253] width 142 height 7
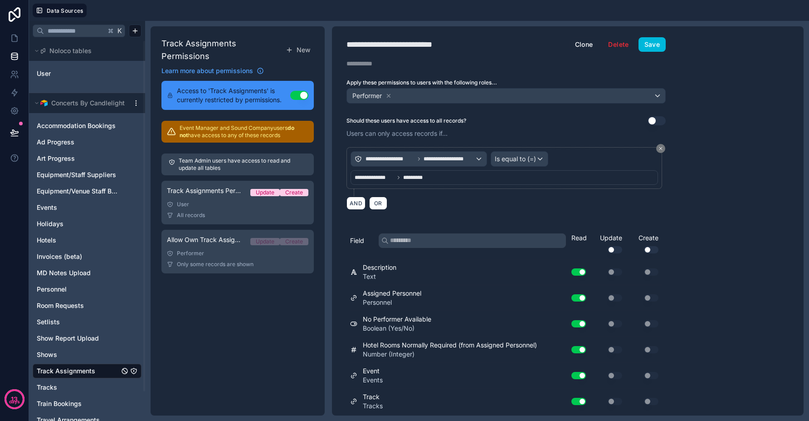
click at [515, 176] on div "**********" at bounding box center [505, 177] width 308 height 15
click at [515, 173] on div "**********" at bounding box center [505, 177] width 308 height 15
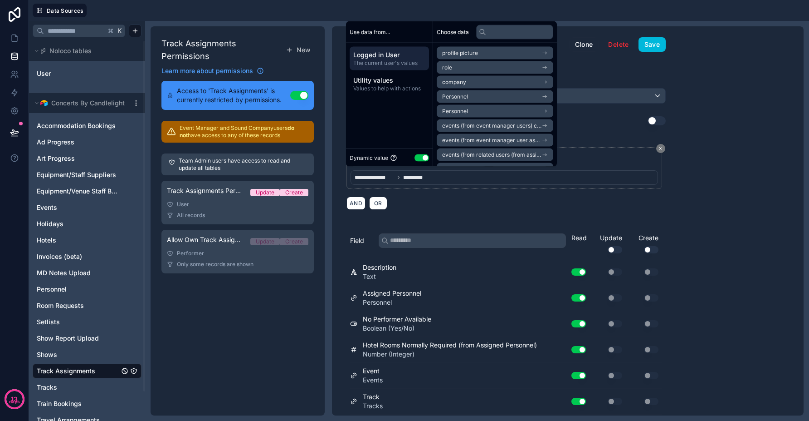
click at [529, 190] on div "**********" at bounding box center [506, 171] width 319 height 49
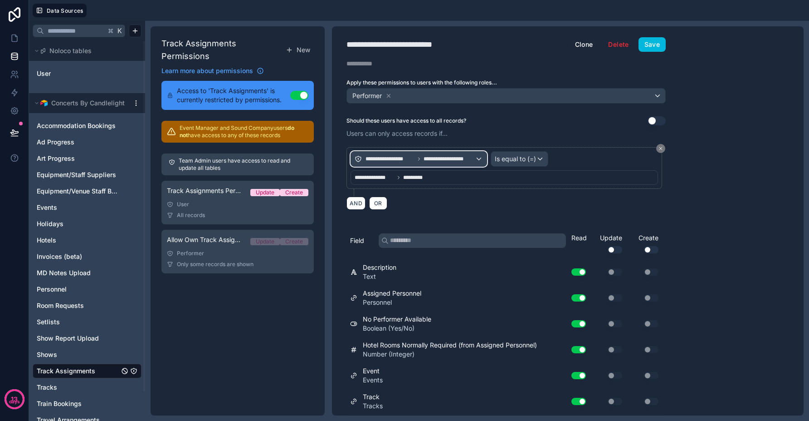
click at [432, 161] on span "**********" at bounding box center [449, 158] width 51 height 7
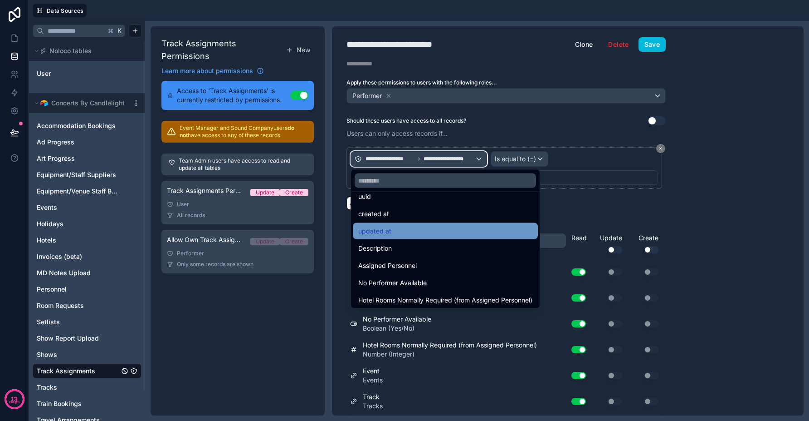
scroll to position [109, 0]
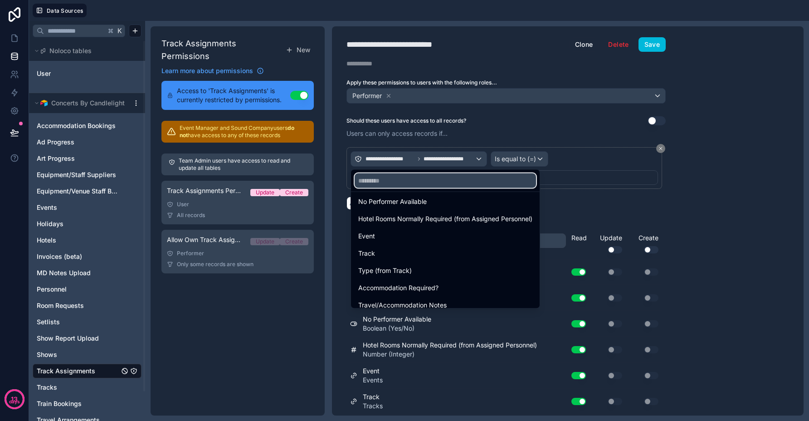
click at [411, 181] on input "text" at bounding box center [445, 180] width 181 height 15
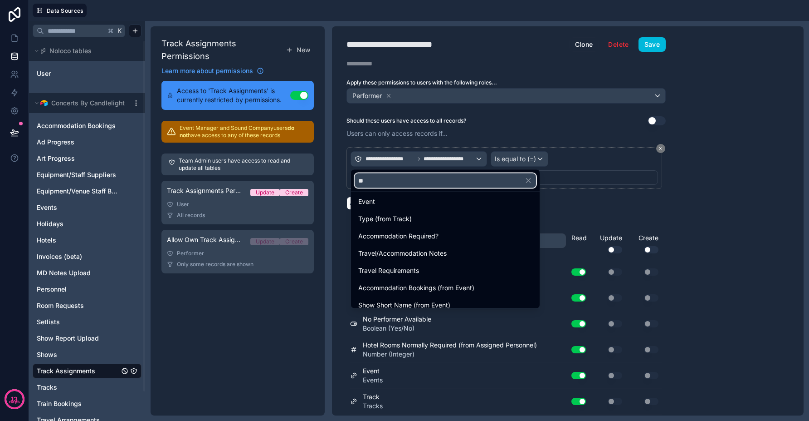
scroll to position [0, 0]
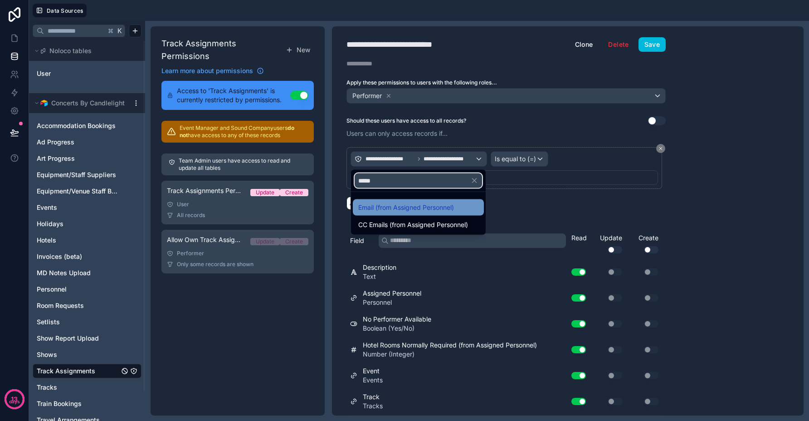
type input "*****"
click at [415, 205] on span "Email (from Assigned Personnel)" at bounding box center [406, 207] width 96 height 11
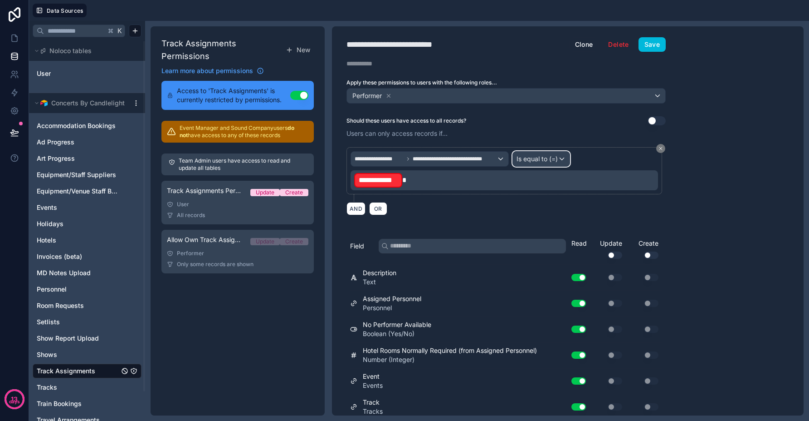
click at [543, 160] on span "Is equal to (=)" at bounding box center [537, 158] width 41 height 9
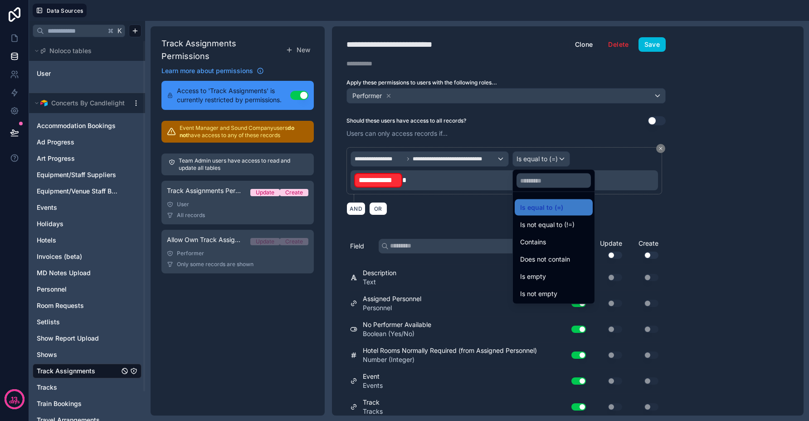
drag, startPoint x: 450, startPoint y: 189, endPoint x: 376, endPoint y: 189, distance: 74.9
click at [450, 190] on div at bounding box center [404, 210] width 809 height 421
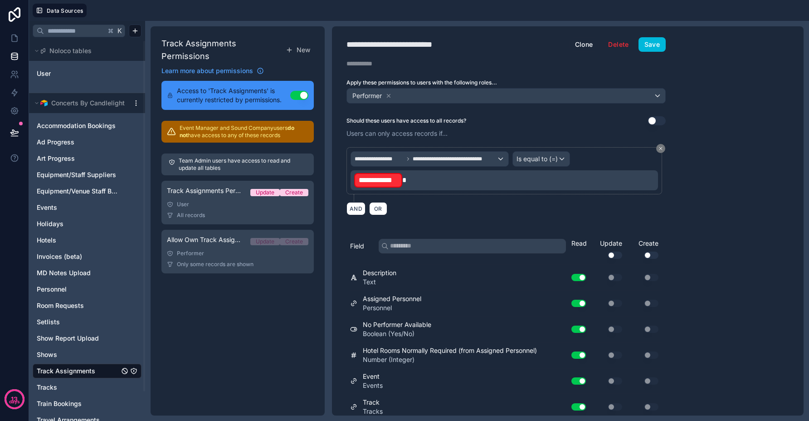
click at [377, 181] on span "**********" at bounding box center [378, 180] width 39 height 11
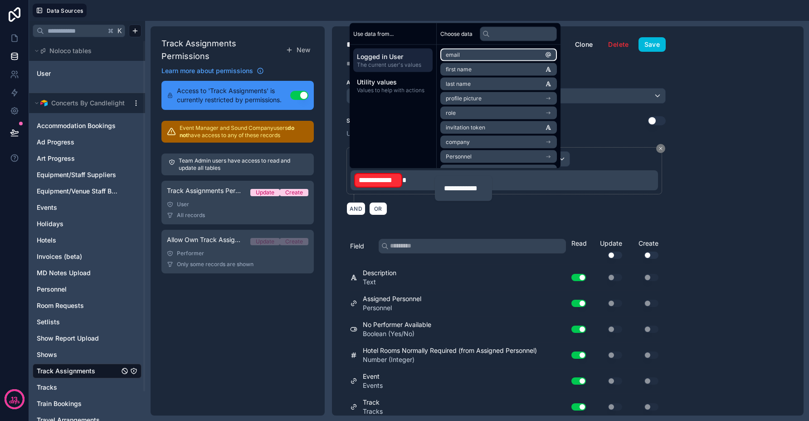
click at [499, 58] on li "email" at bounding box center [499, 55] width 117 height 13
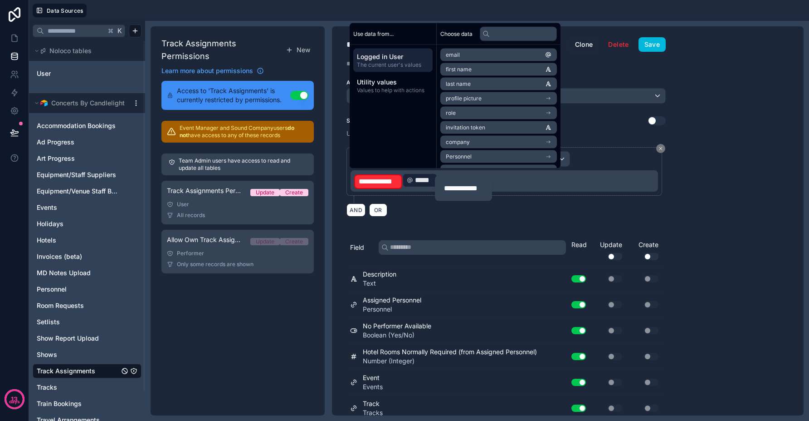
click at [455, 215] on div "AND OR" at bounding box center [506, 210] width 319 height 14
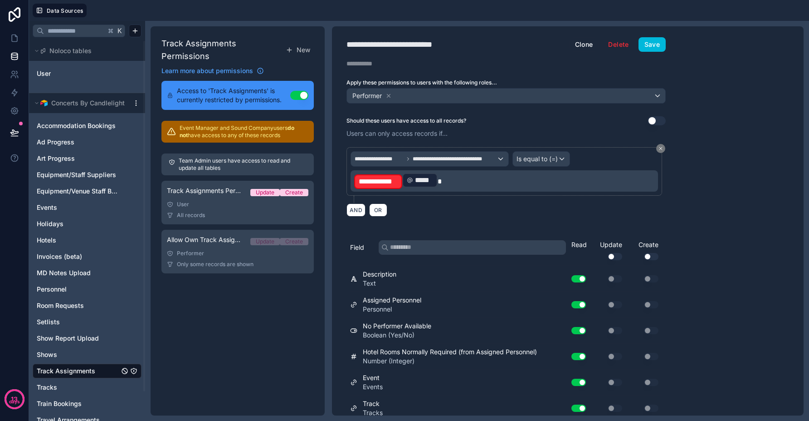
click at [387, 177] on span "**********" at bounding box center [378, 181] width 39 height 11
drag, startPoint x: 476, startPoint y: 181, endPoint x: 490, endPoint y: 182, distance: 14.2
click at [476, 181] on div "**********" at bounding box center [464, 189] width 46 height 18
click at [537, 185] on p "**********" at bounding box center [505, 181] width 302 height 18
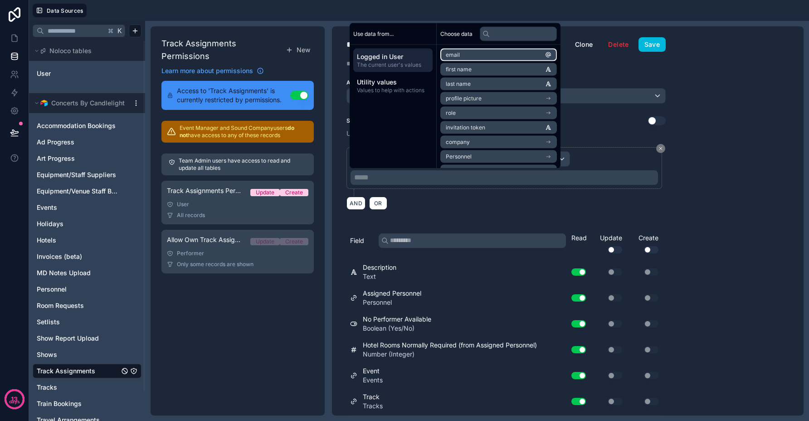
click at [449, 56] on span "email" at bounding box center [453, 54] width 14 height 7
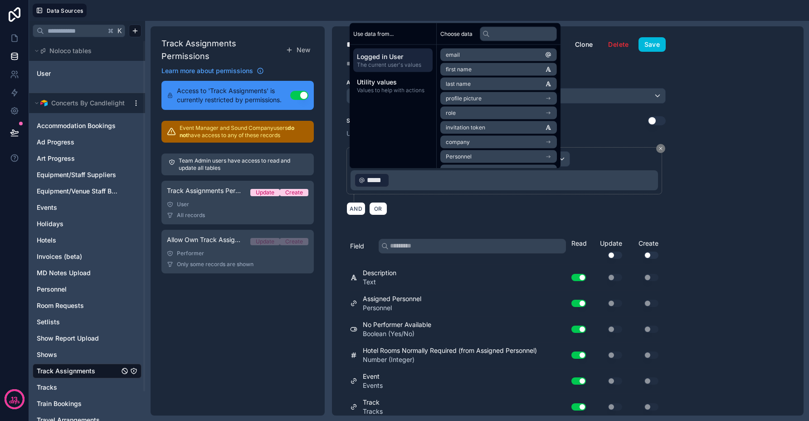
drag, startPoint x: 486, startPoint y: 207, endPoint x: 477, endPoint y: 207, distance: 9.1
click at [484, 208] on div "AND OR" at bounding box center [506, 208] width 319 height 14
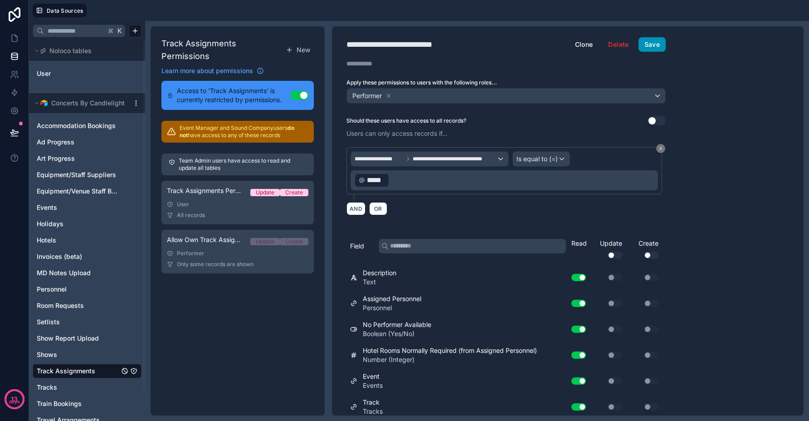
click at [653, 44] on button "Save" at bounding box center [652, 44] width 27 height 15
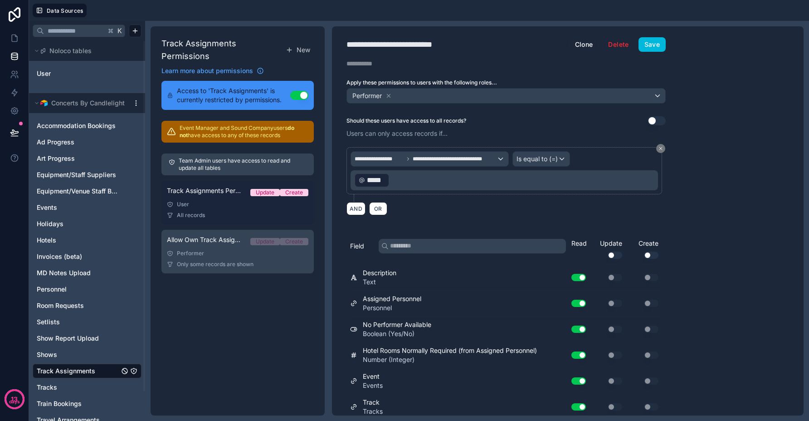
click at [230, 207] on div "User" at bounding box center [238, 204] width 142 height 7
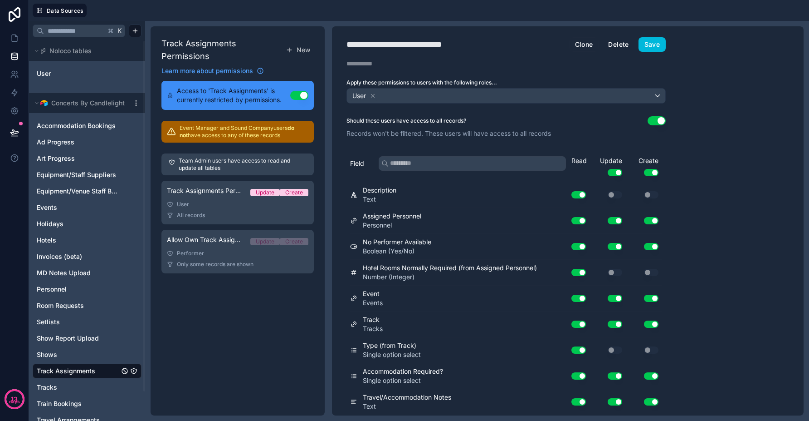
click at [620, 46] on button "Delete" at bounding box center [618, 44] width 32 height 15
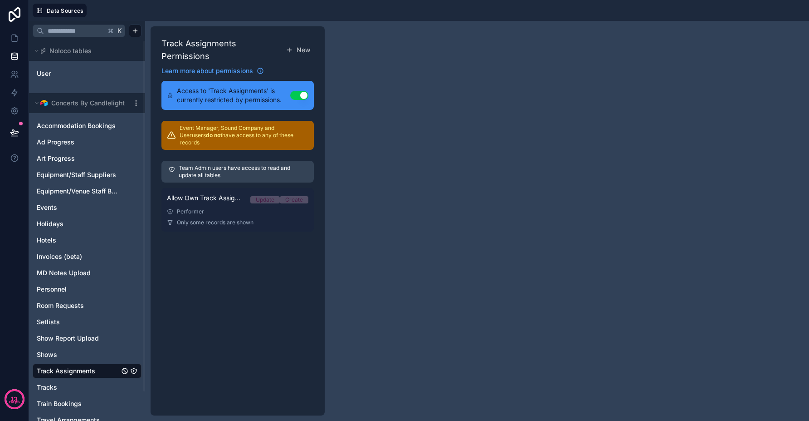
click at [222, 208] on div "Performer" at bounding box center [238, 211] width 142 height 7
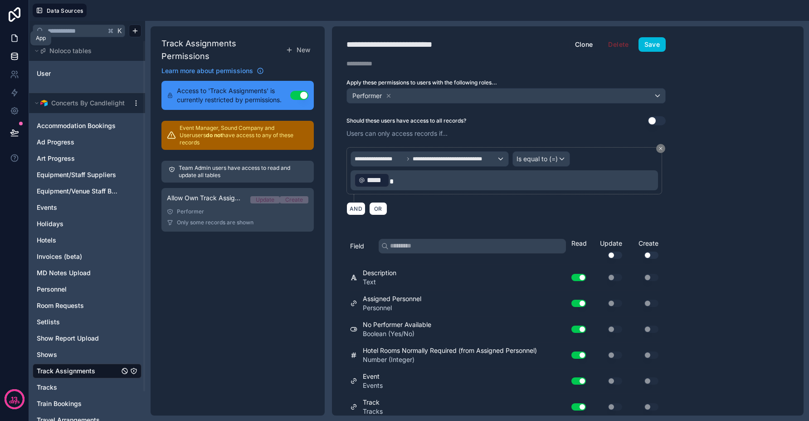
click at [16, 42] on icon at bounding box center [14, 38] width 5 height 7
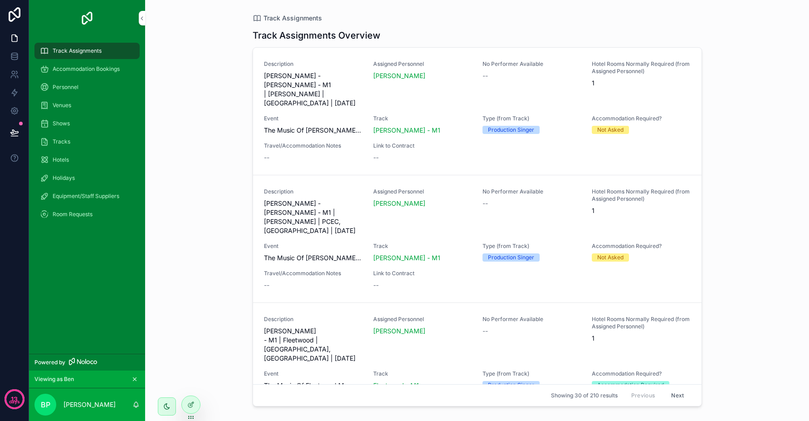
click at [673, 392] on button "Next" at bounding box center [677, 395] width 25 height 14
